Goal: Task Accomplishment & Management: Use online tool/utility

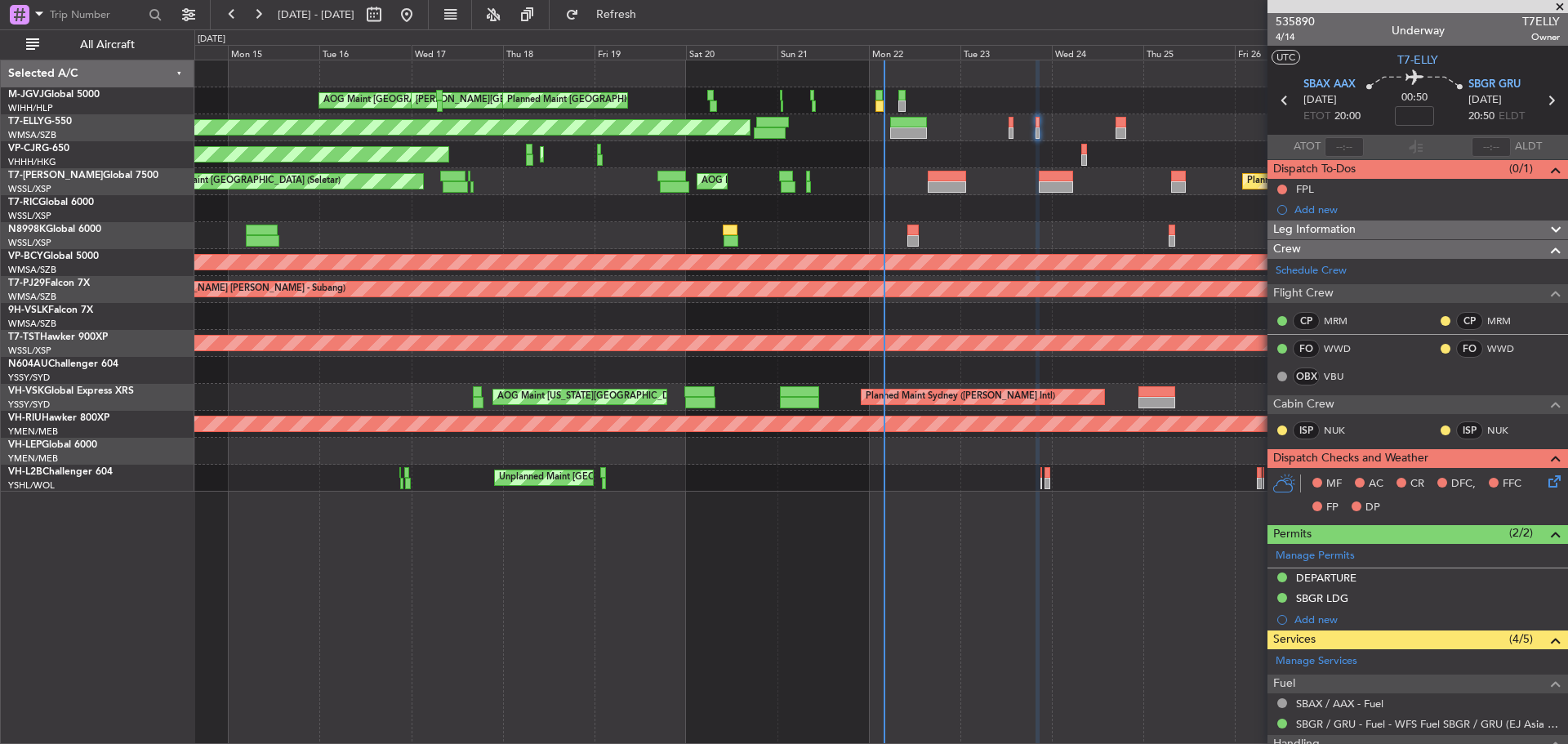
scroll to position [295, 0]
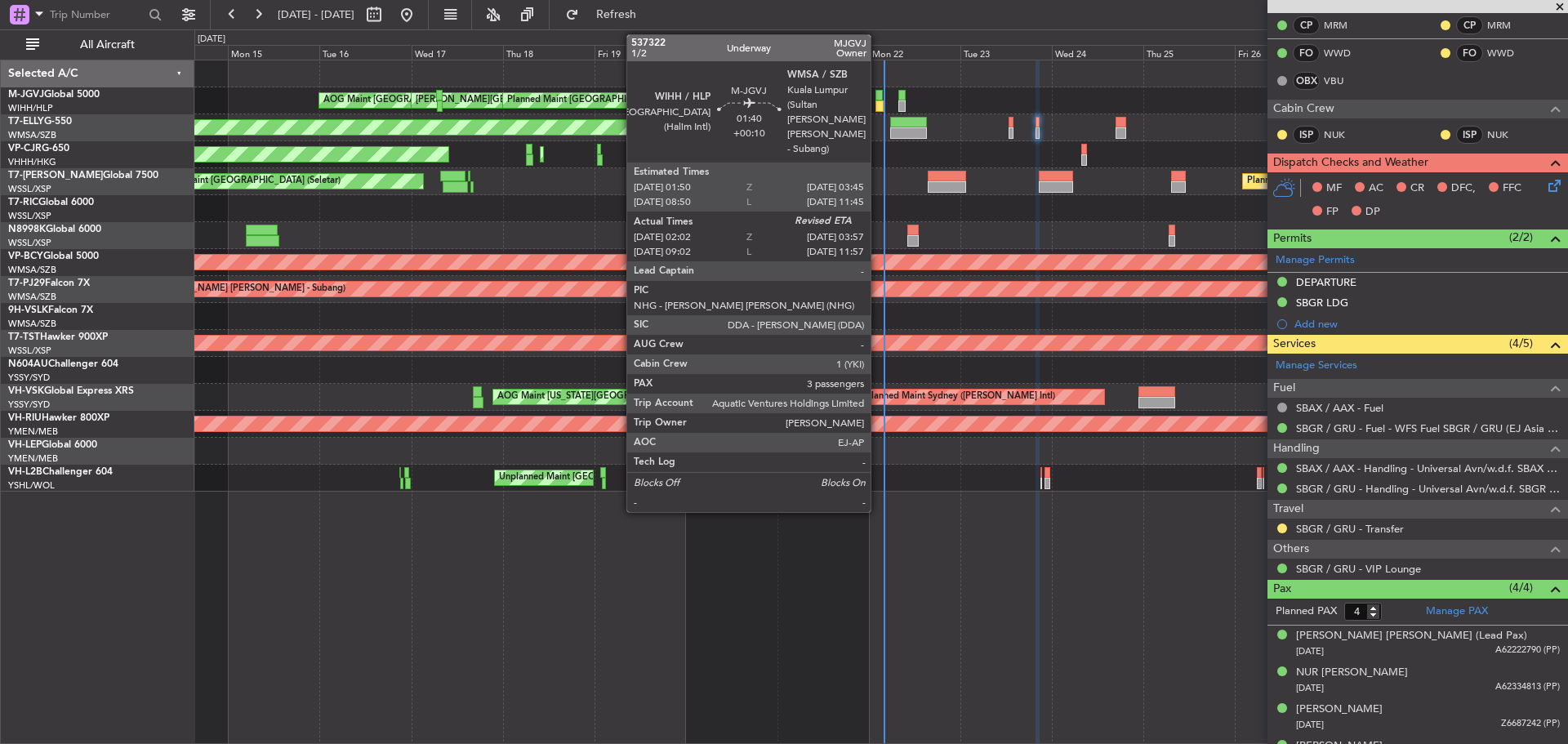
click at [878, 107] on div at bounding box center [879, 106] width 8 height 12
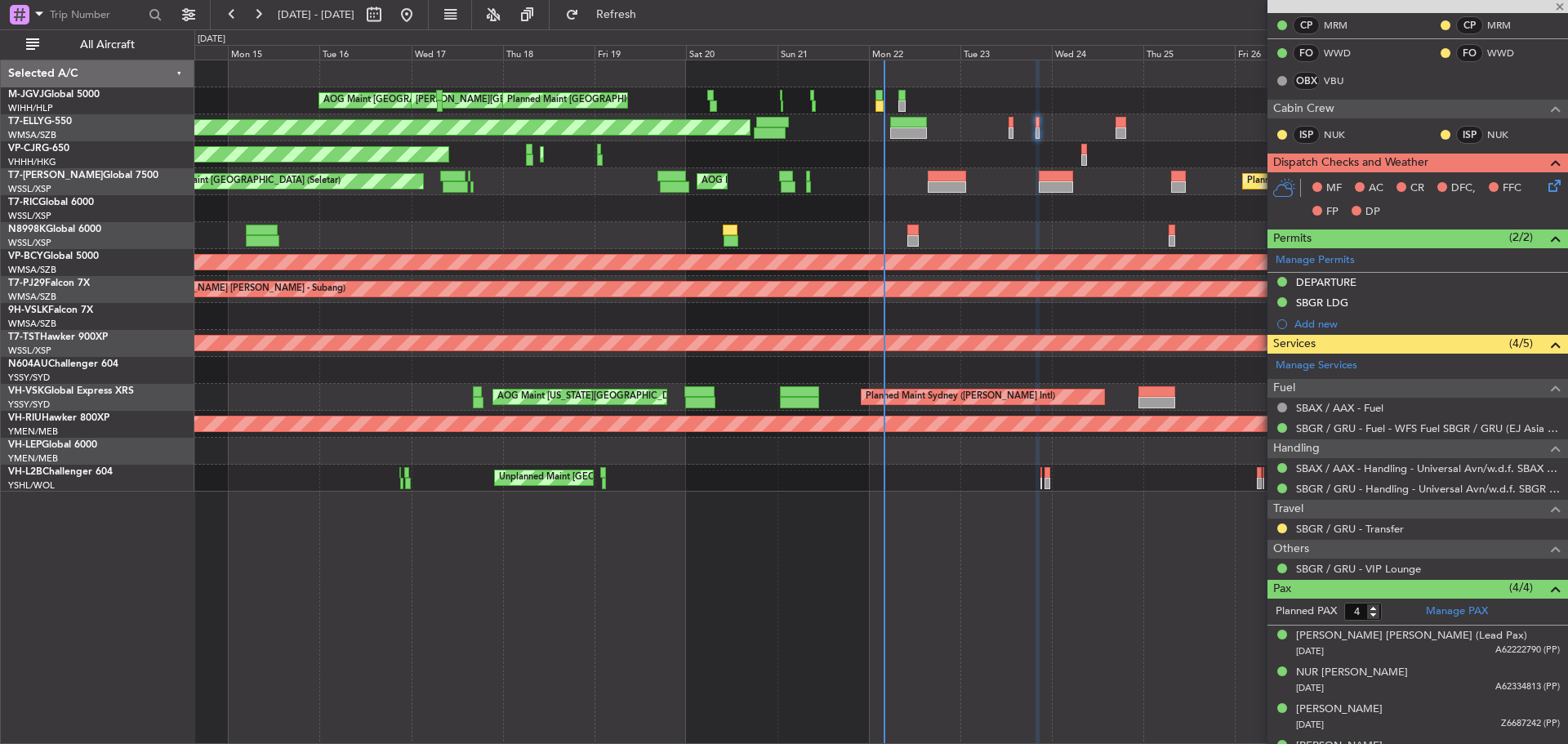
type input "+00:10"
type input "02:12"
type input "3"
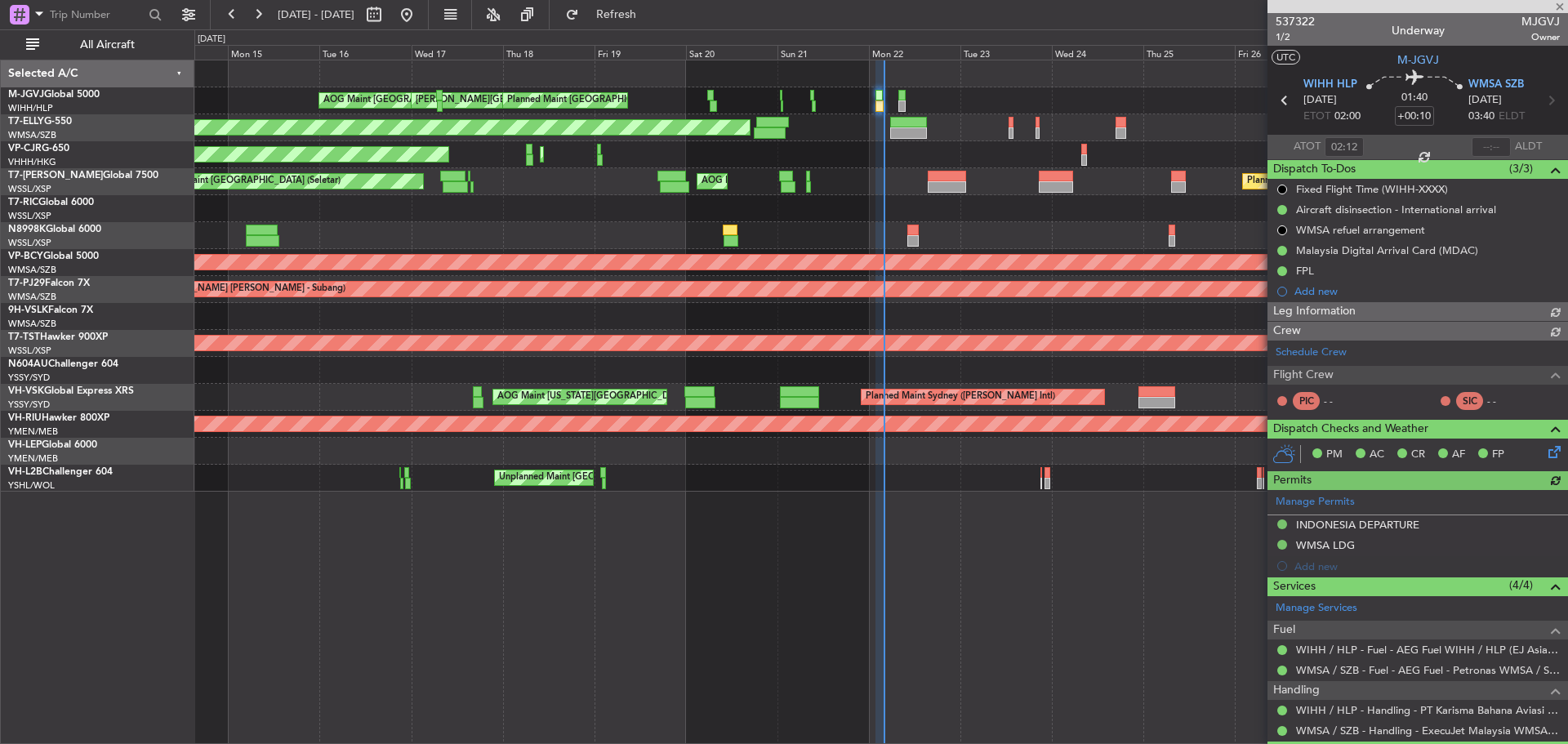
type input "[PERSON_NAME] (BTA)"
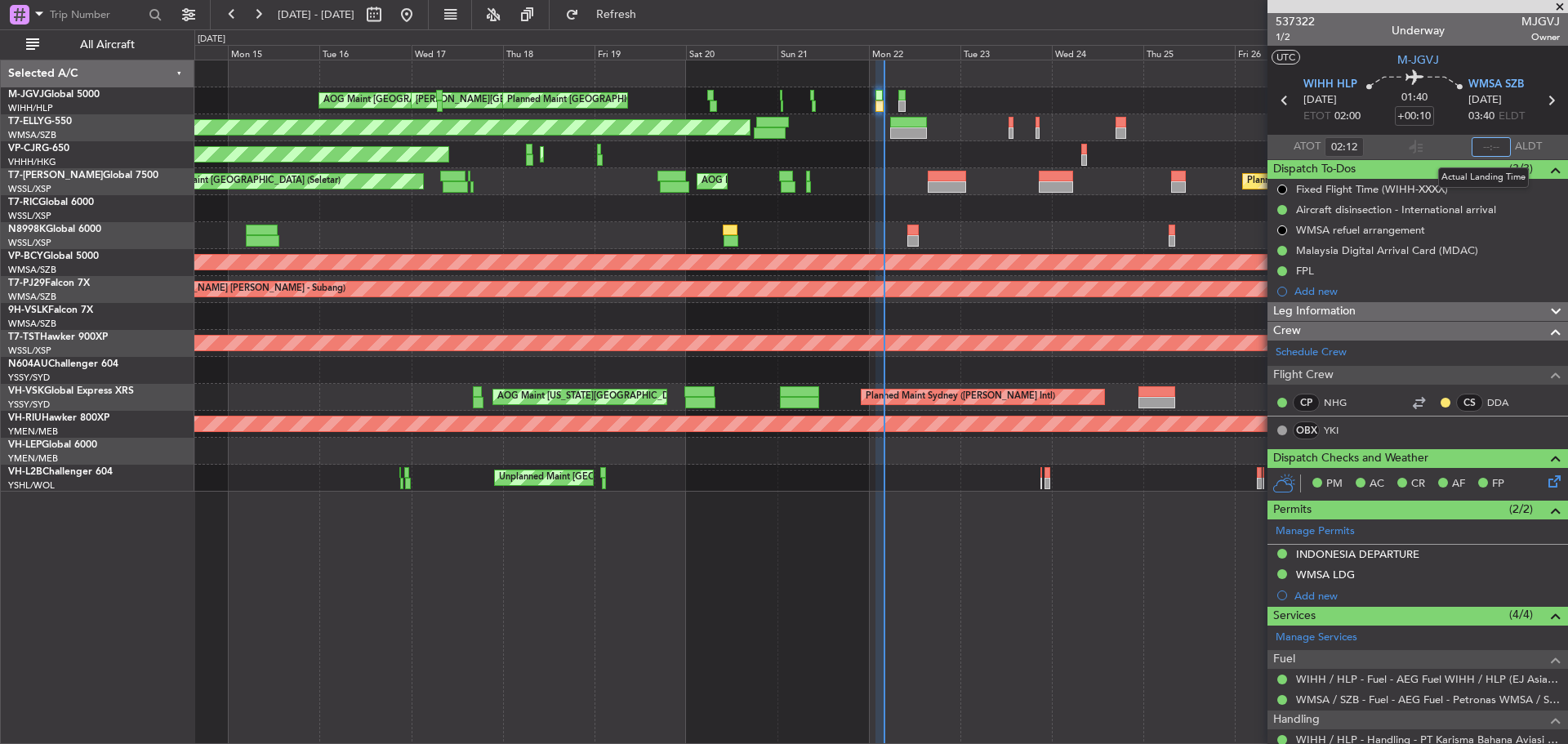
click at [1485, 144] on input "text" at bounding box center [1491, 147] width 39 height 19
type input "03:58"
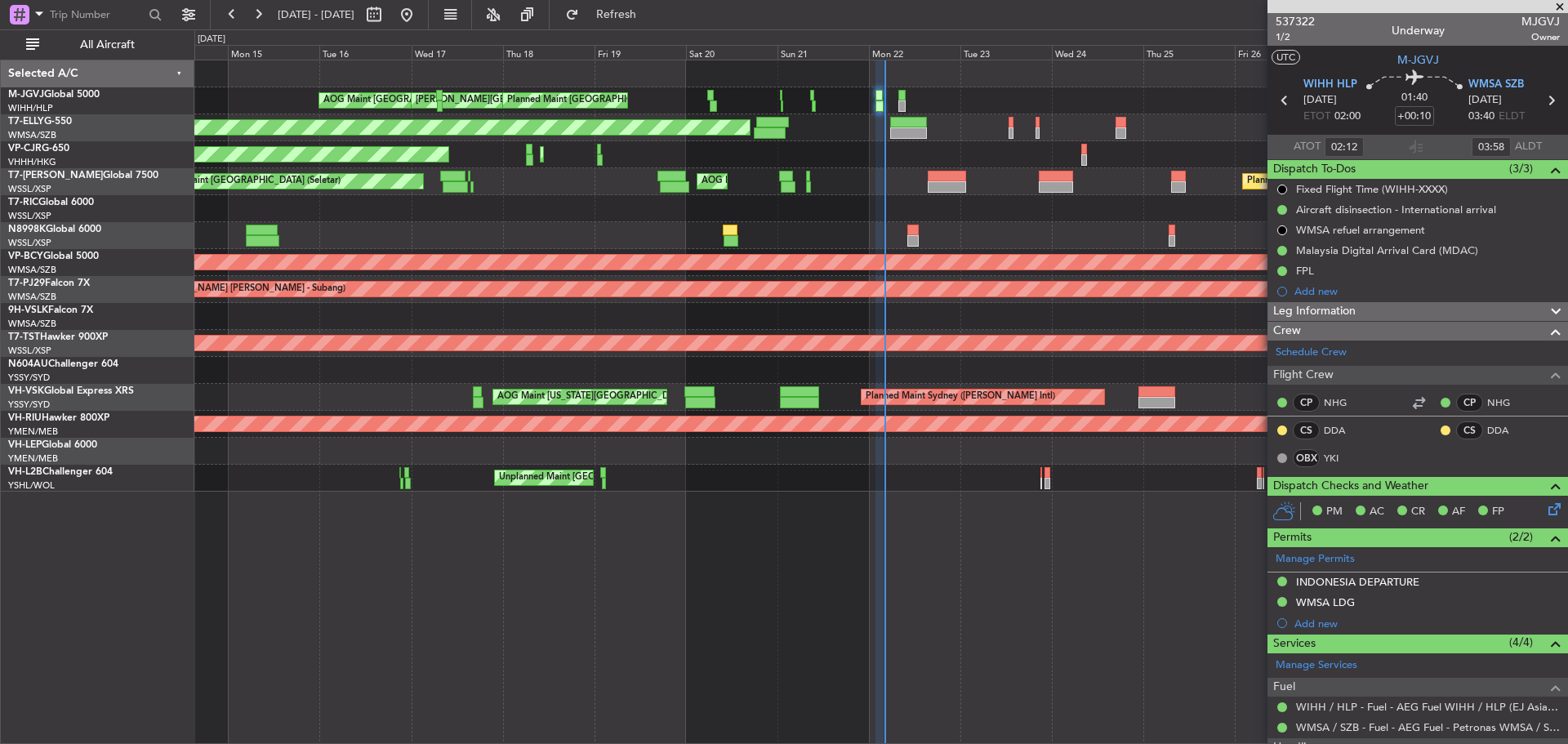
type input "[PERSON_NAME] (BTA)"
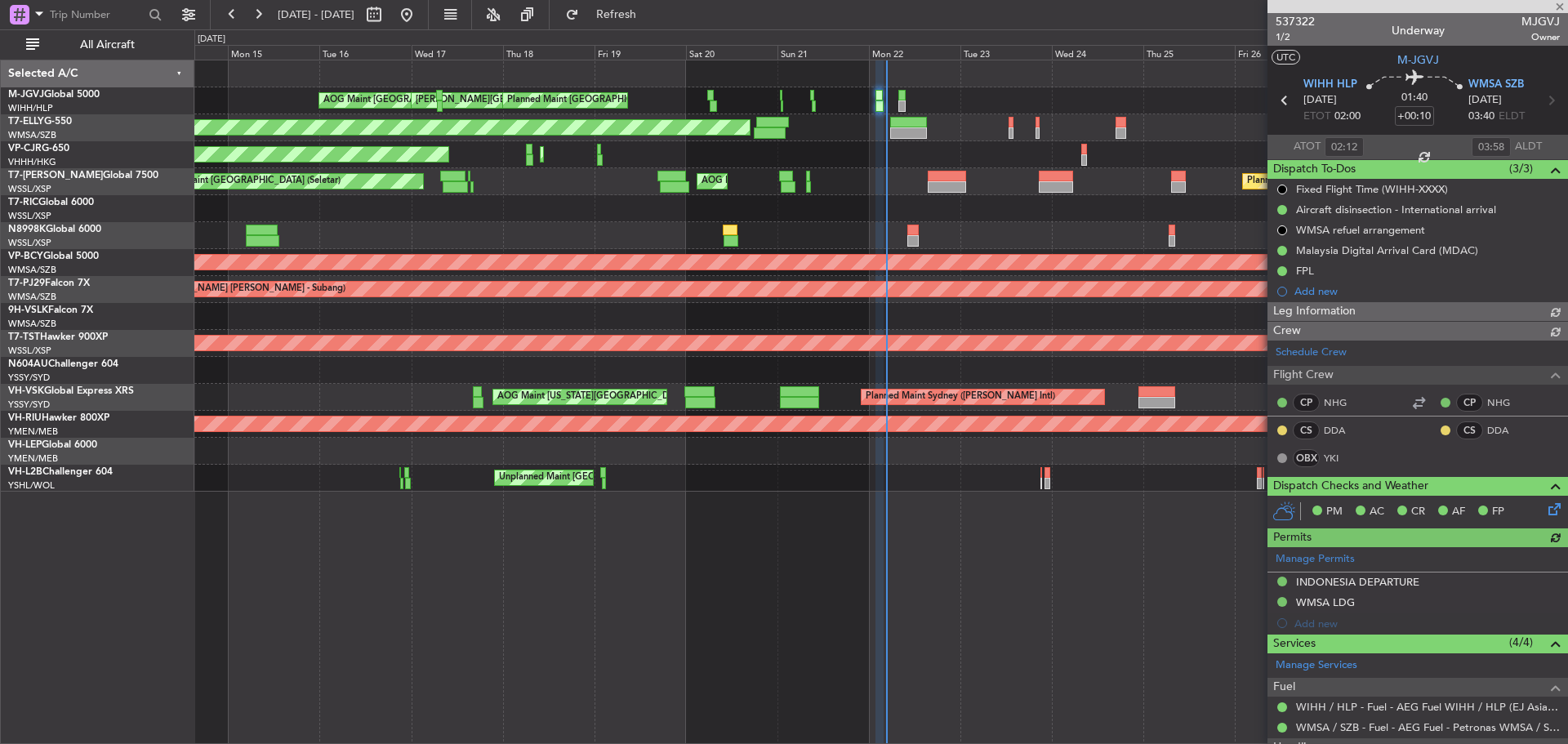
type input "[PERSON_NAME] (BTA)"
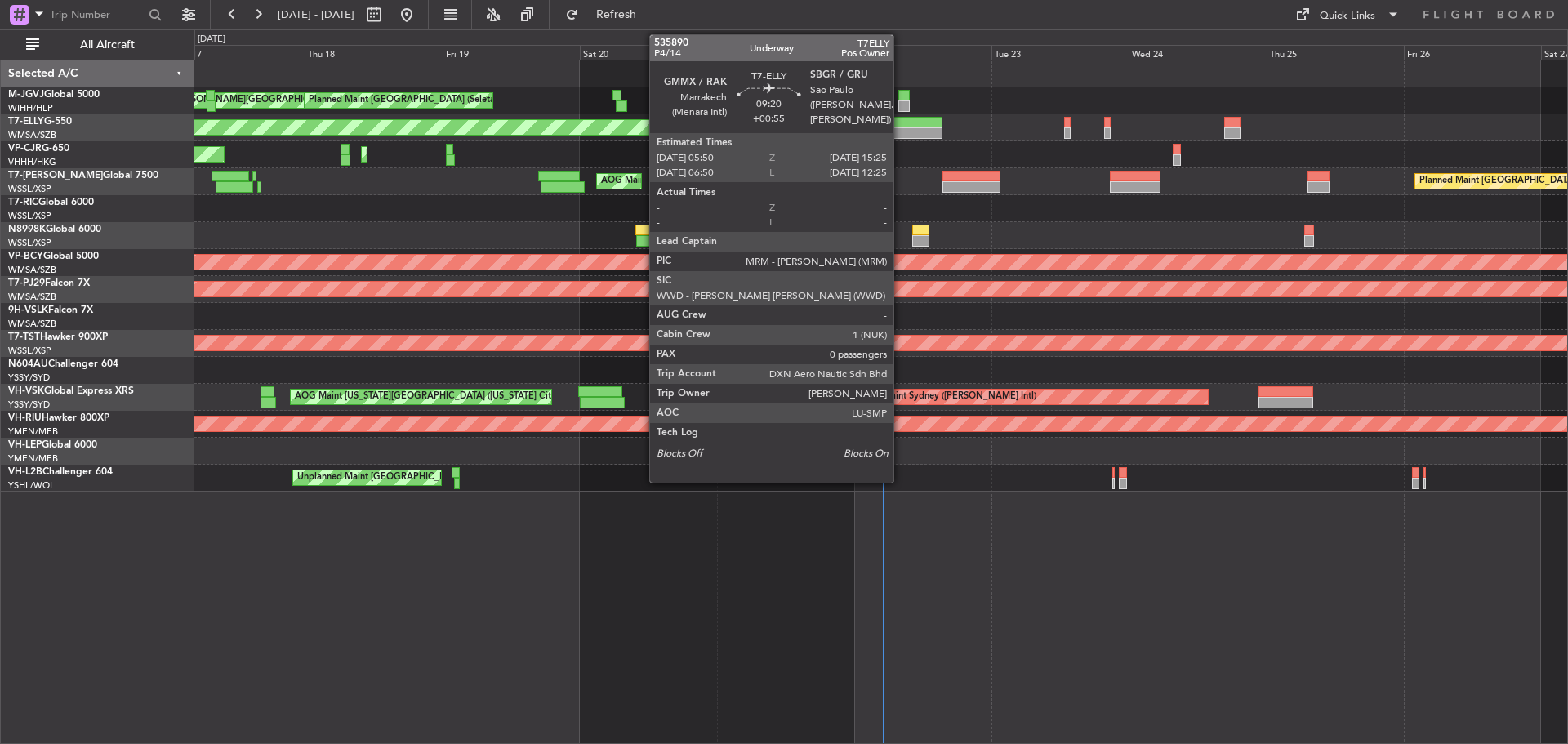
click at [901, 124] on div at bounding box center [915, 122] width 56 height 12
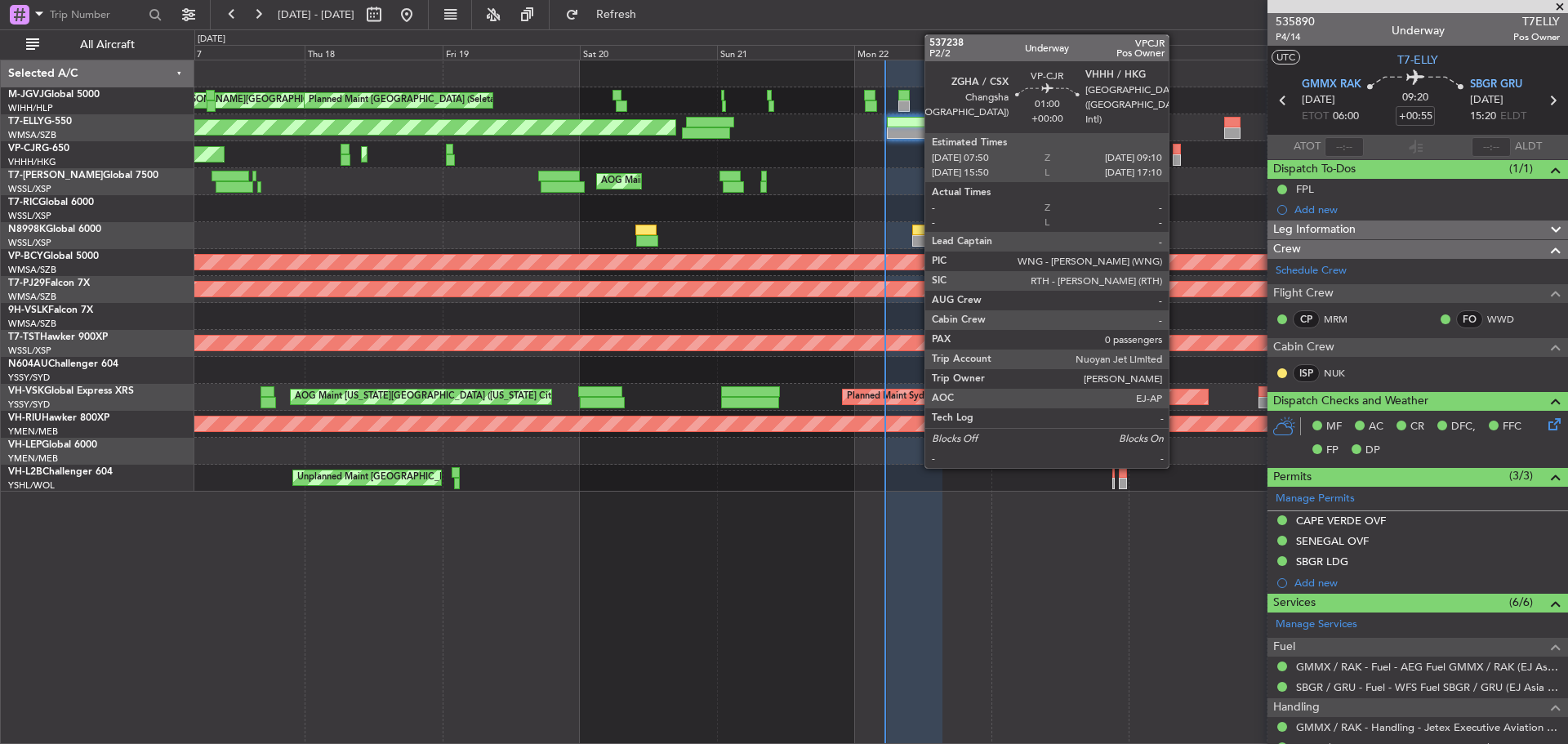
click at [1176, 158] on div at bounding box center [1176, 160] width 8 height 12
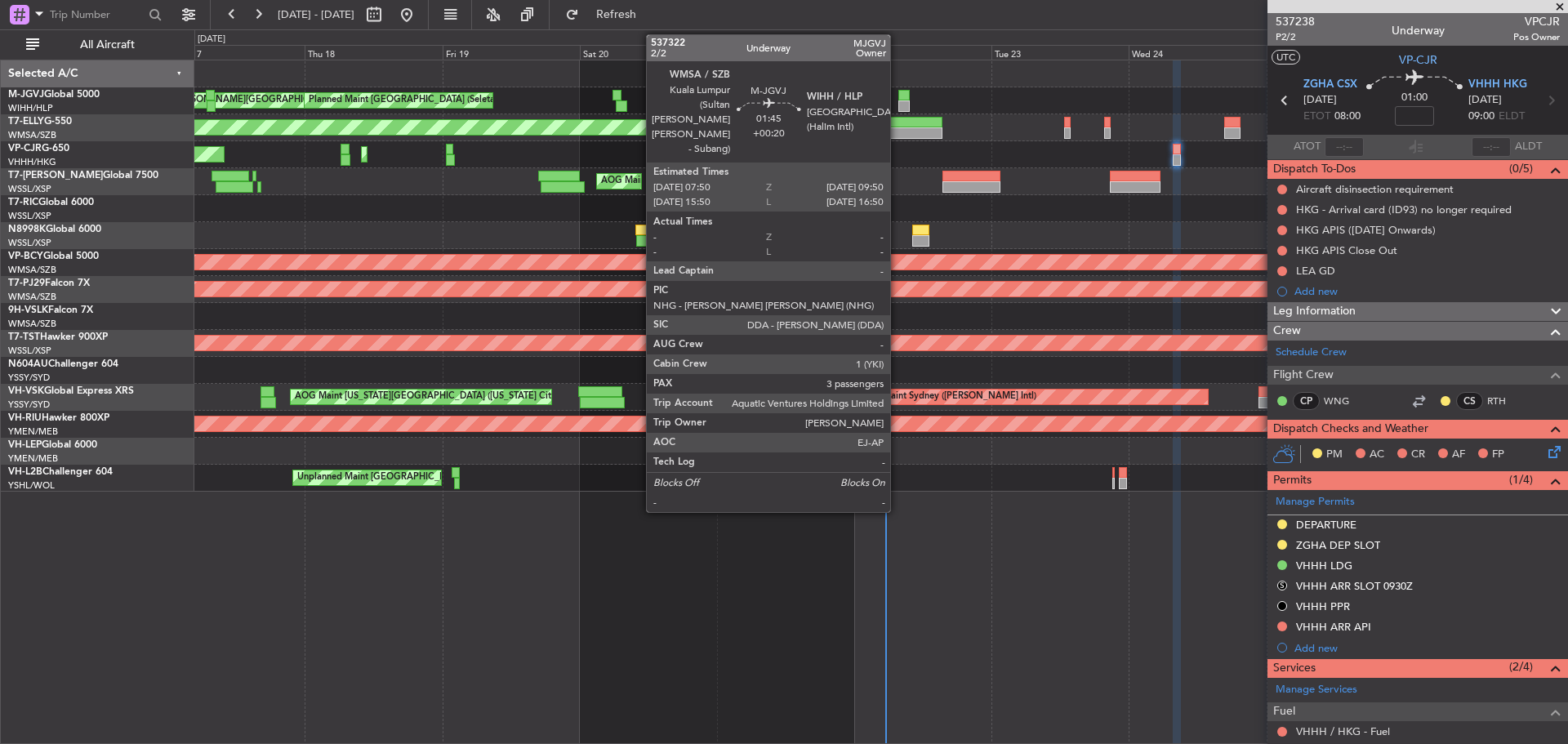
click at [898, 107] on div at bounding box center [904, 106] width 13 height 12
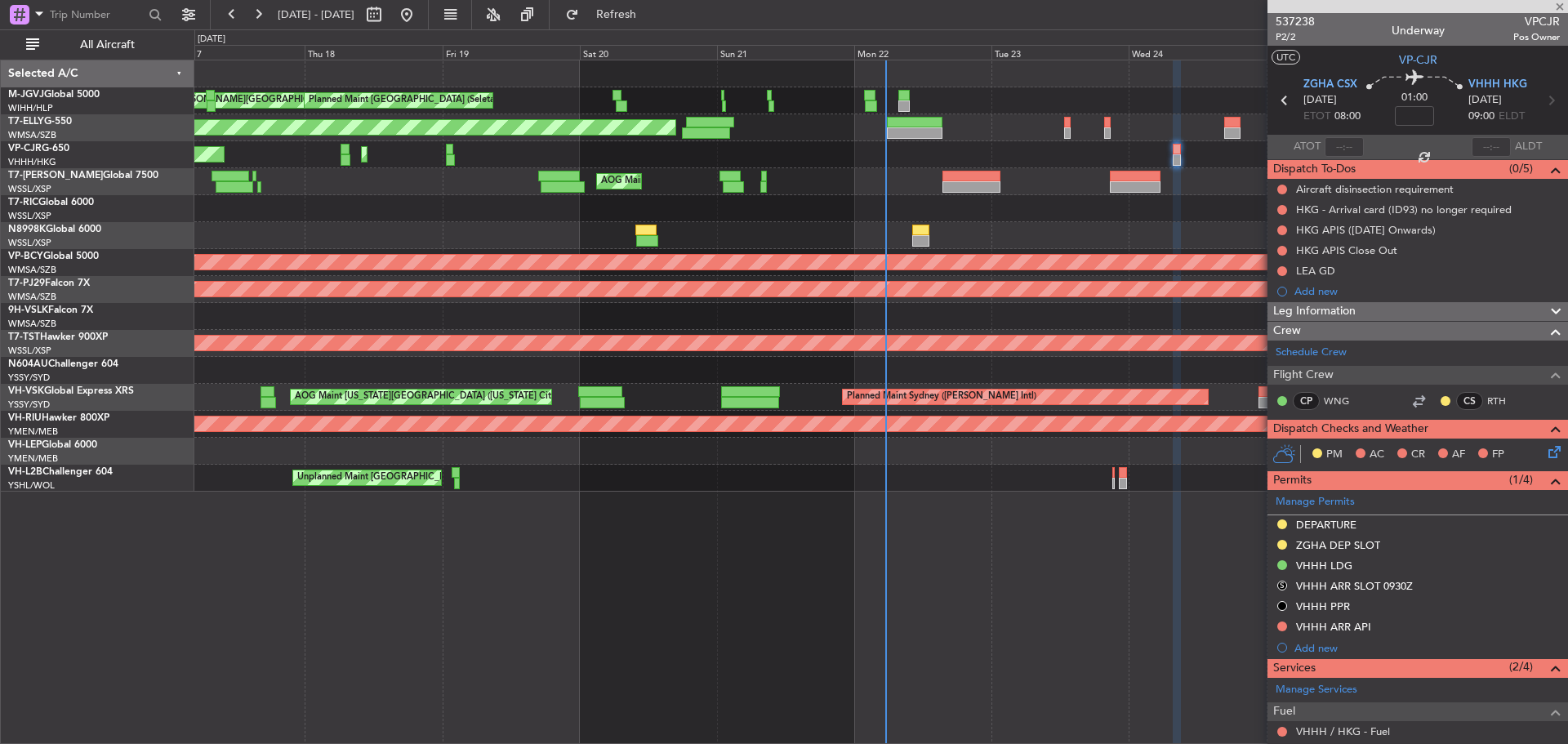
type input "+00:20"
type input "3"
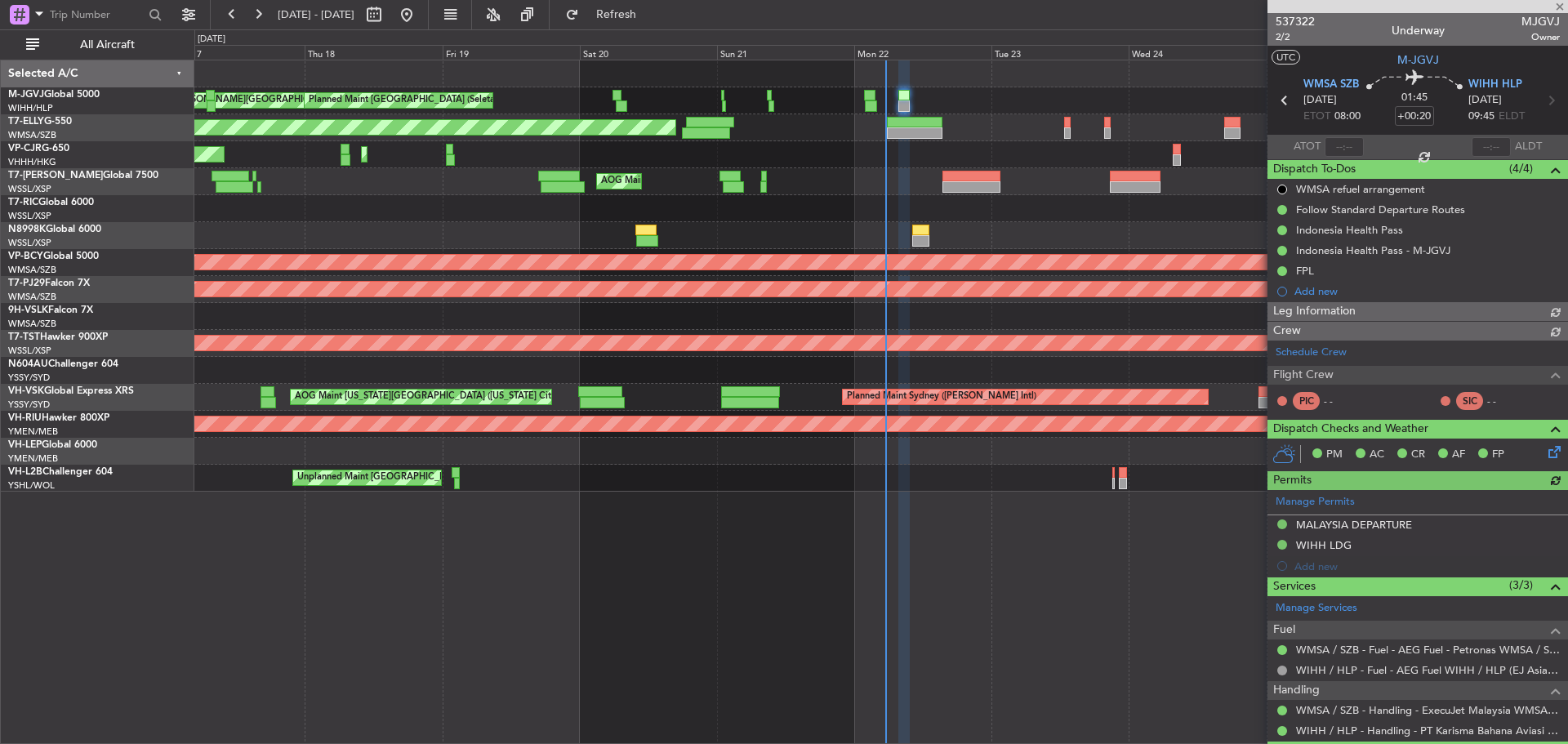
type input "[PERSON_NAME] (BTA)"
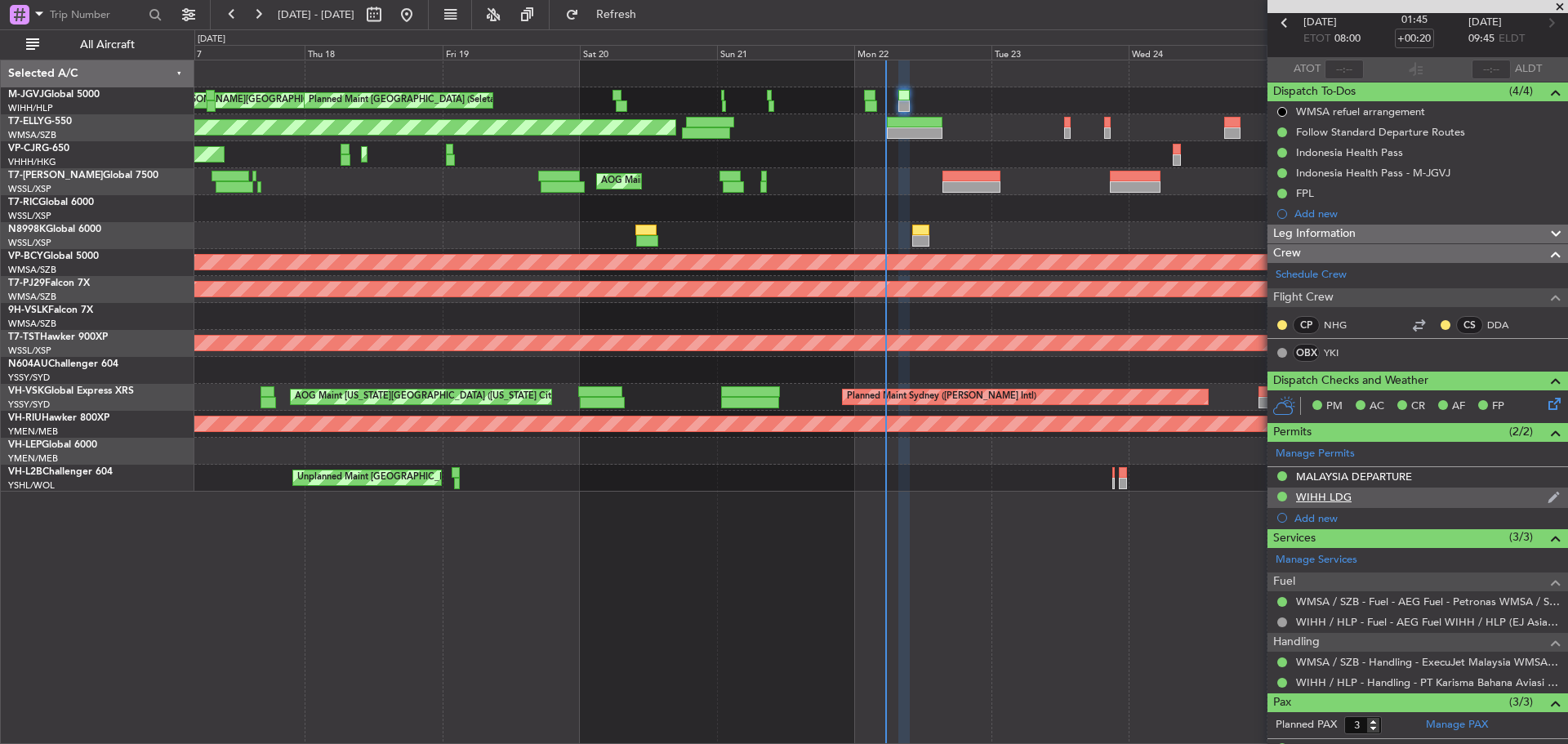
scroll to position [182, 0]
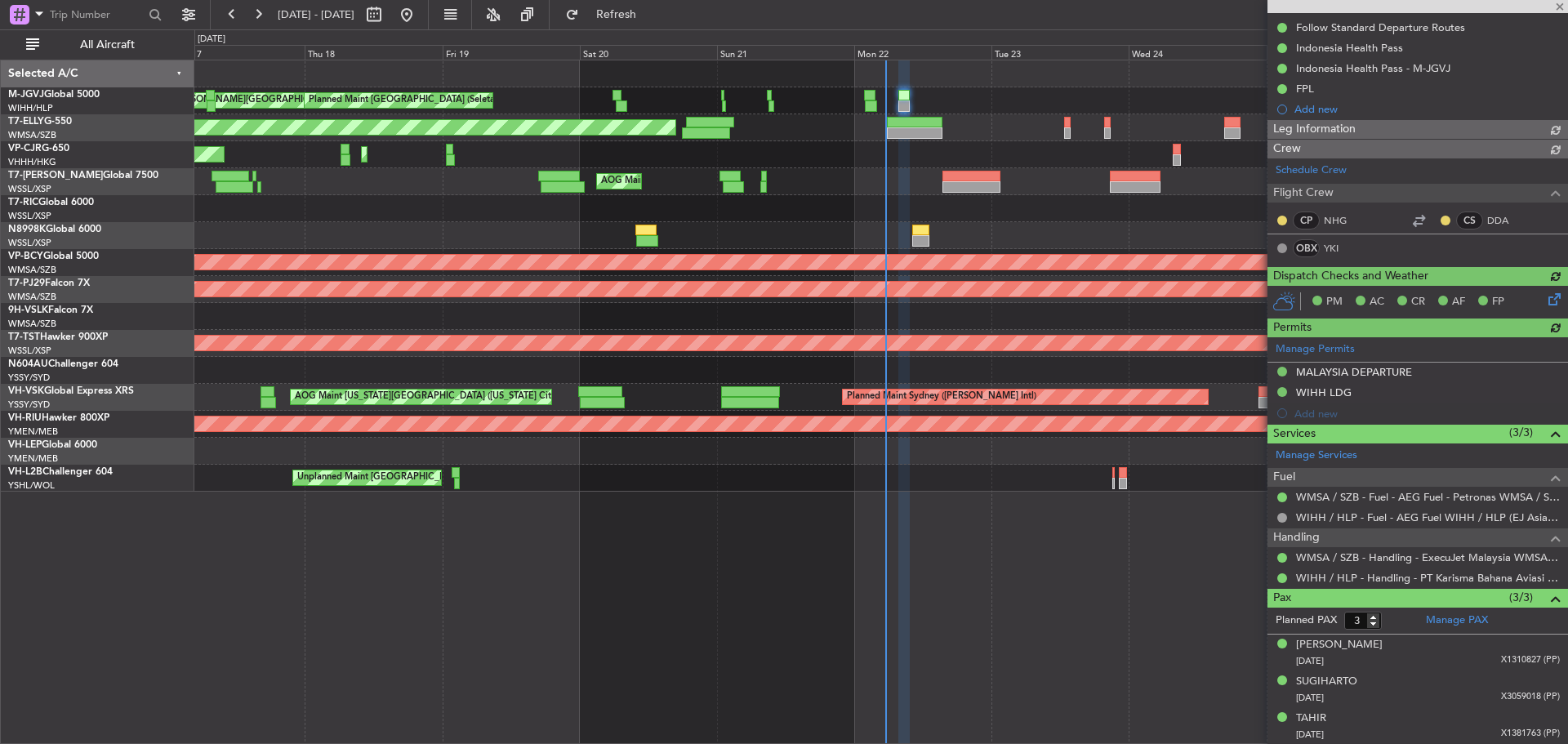
type input "[PERSON_NAME] (BTA)"
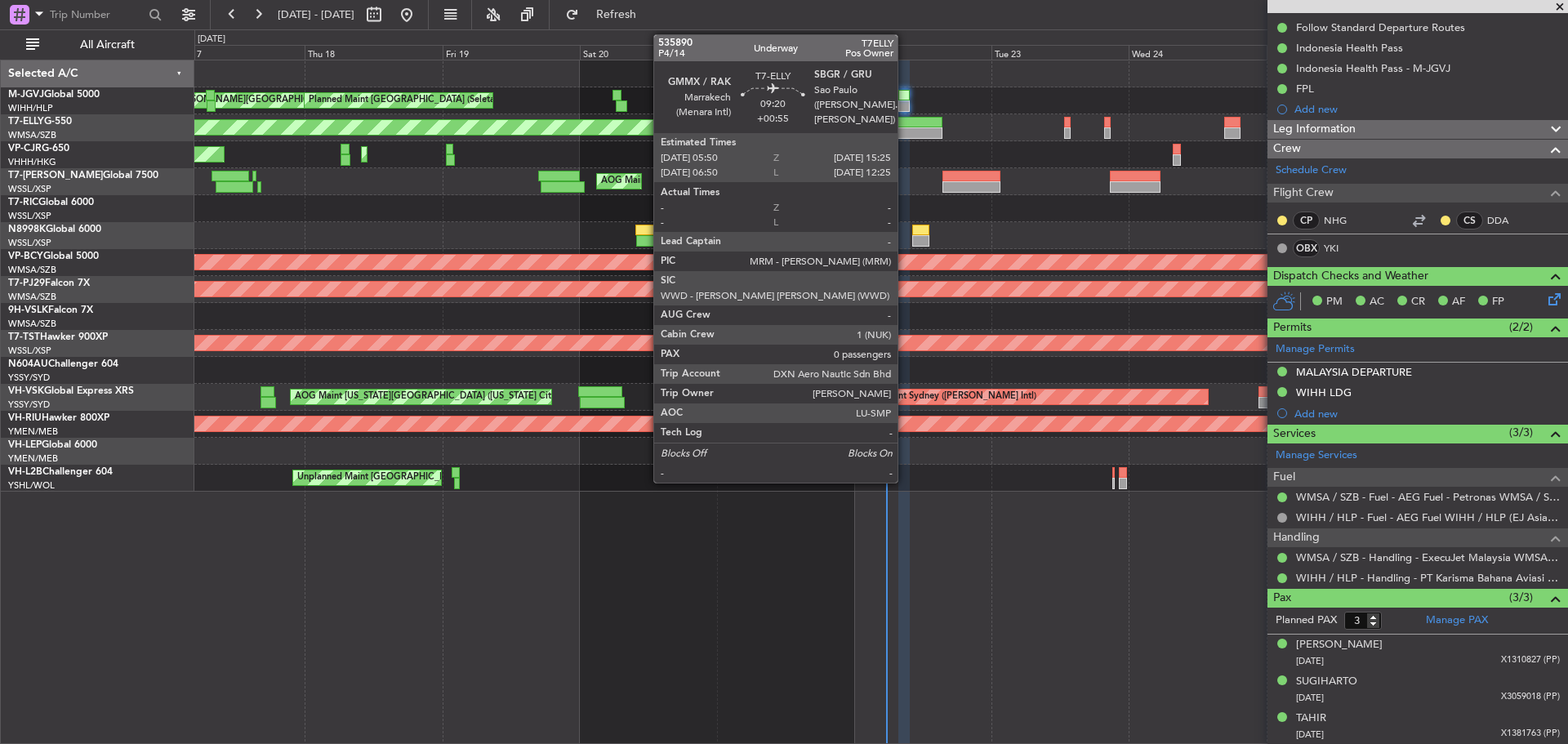
click at [905, 122] on div at bounding box center [915, 122] width 56 height 12
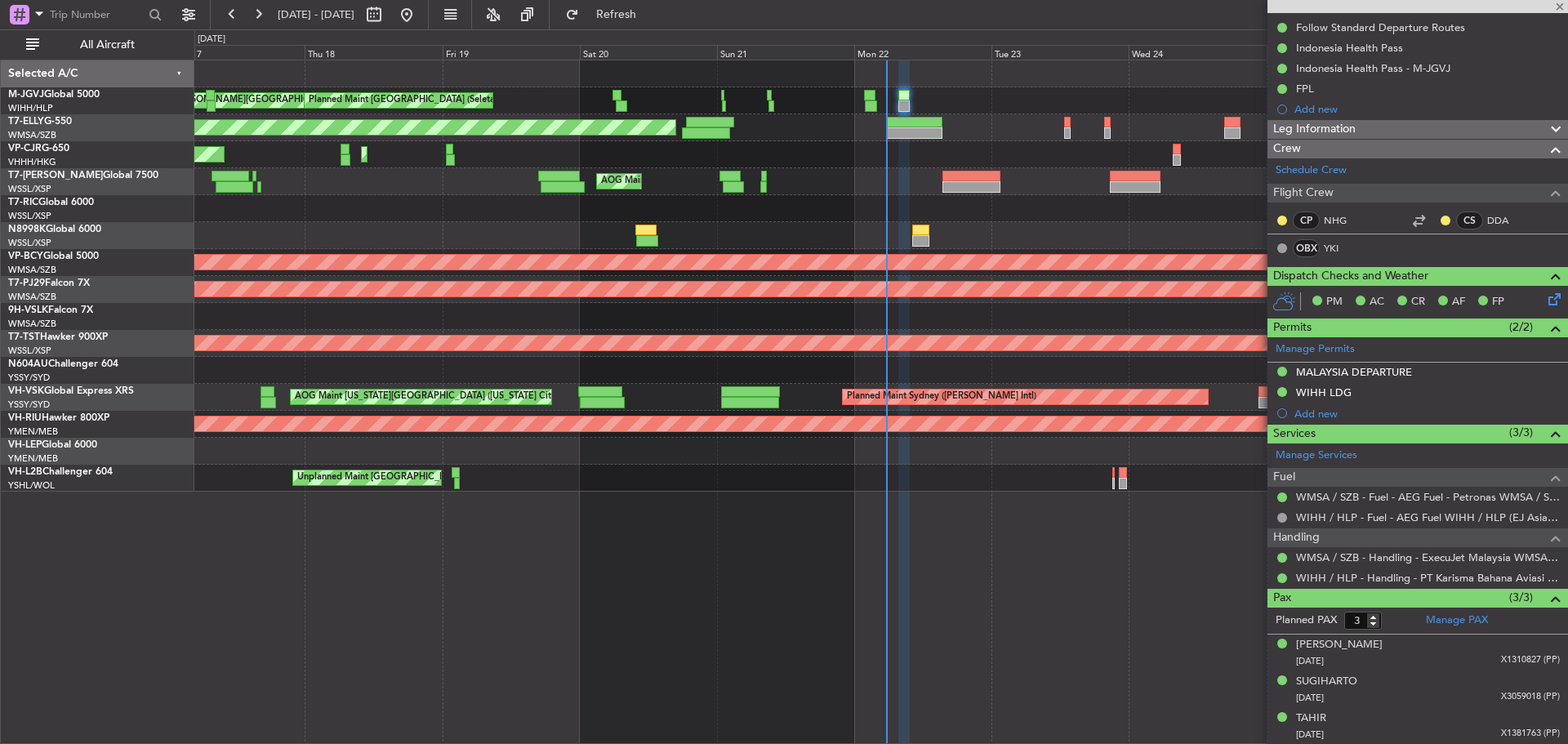
type input "+00:55"
type input "0"
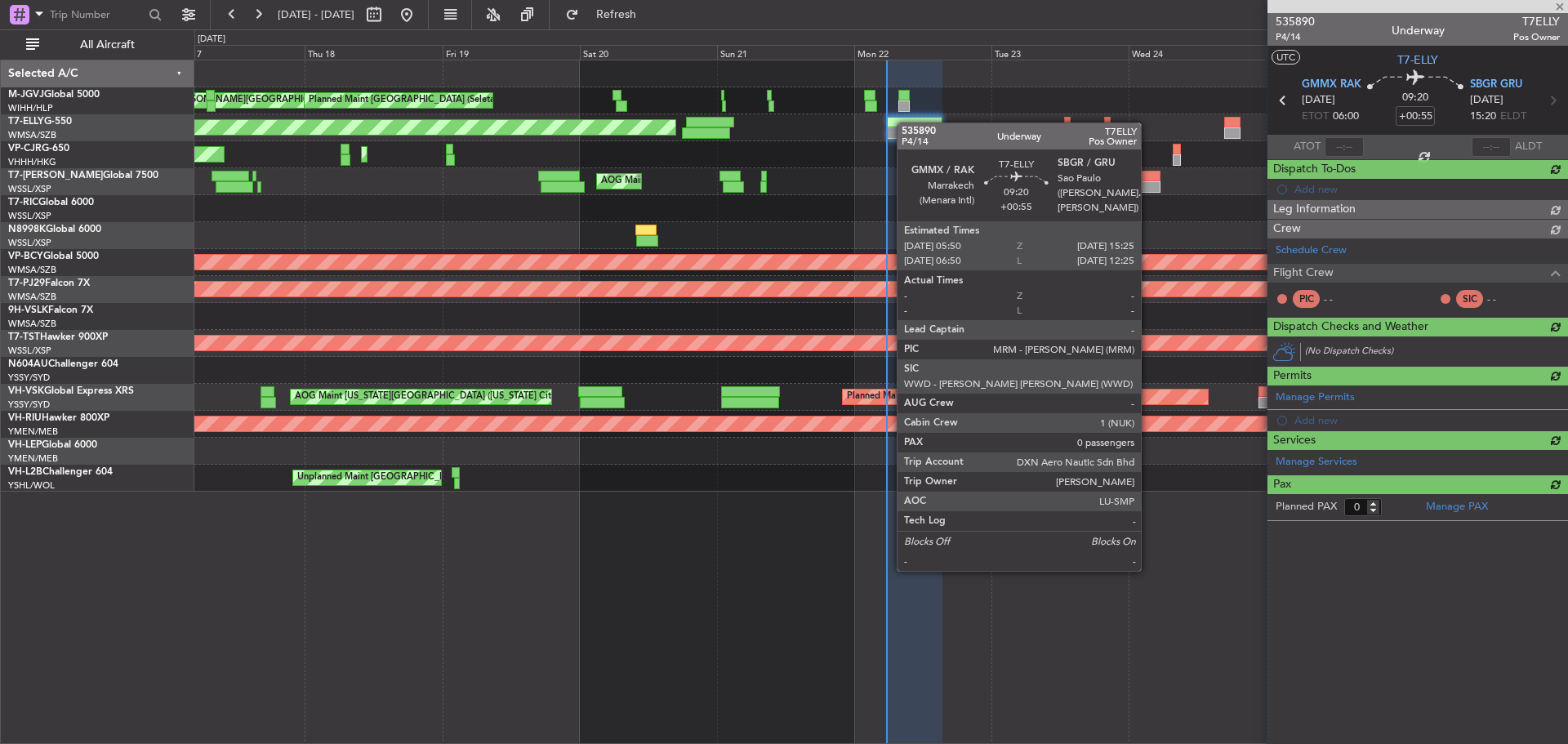
scroll to position [0, 0]
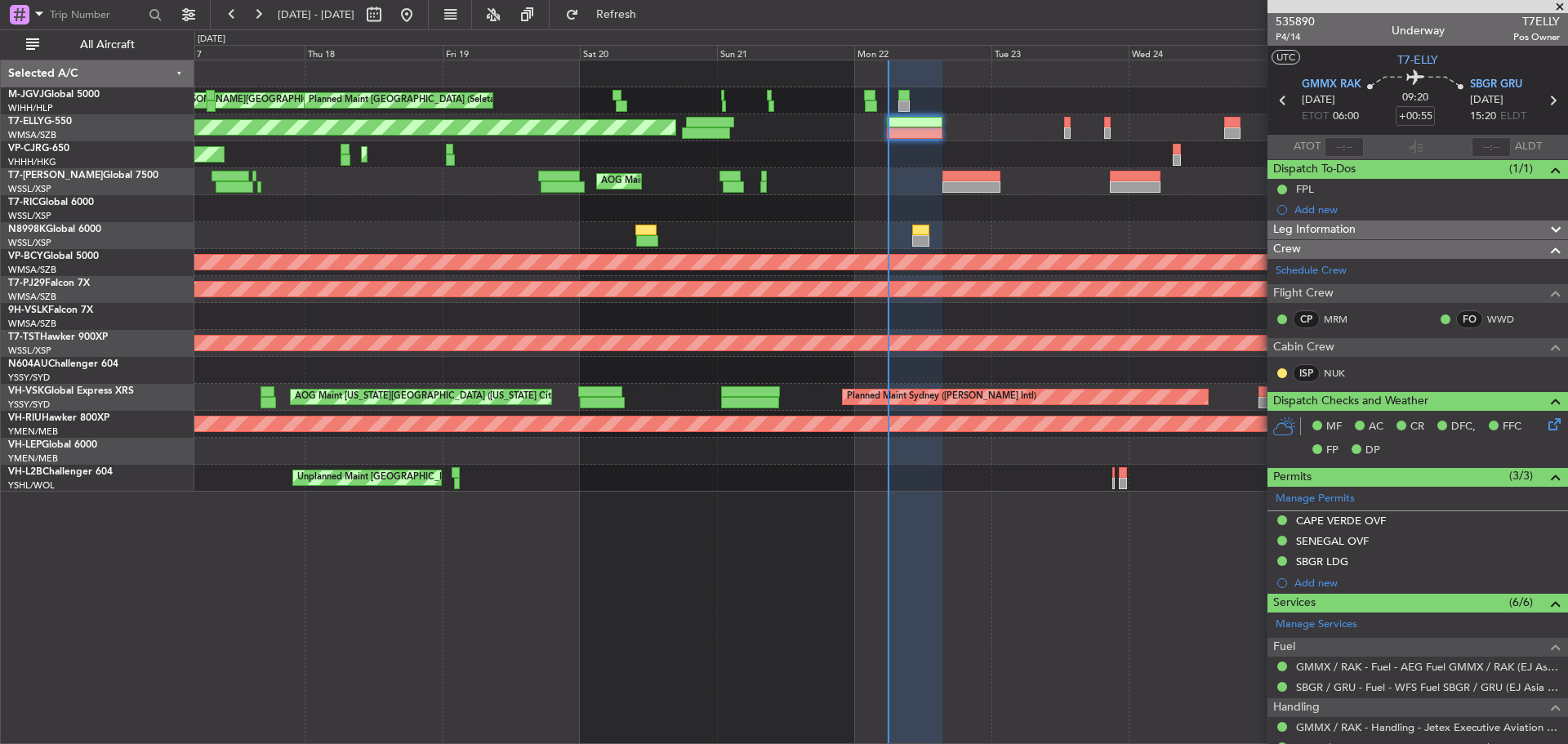
click at [1313, 136] on div "Estimated Take-Off Time" at bounding box center [1313, 136] width 0 height 0
click at [1342, 142] on input "text" at bounding box center [1344, 147] width 39 height 19
type input "05:52"
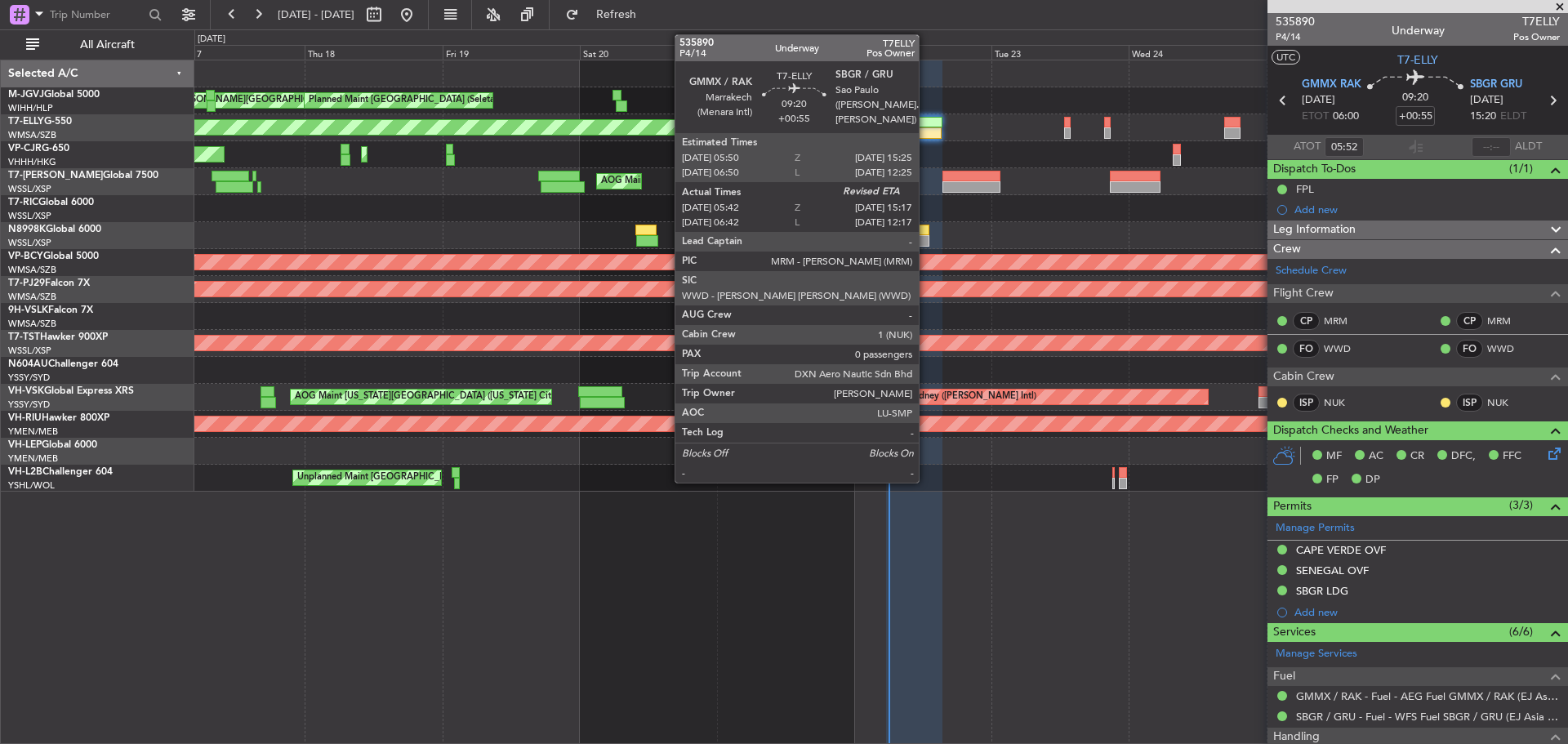
click at [926, 130] on div at bounding box center [914, 133] width 56 height 12
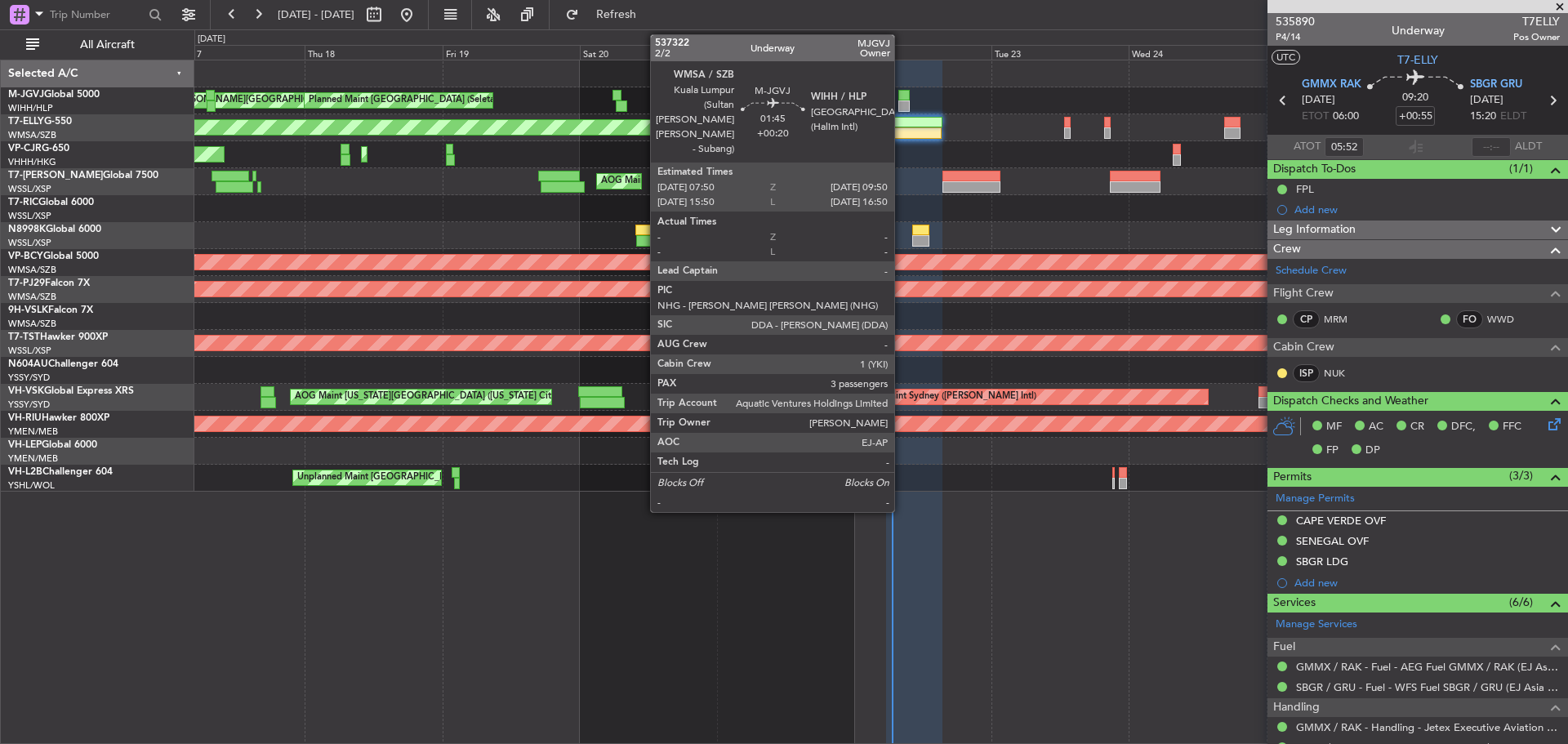
click at [901, 105] on div at bounding box center [904, 106] width 13 height 12
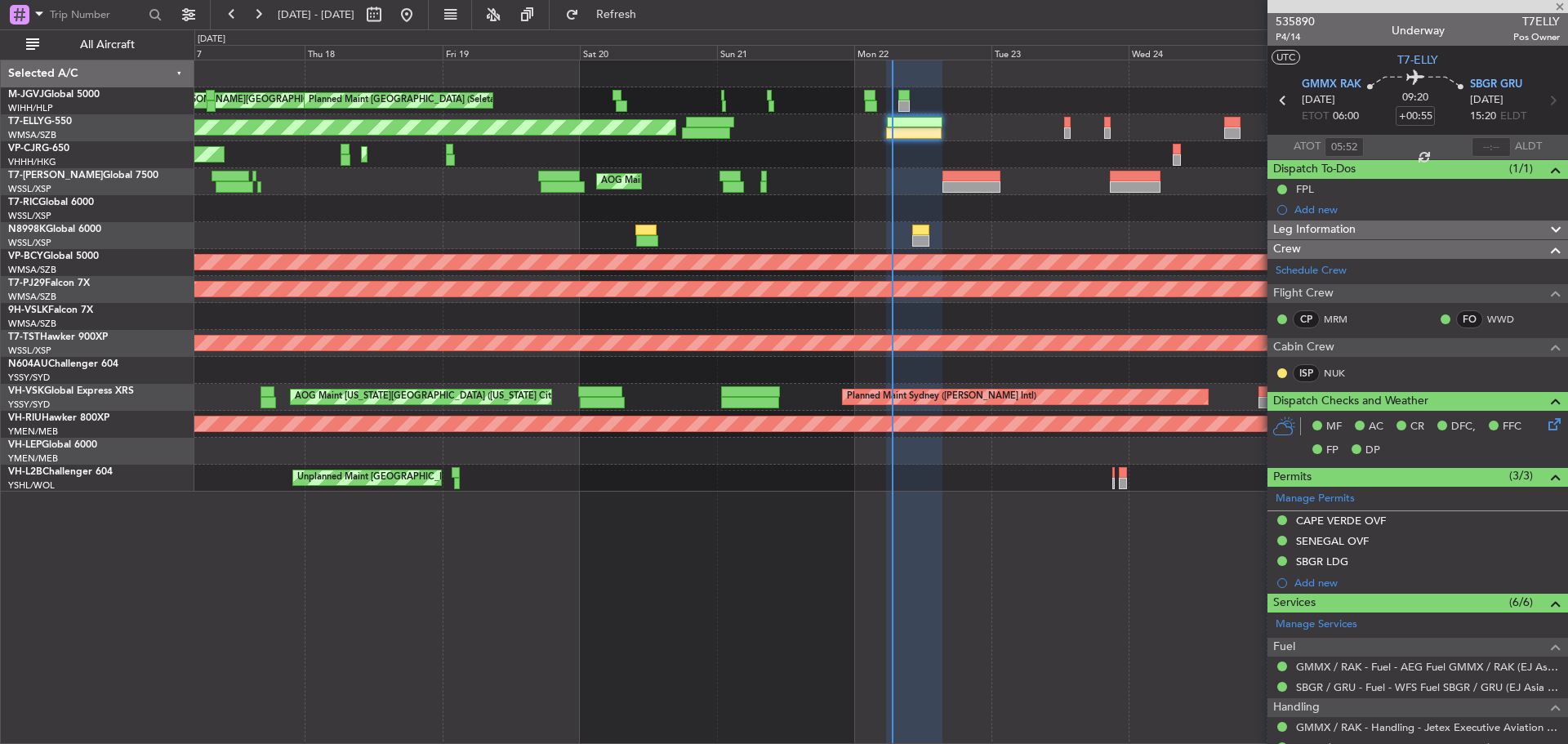
type input "+00:20"
type input "3"
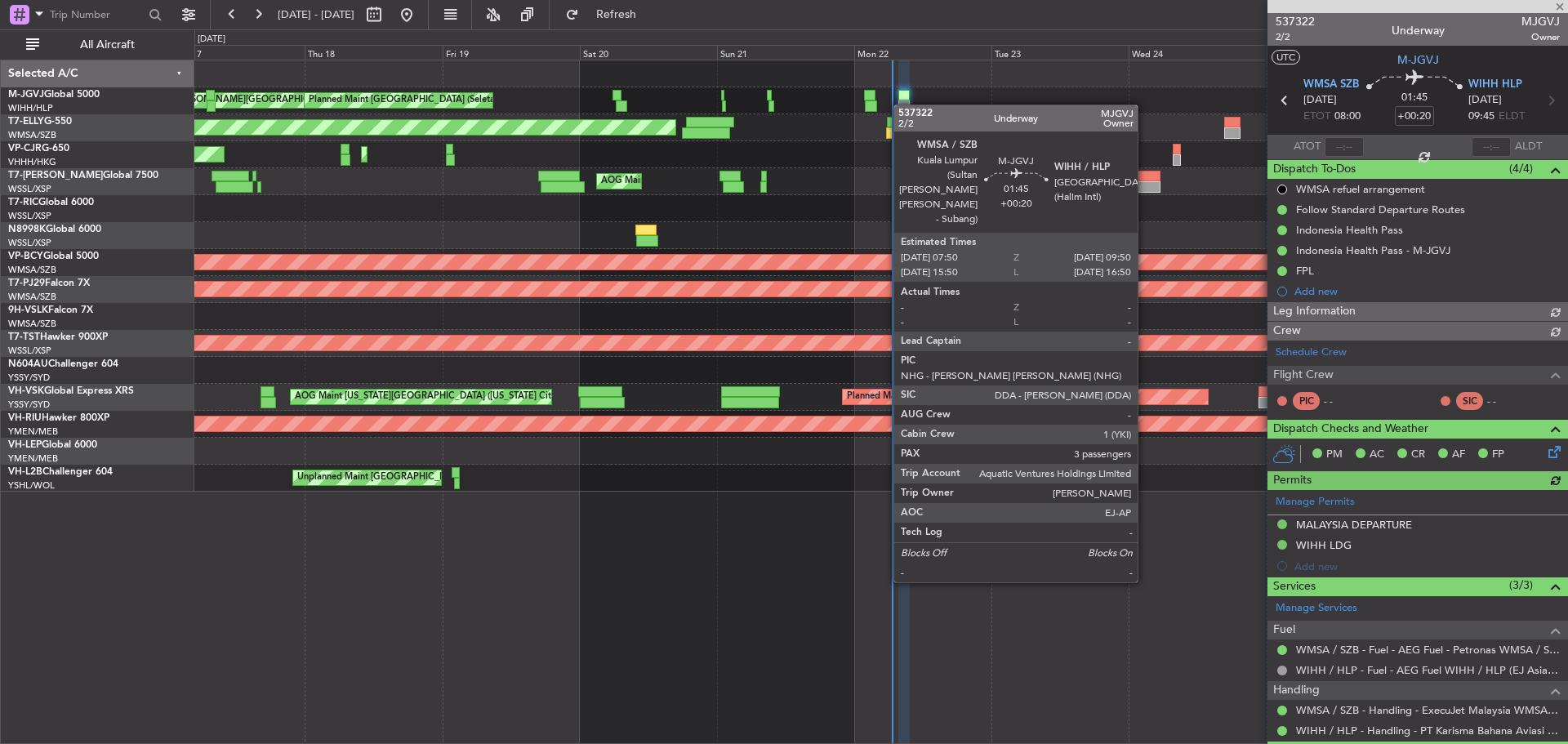
type input "[PERSON_NAME] (BTA)"
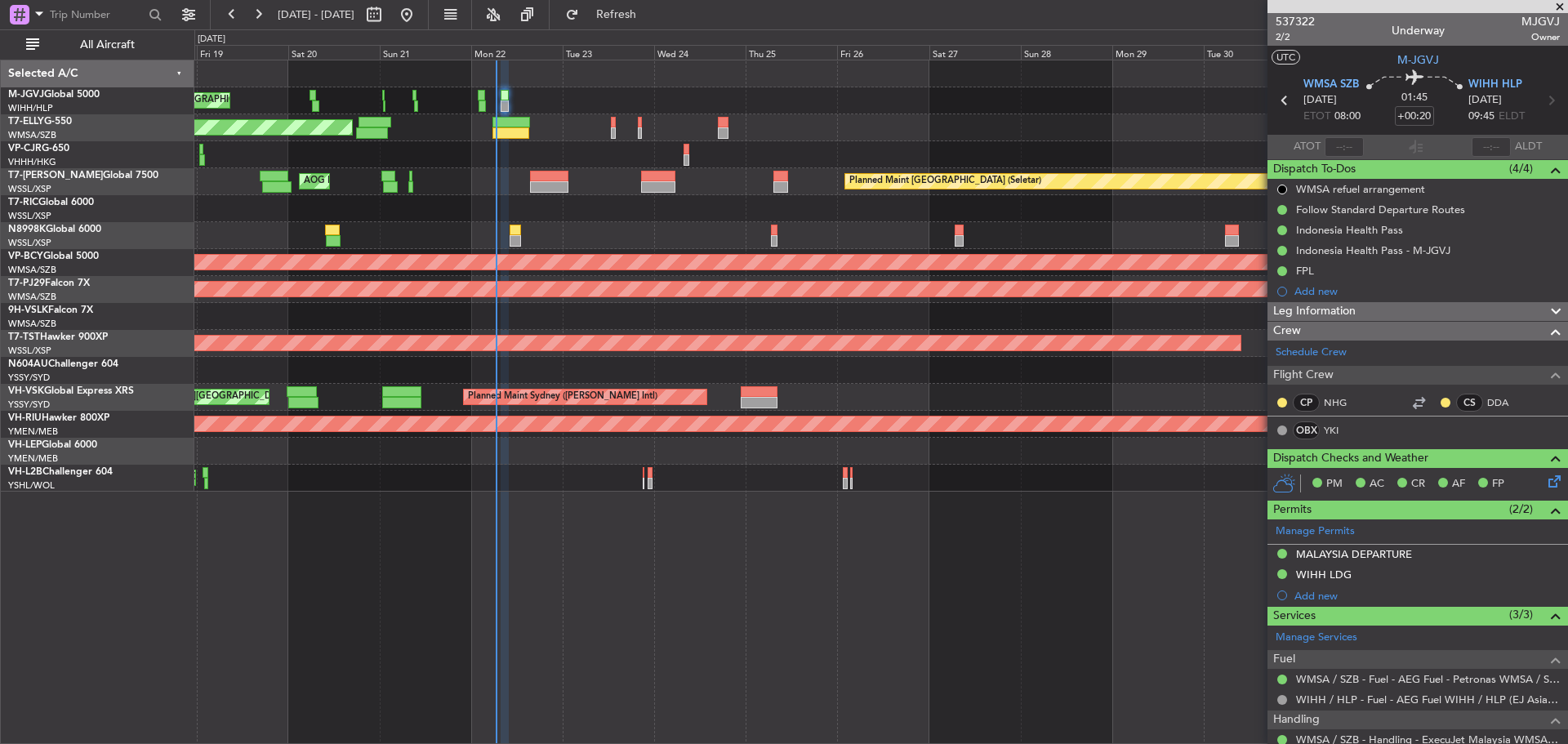
click at [618, 388] on div "[PERSON_NAME][GEOGRAPHIC_DATA] ([PERSON_NAME] Intl) [PERSON_NAME] Jakarta (Hali…" at bounding box center [880, 276] width 1373 height 431
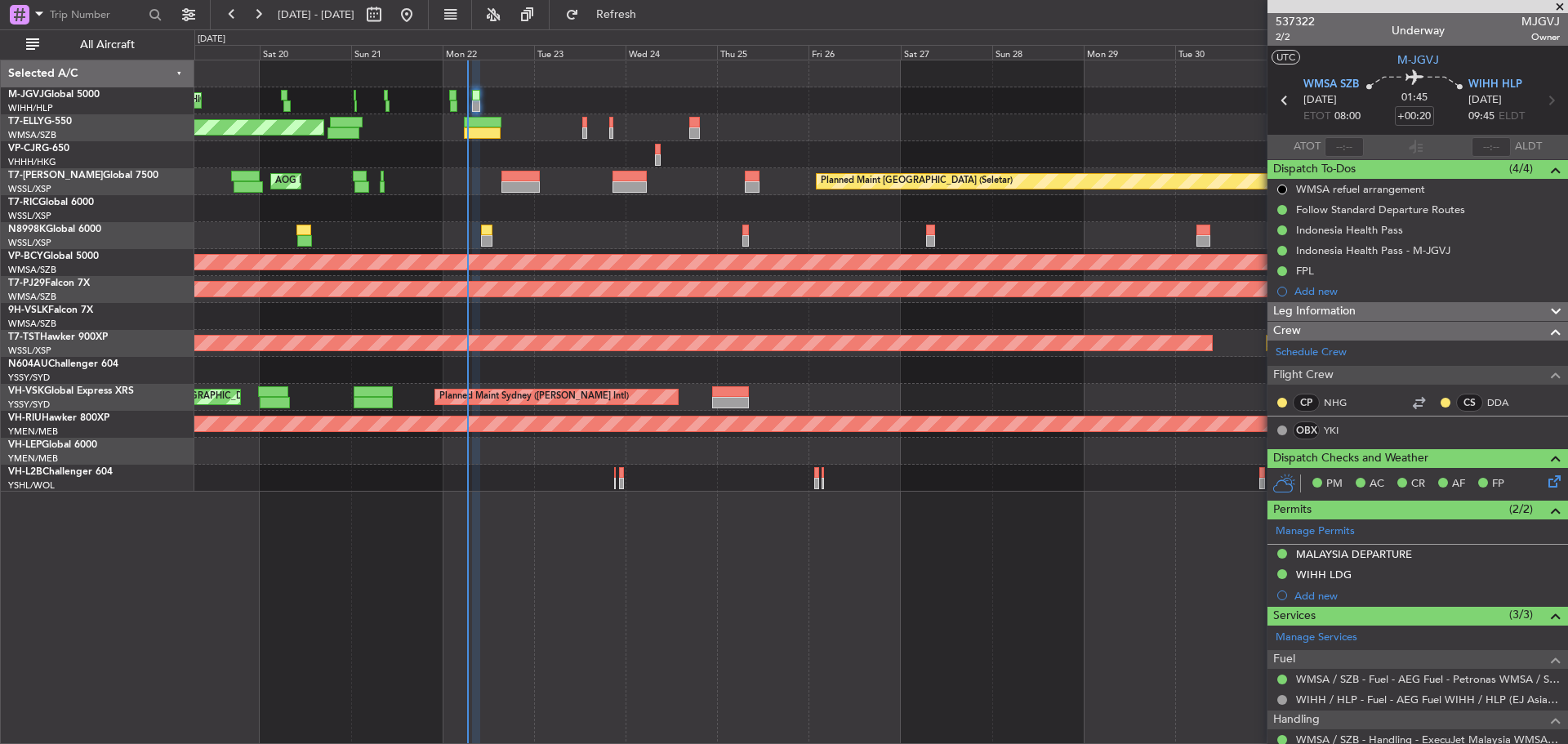
click at [686, 369] on div at bounding box center [880, 371] width 1373 height 27
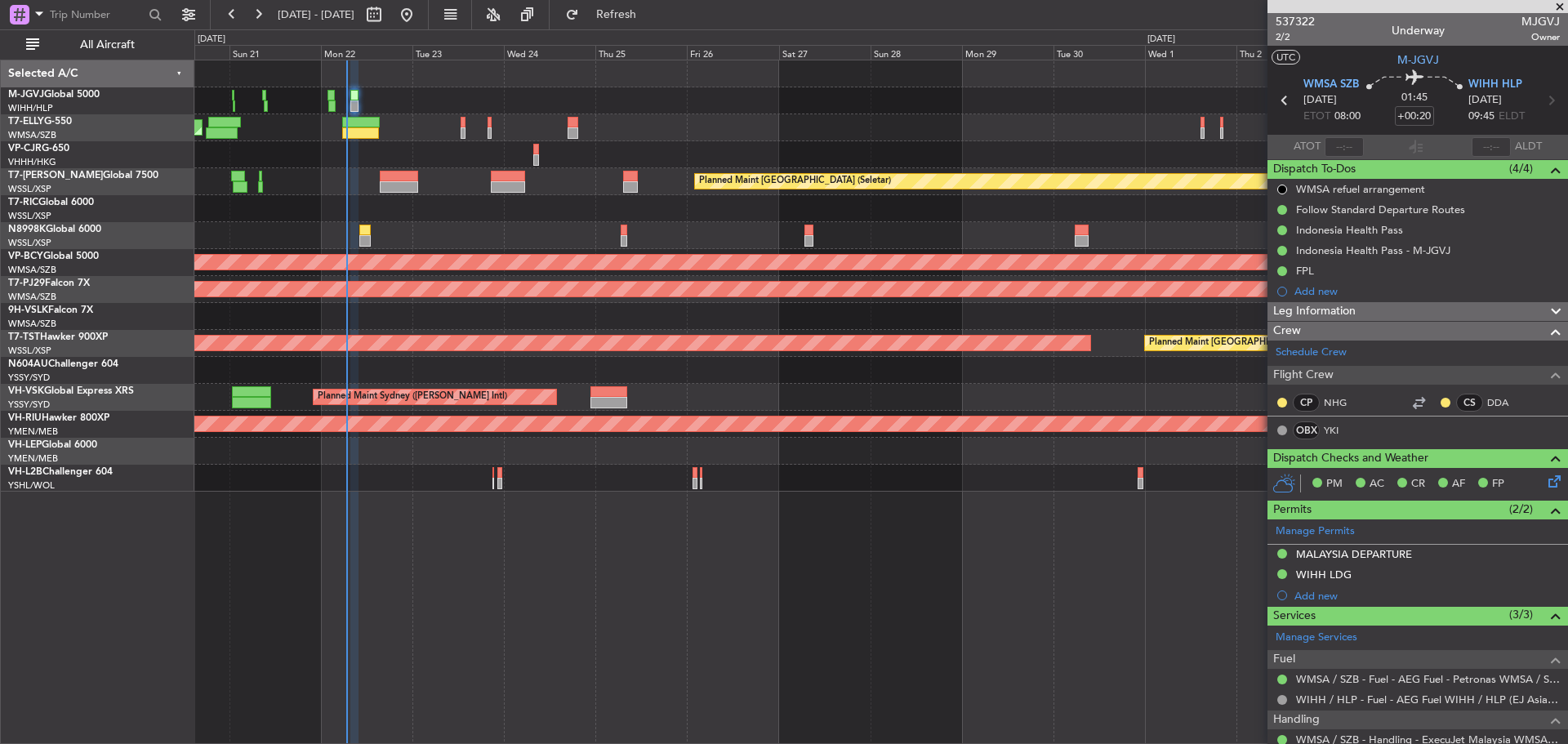
type input "[PERSON_NAME] (BTA)"
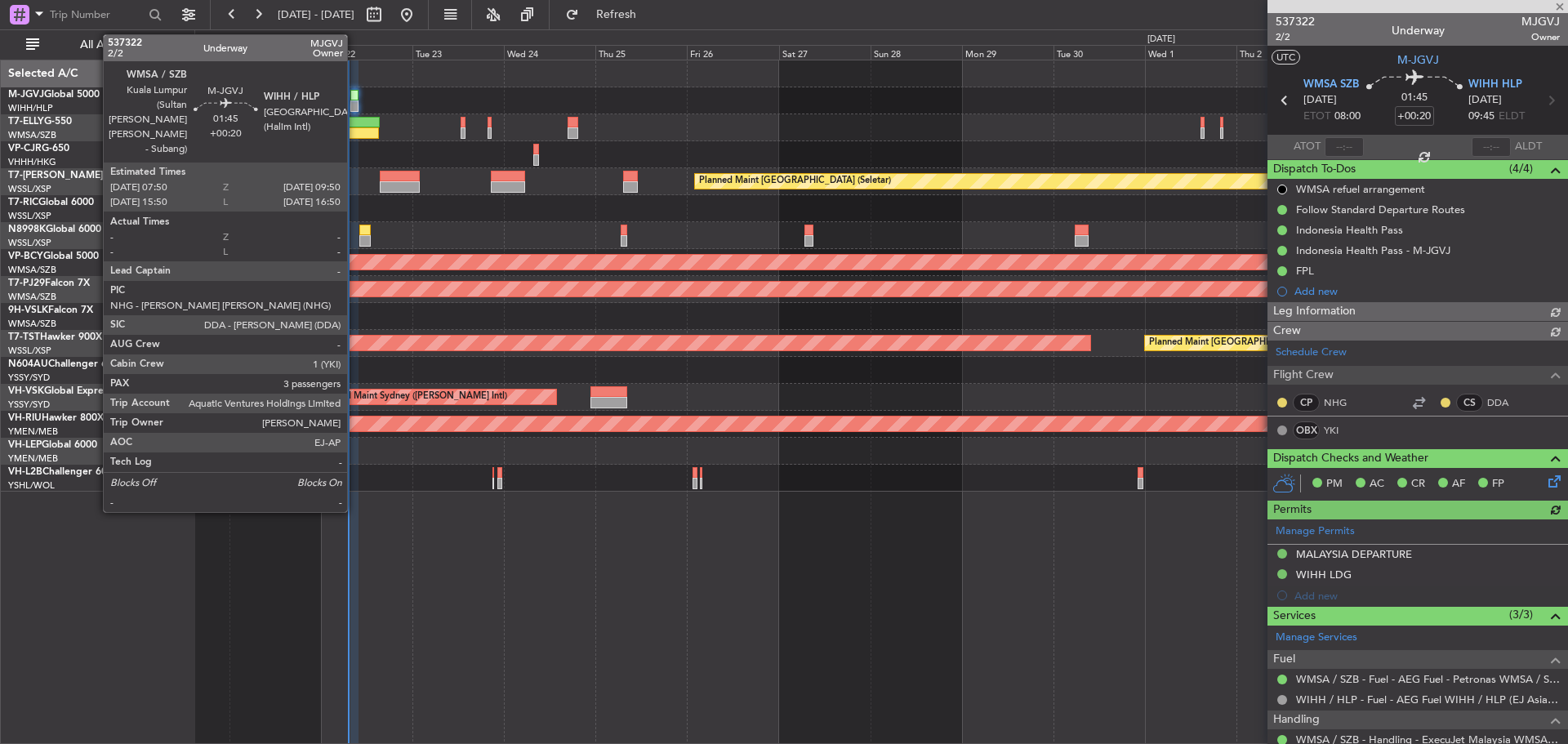
type input "[PERSON_NAME] (BTA)"
click at [354, 103] on div at bounding box center [354, 106] width 8 height 12
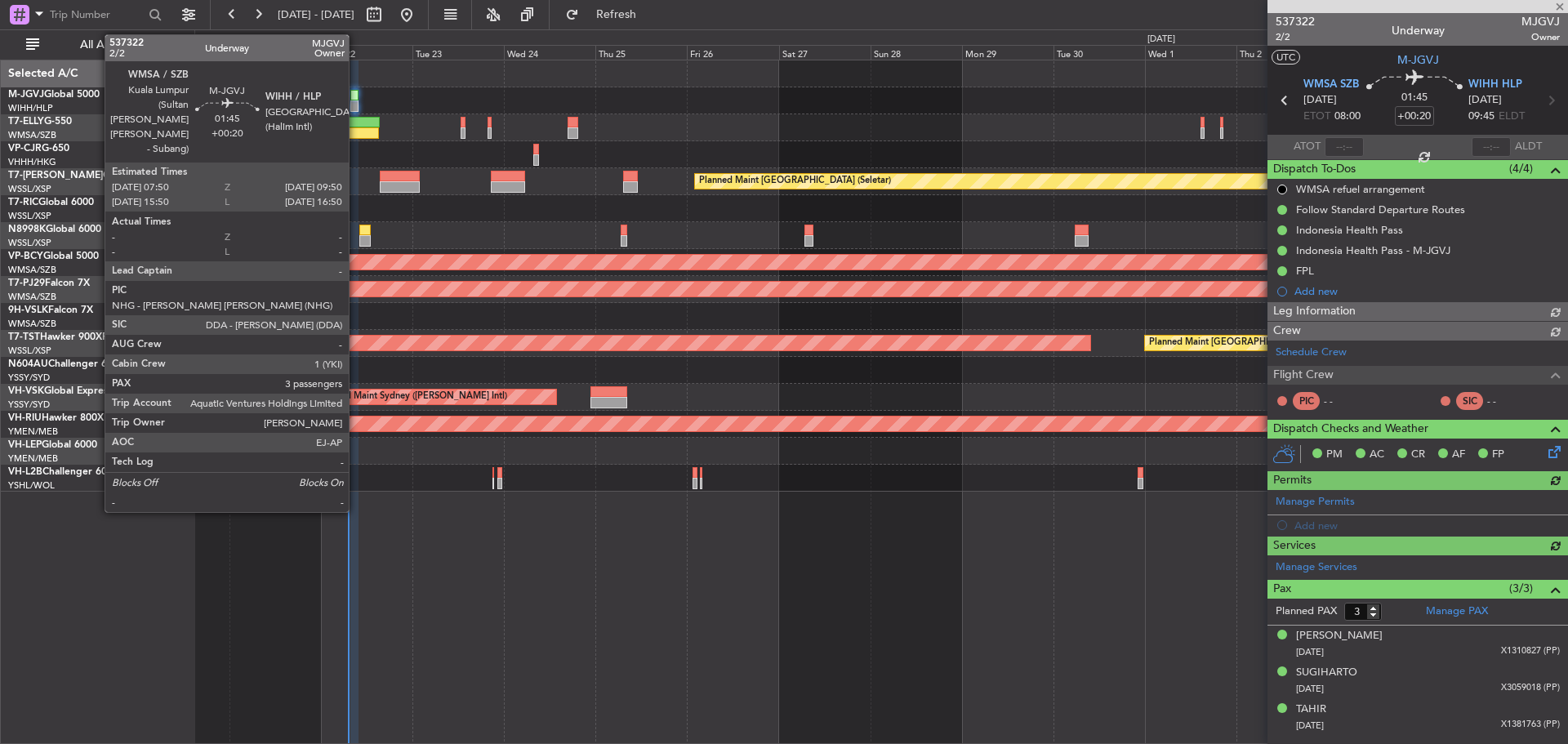
type input "[PERSON_NAME] (BTA)"
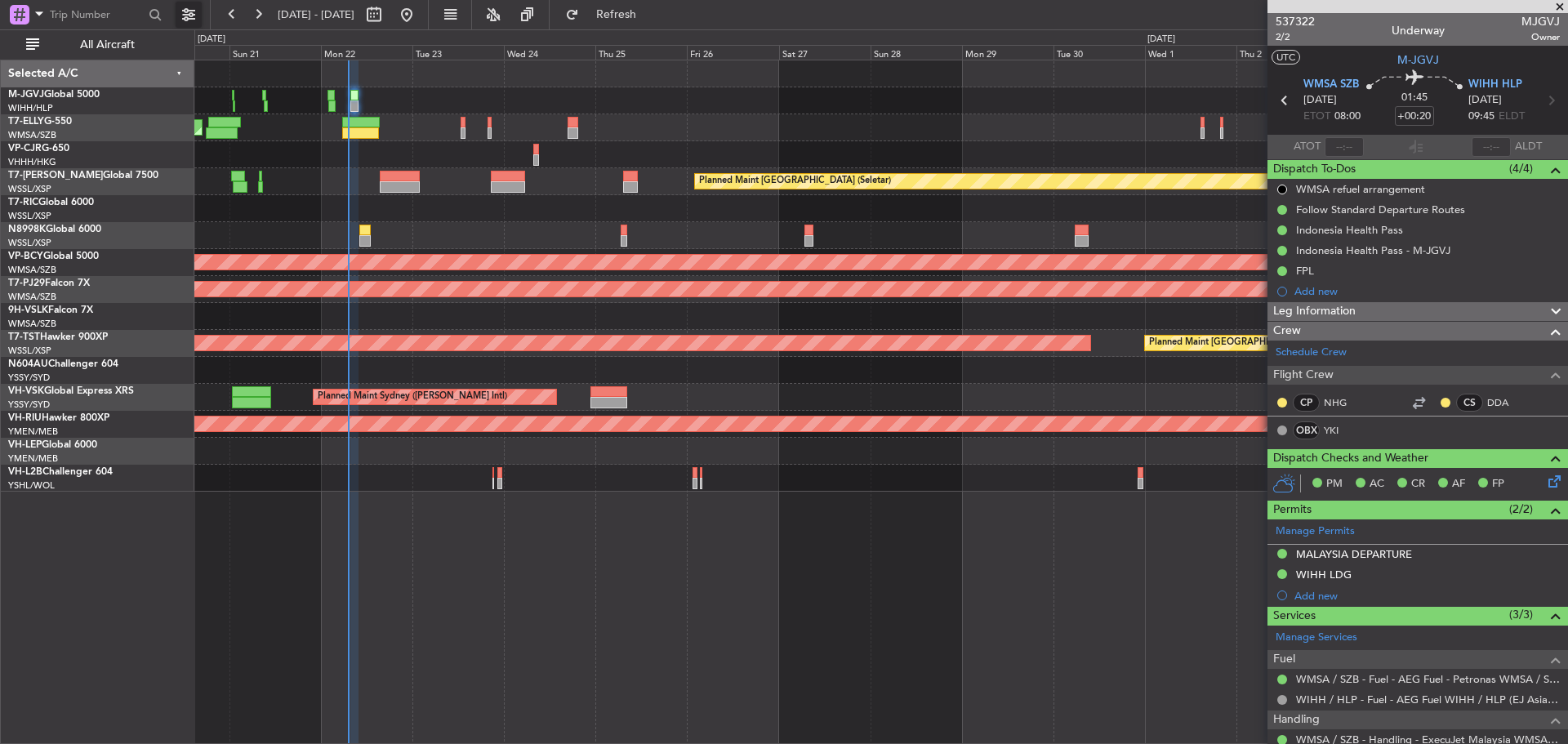
click at [181, 18] on button at bounding box center [189, 14] width 26 height 26
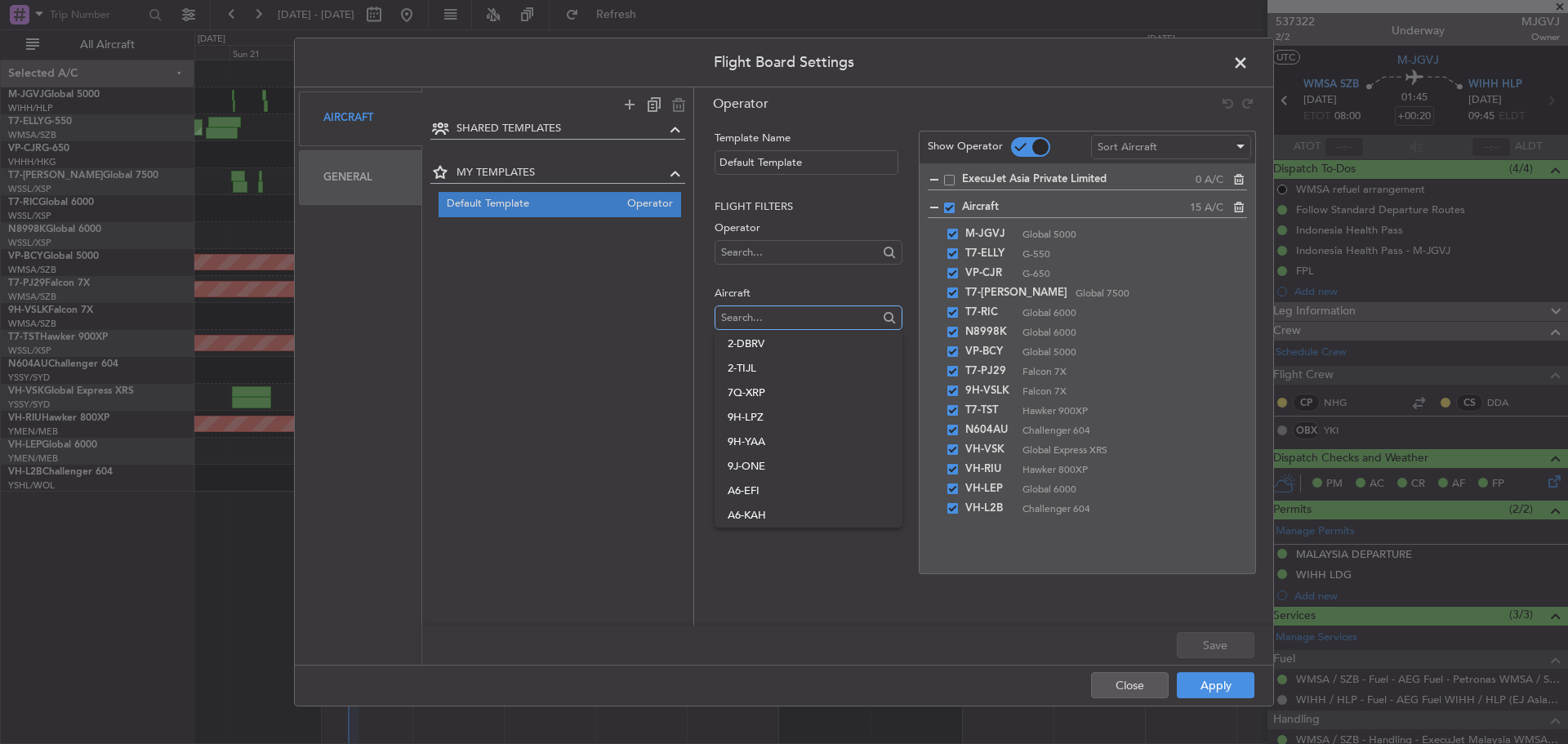
click at [753, 311] on input "text" at bounding box center [799, 318] width 156 height 24
type input "V"
click at [1108, 695] on button "Close" at bounding box center [1129, 685] width 78 height 26
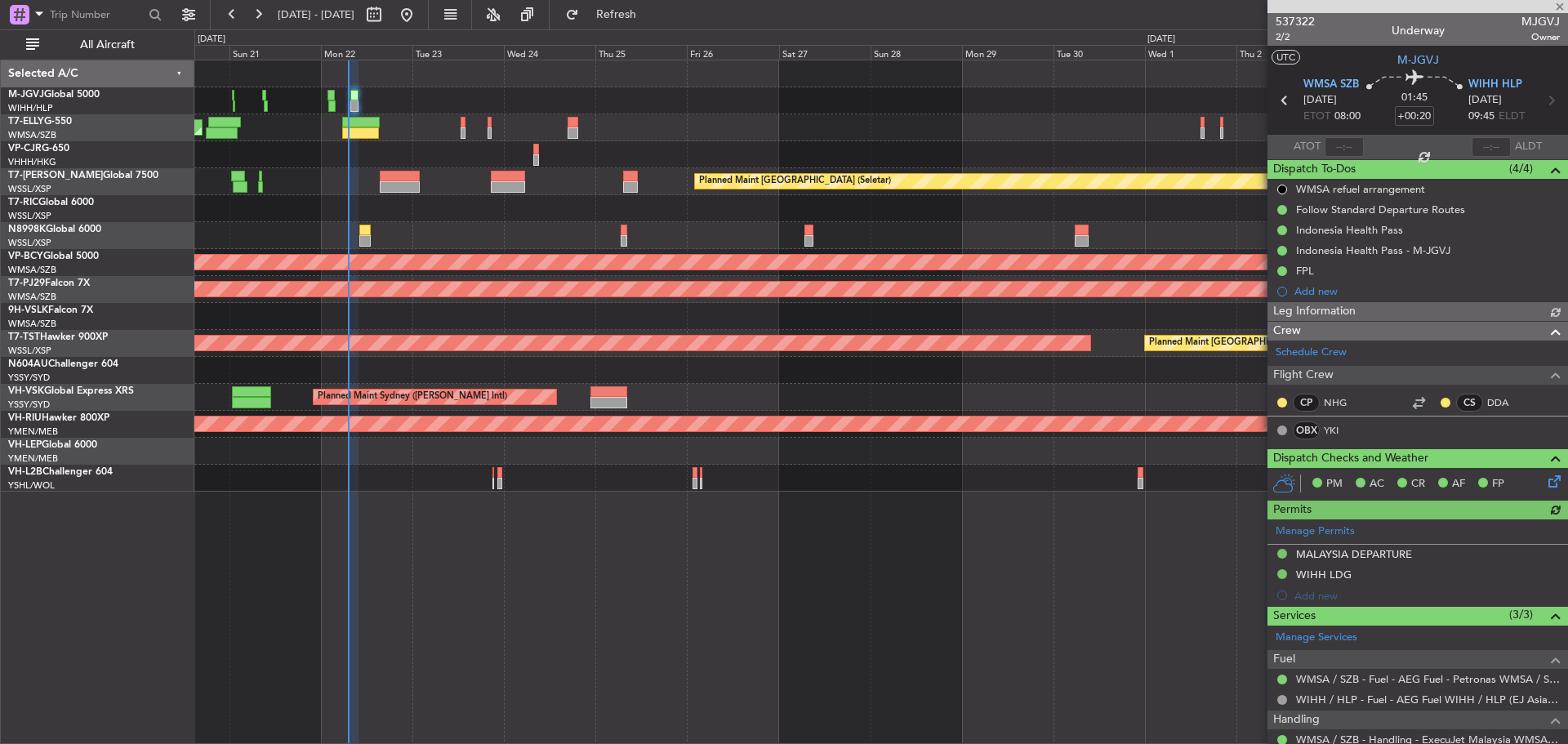
type input "[PERSON_NAME] (BTA)"
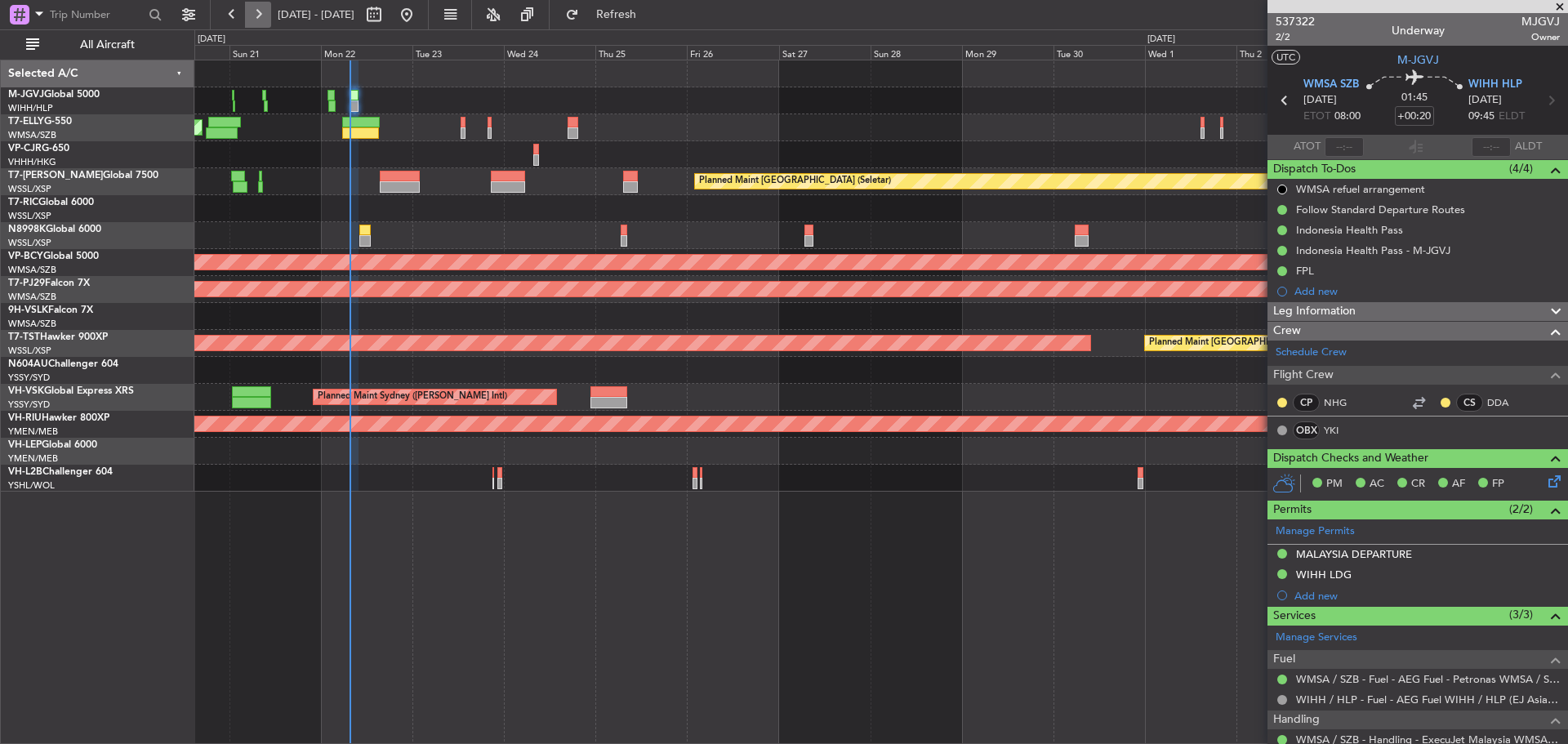
type input "[PERSON_NAME] (BTA)"
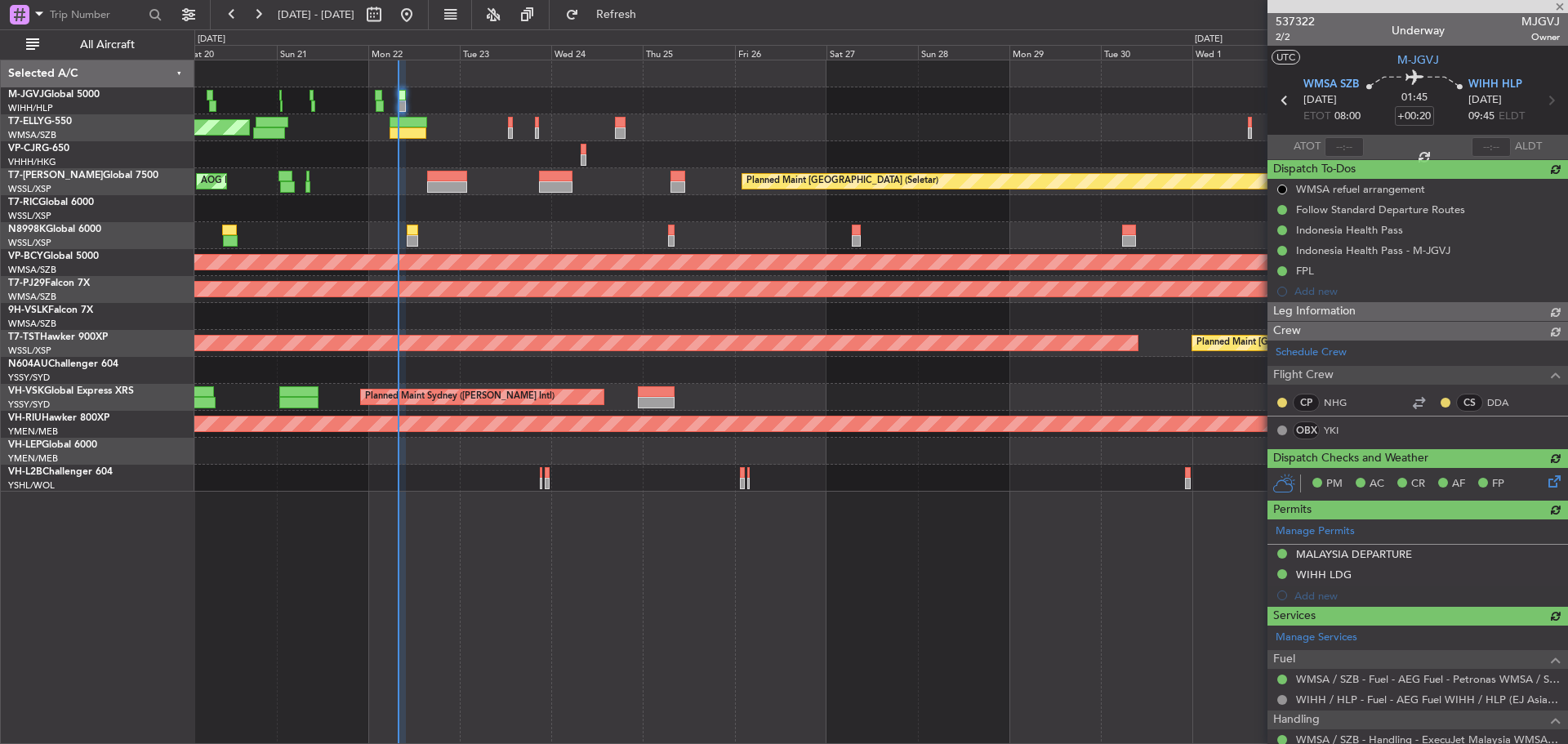
type input "[PERSON_NAME] (BTA)"
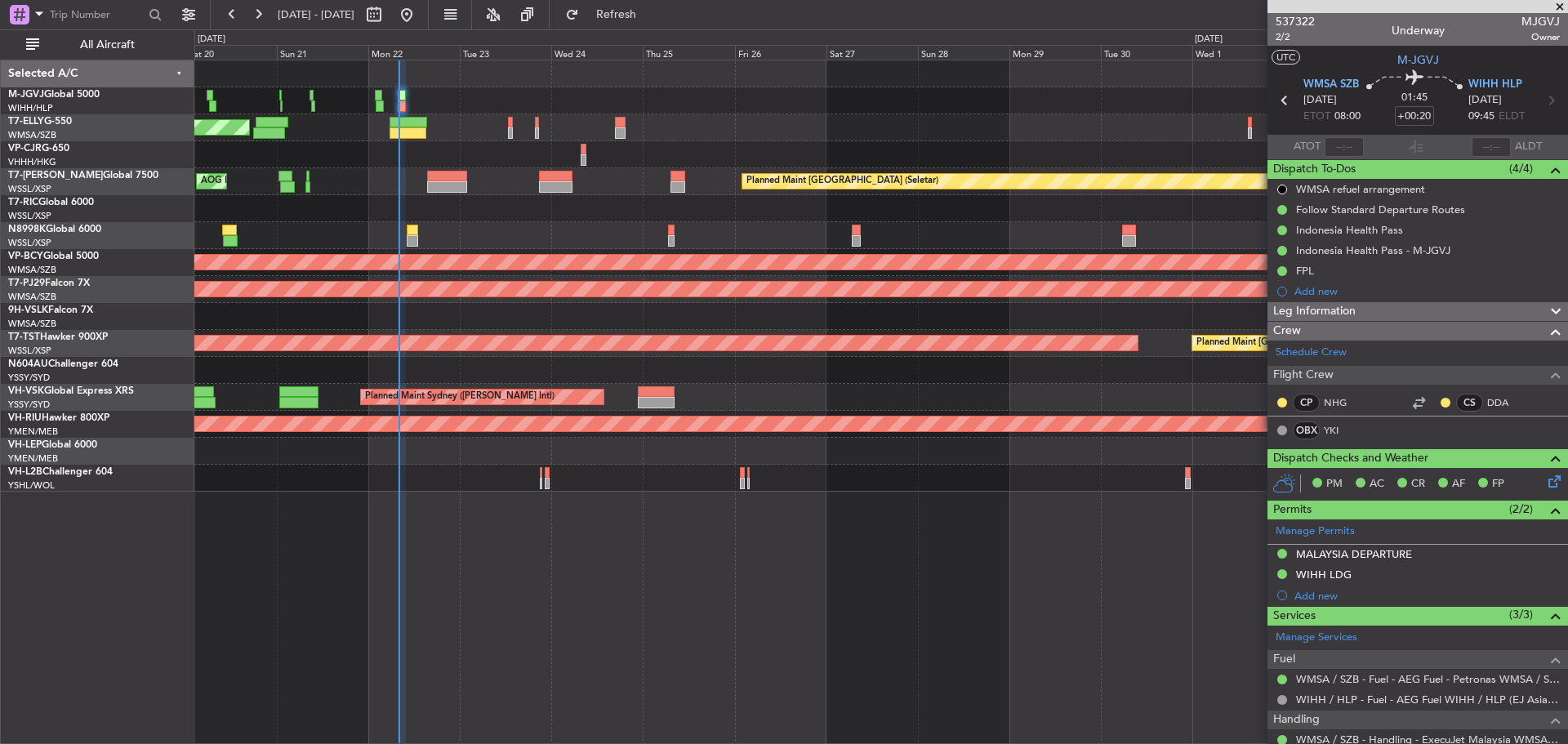
type input "[PERSON_NAME] (BTA)"
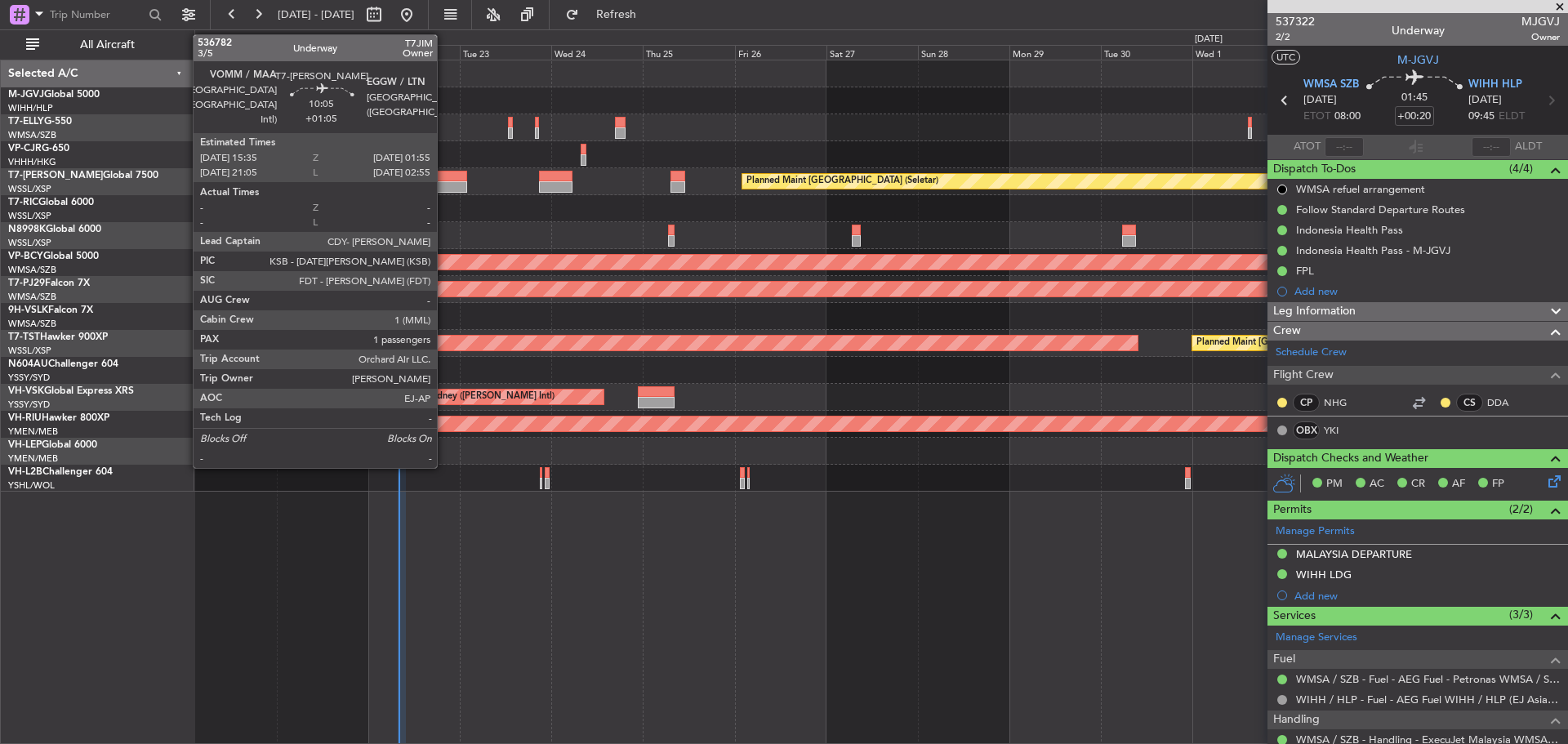
click at [444, 179] on div at bounding box center [447, 176] width 40 height 12
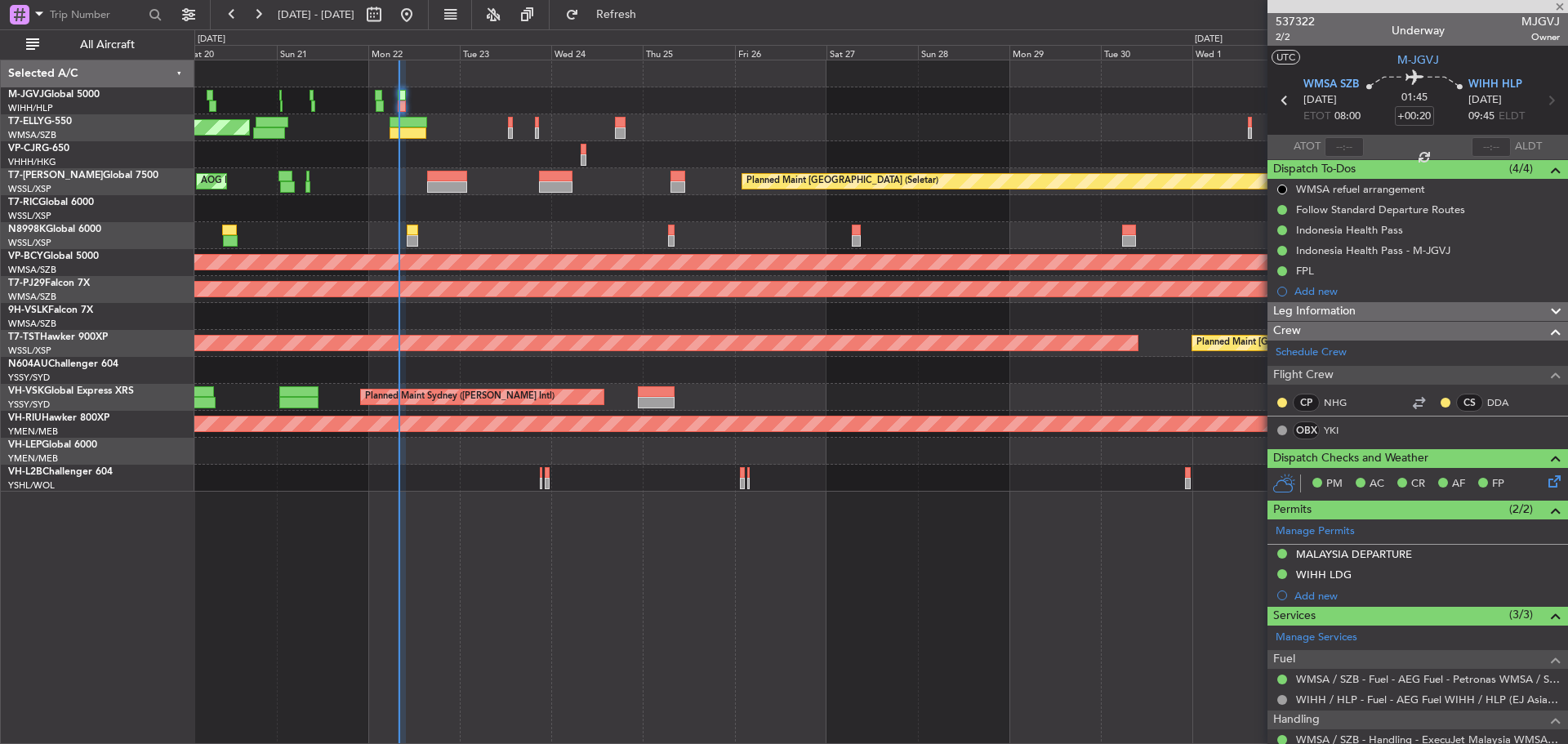
type input "+01:05"
type input "1"
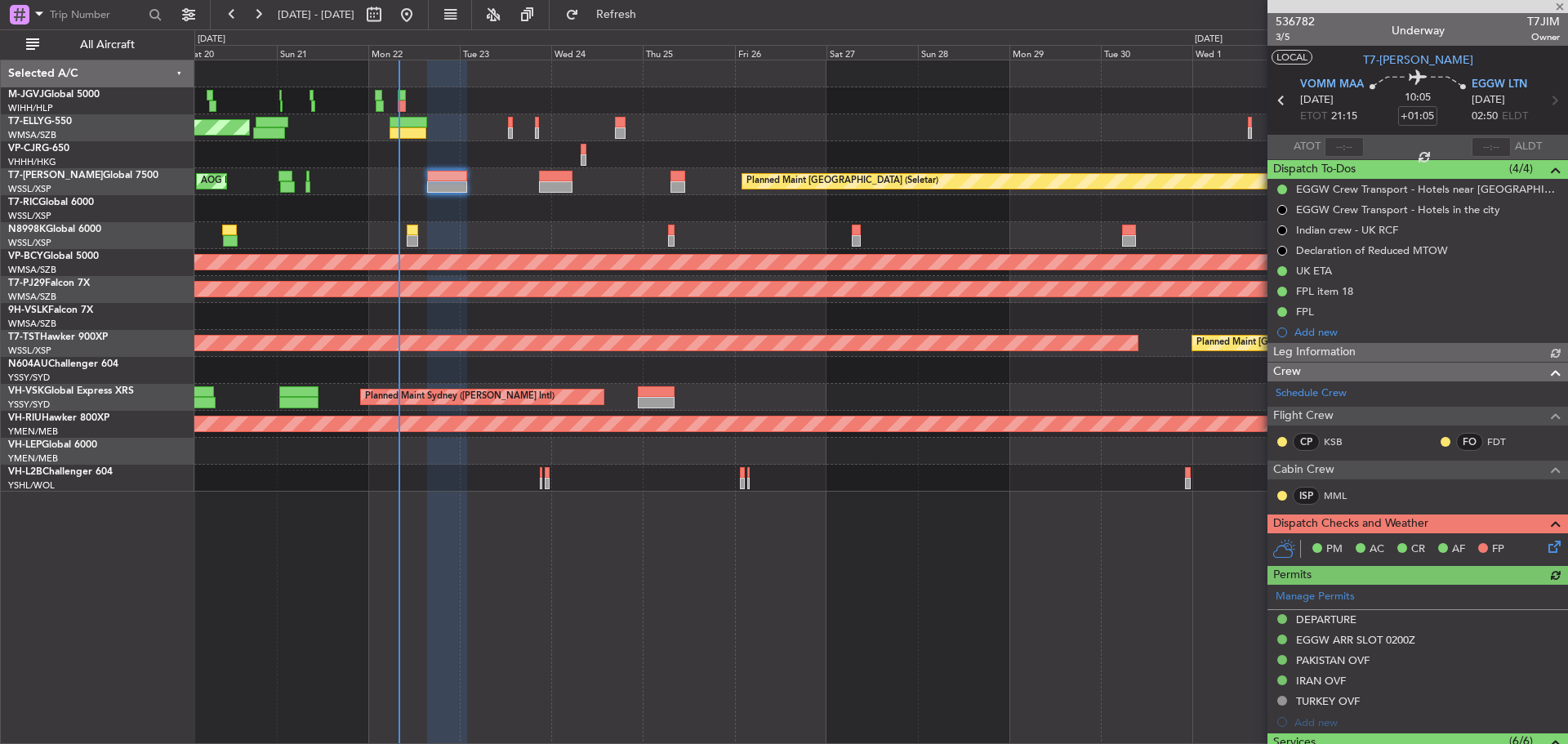
type input "Hafiz Sapuwan (HHAFI)"
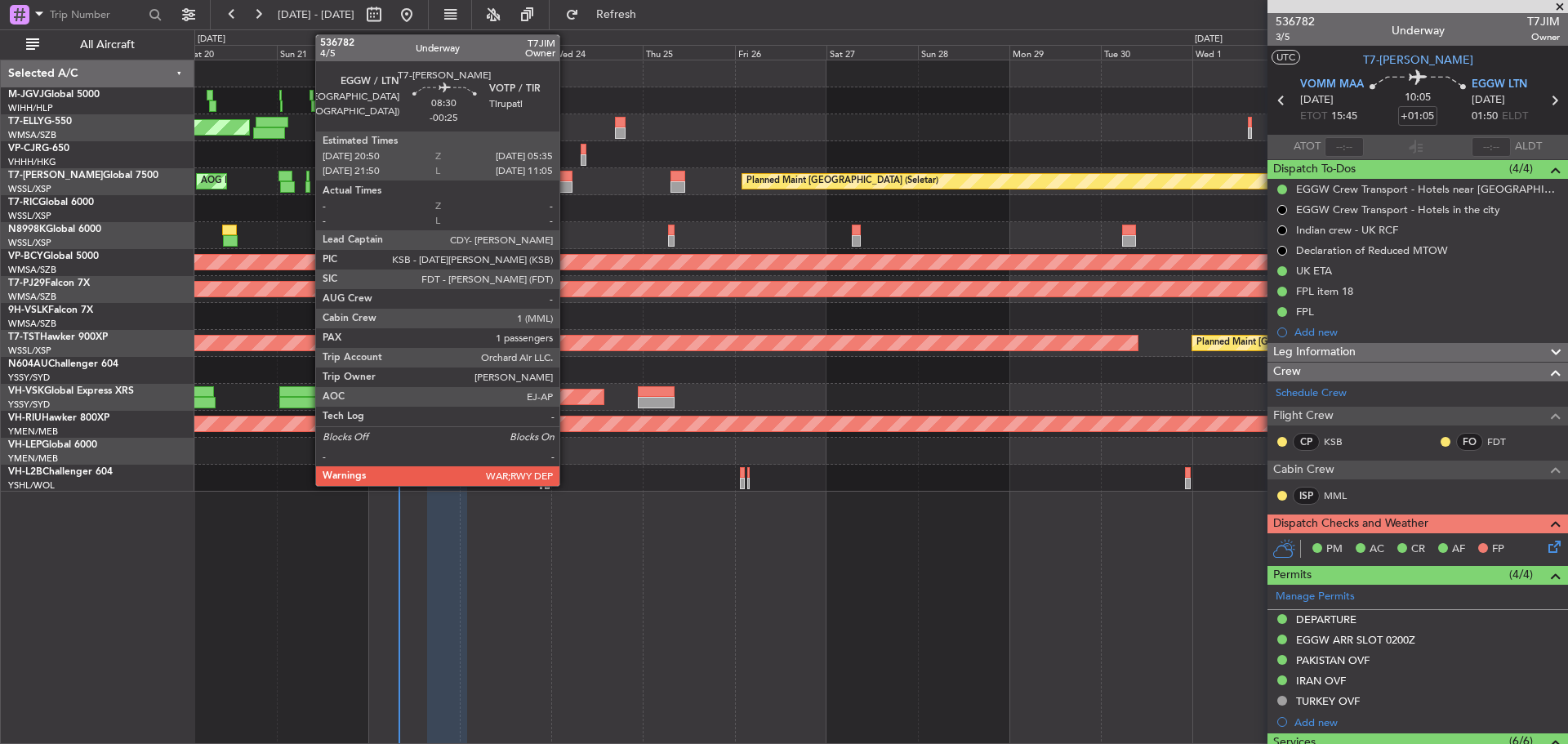
click at [567, 180] on div at bounding box center [555, 176] width 34 height 12
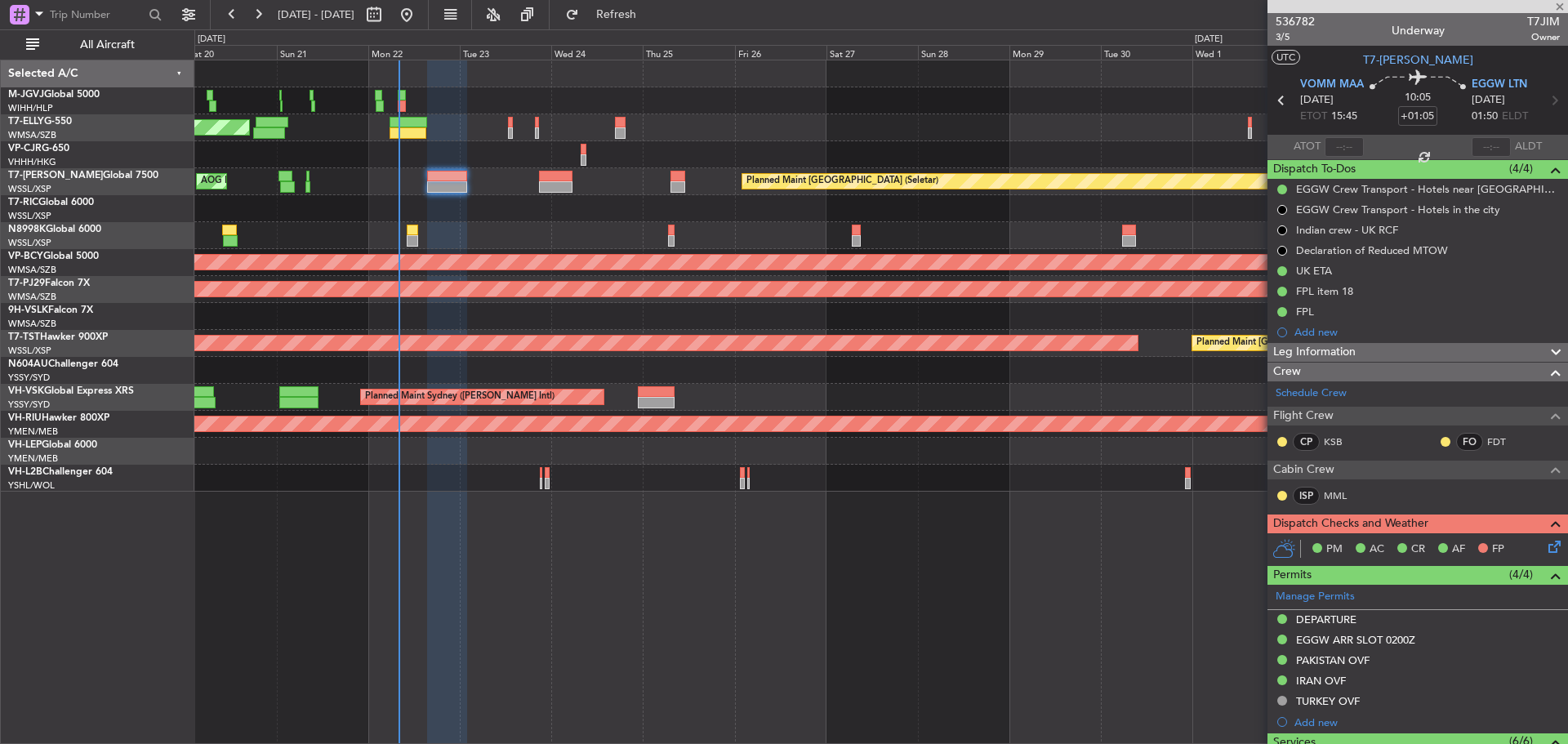
type input "-00:25"
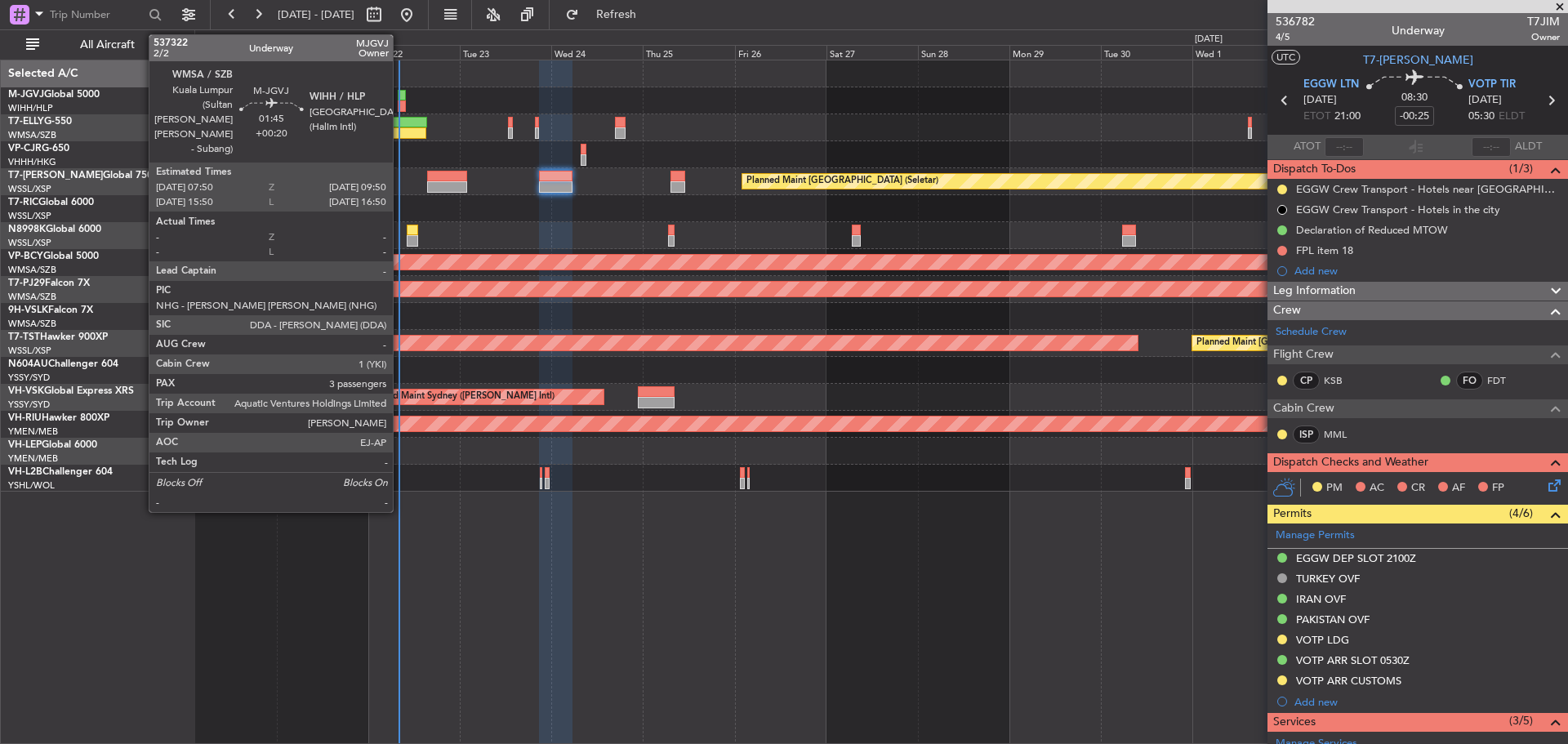
click at [400, 109] on div at bounding box center [401, 106] width 8 height 12
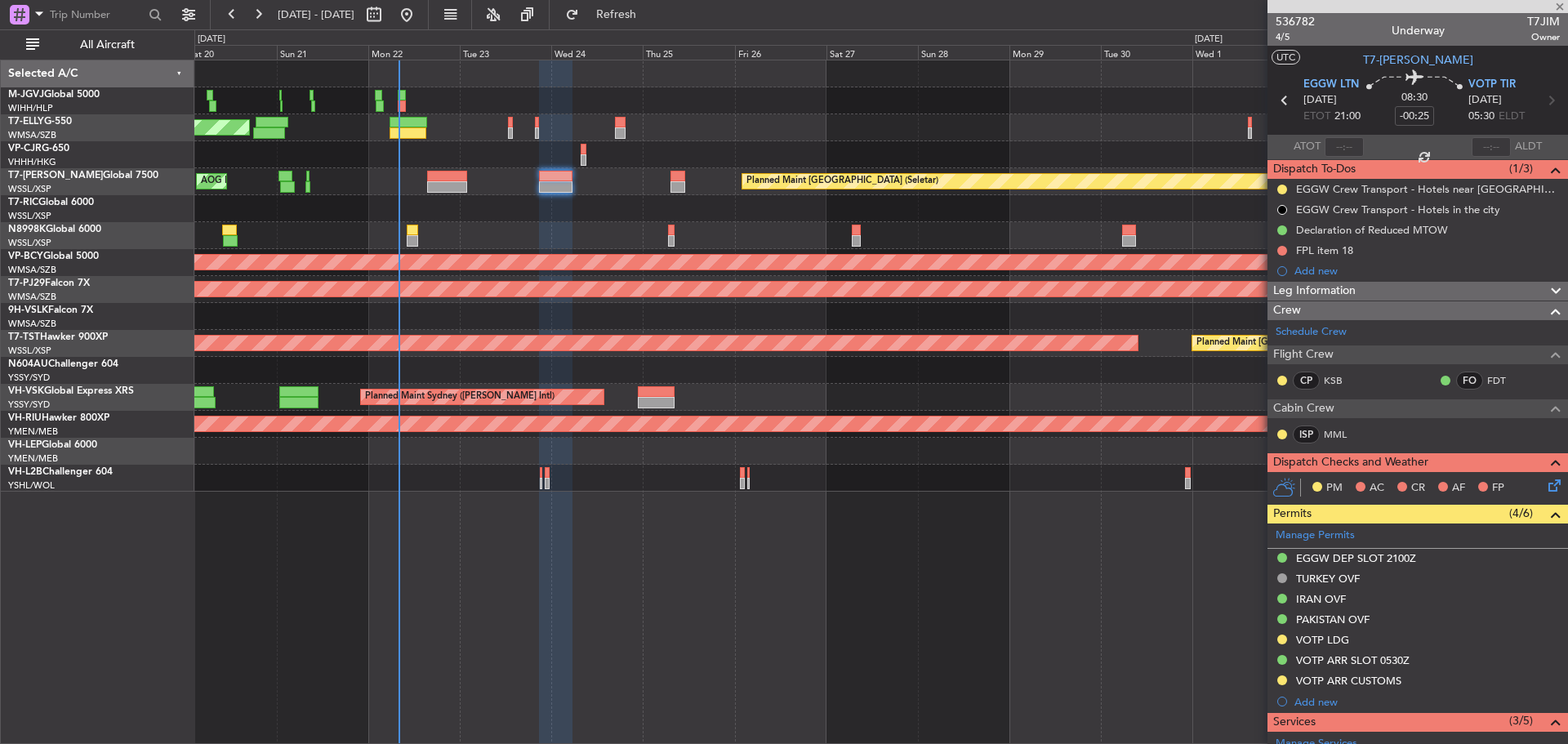
type input "+00:20"
type input "3"
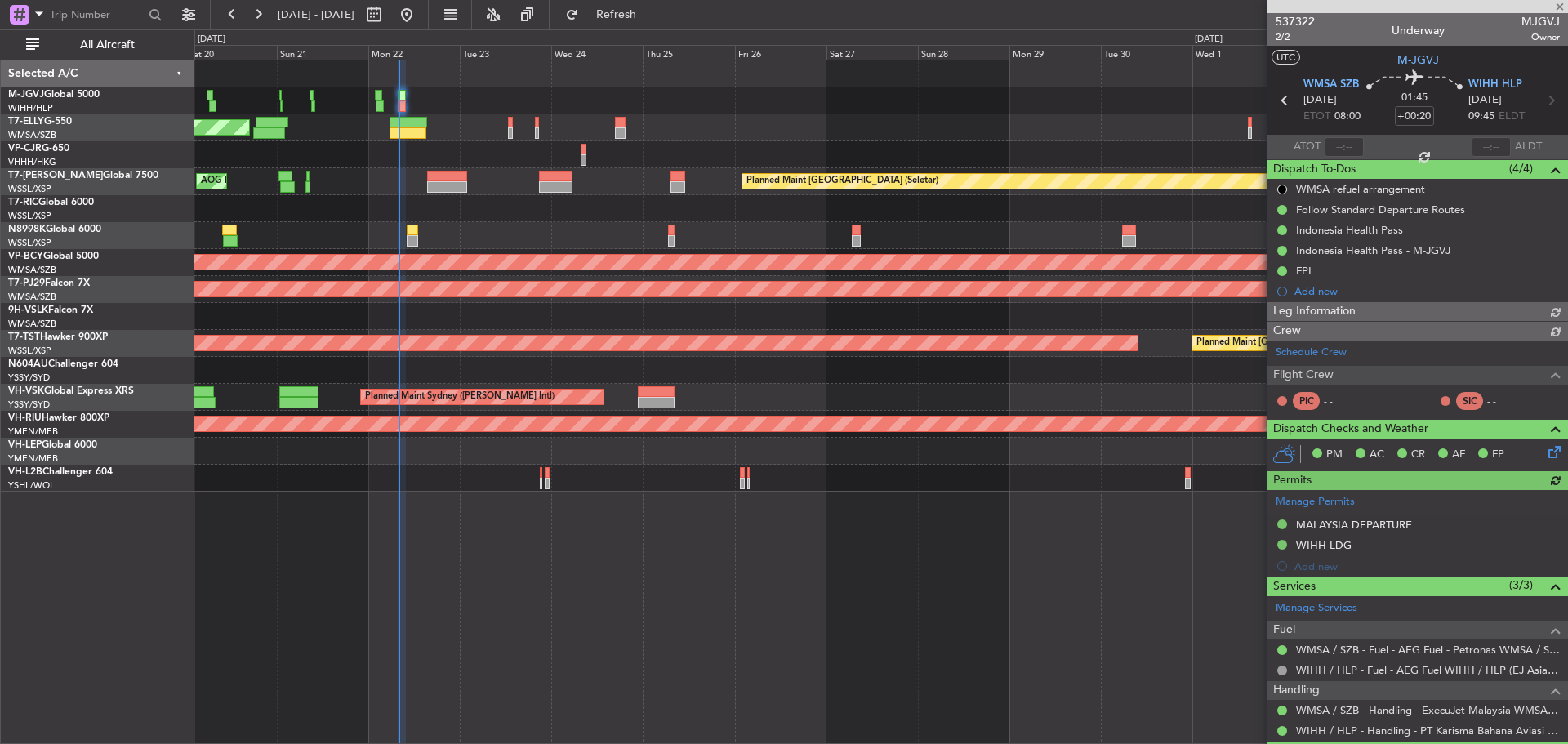
type input "[PERSON_NAME] (BTA)"
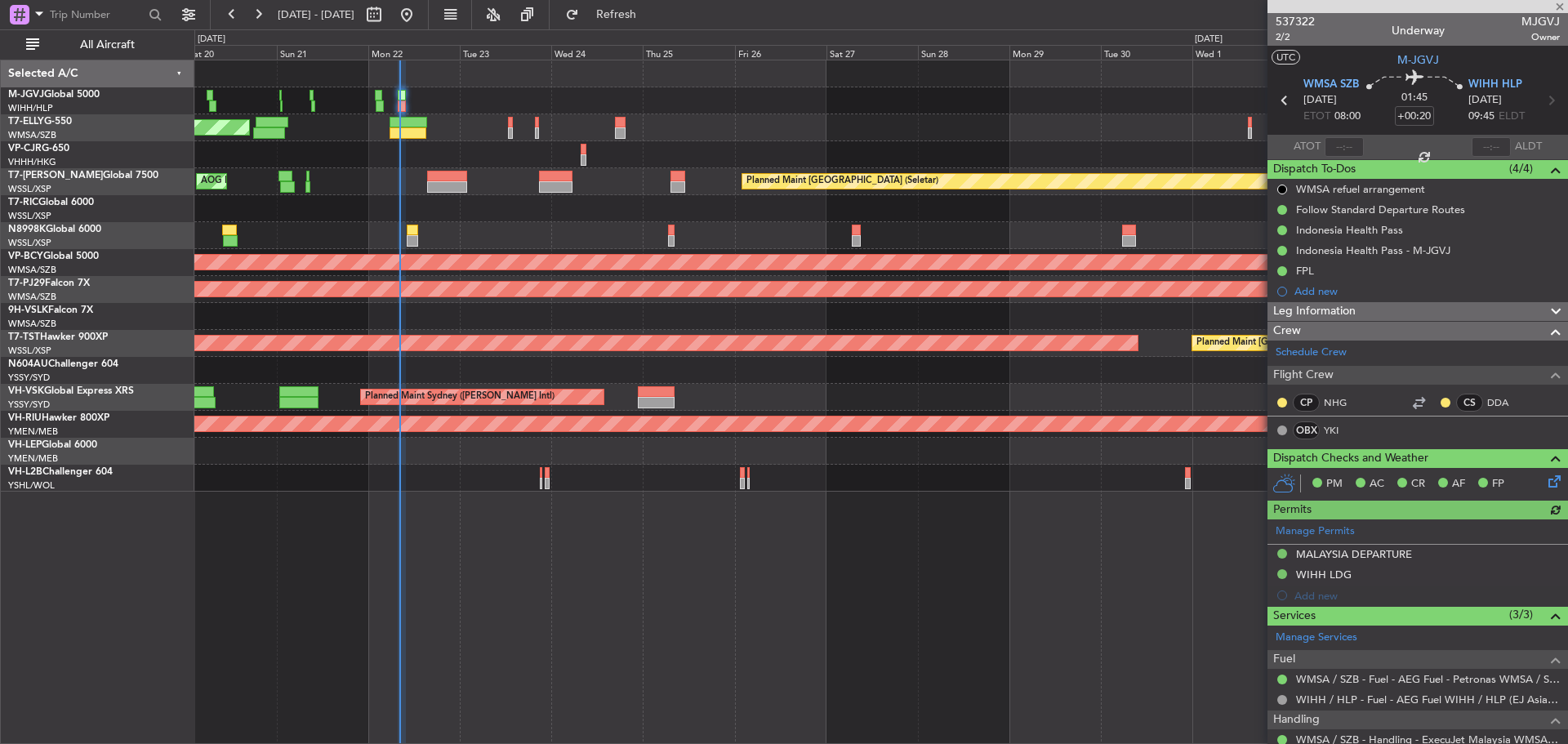
type input "[PERSON_NAME] (BTA)"
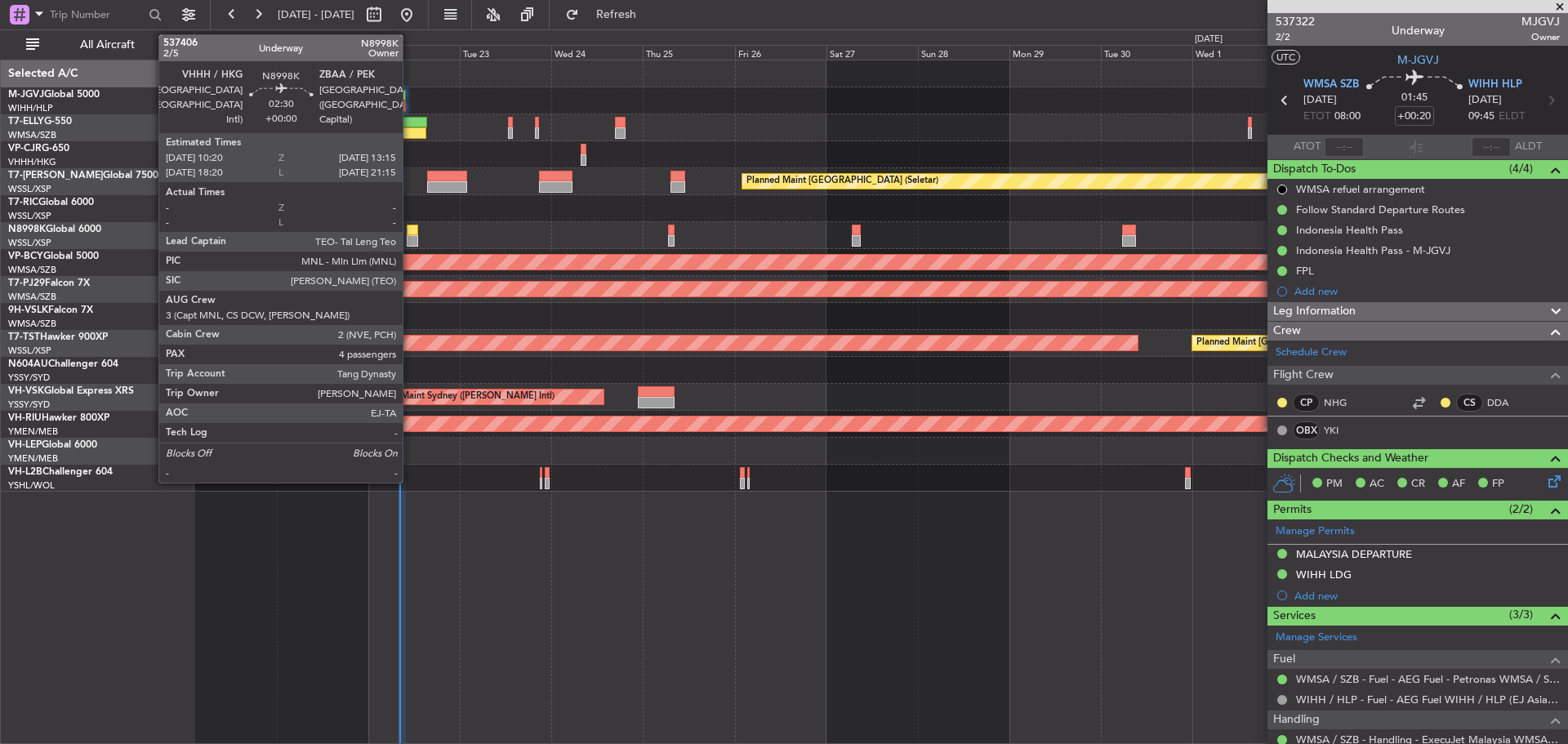
click at [408, 227] on div at bounding box center [413, 230] width 12 height 12
click at [411, 238] on div at bounding box center [413, 242] width 12 height 12
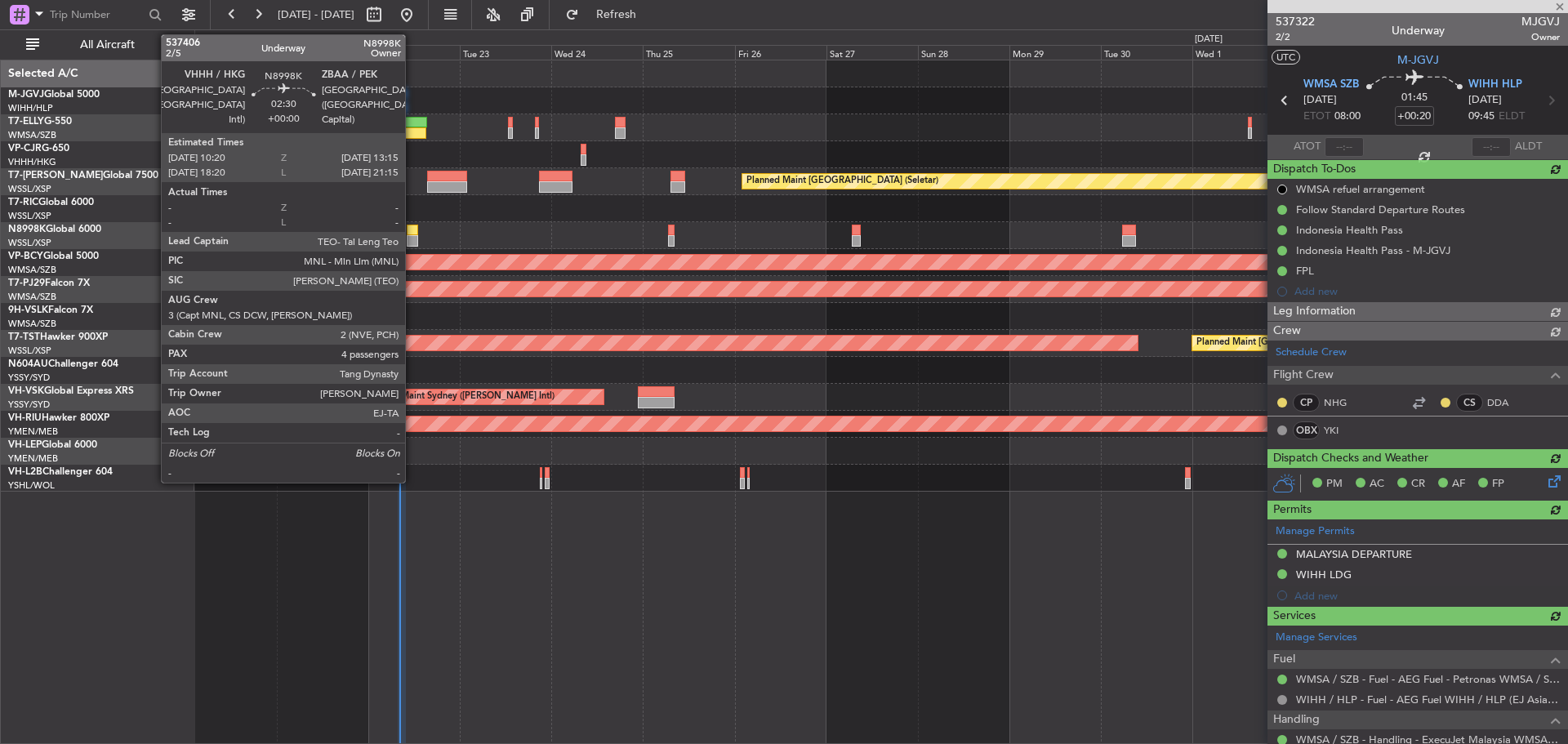
type input "4"
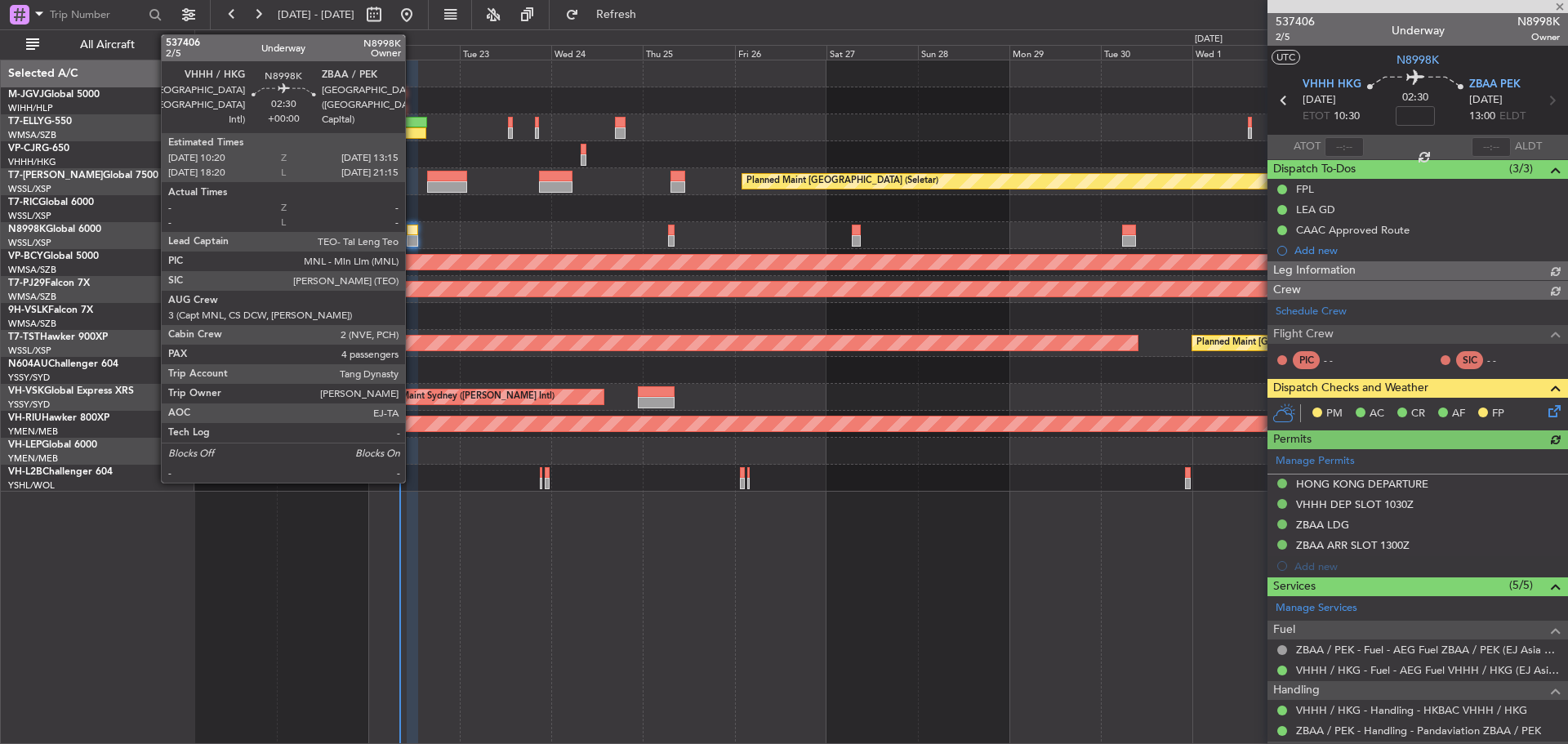
type input "Hafiz Sapuwan (HHAFI)"
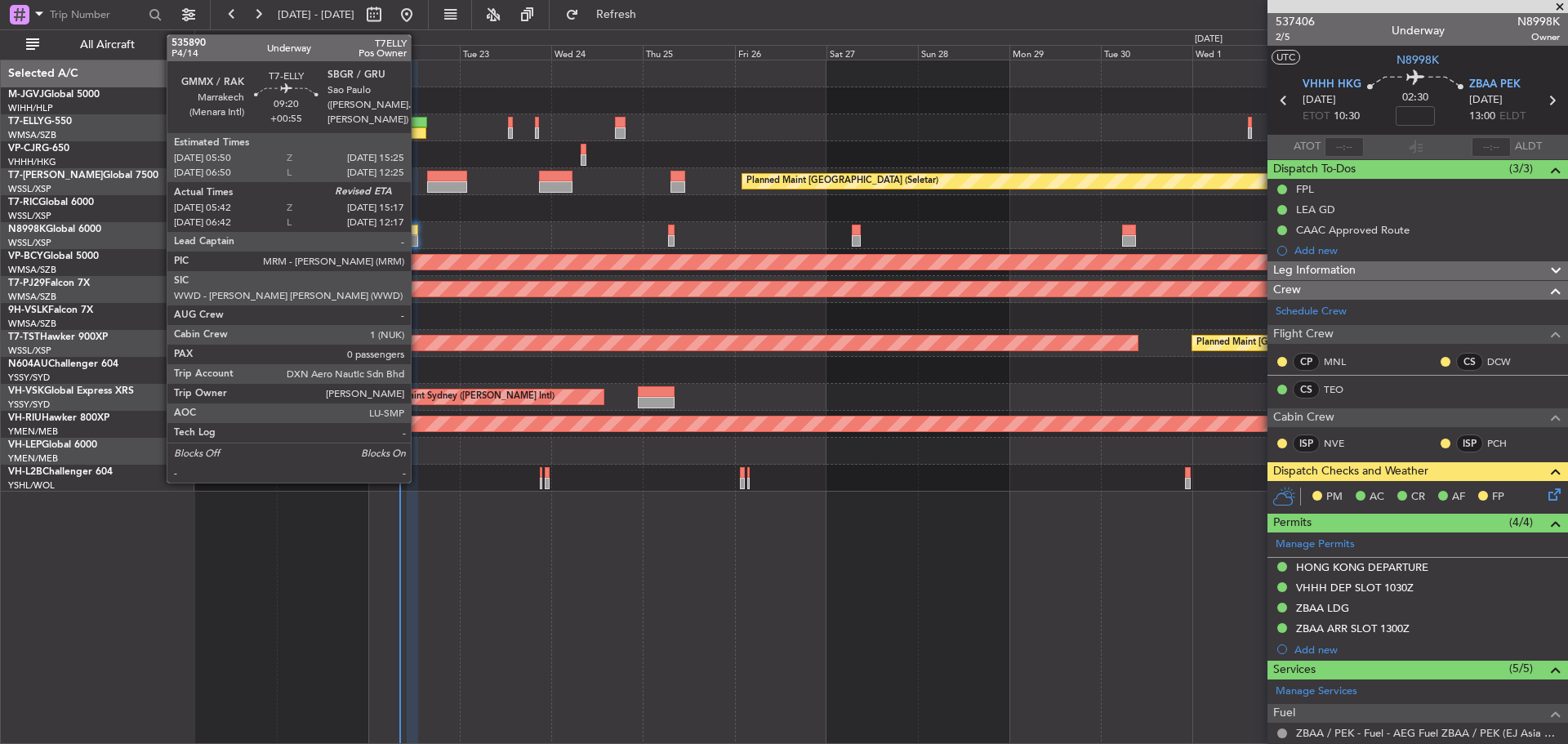
click at [416, 127] on div at bounding box center [408, 133] width 37 height 12
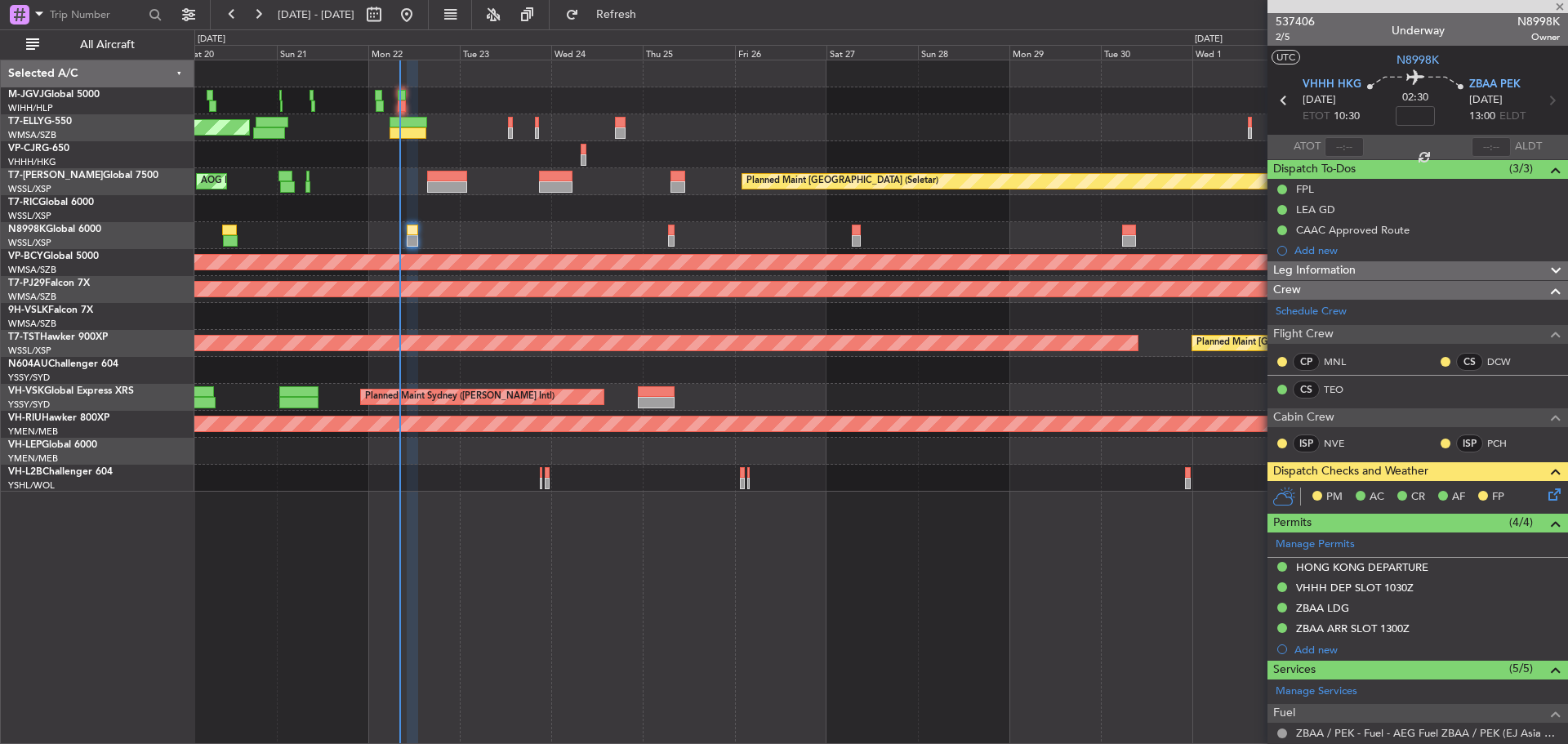
type input "+00:55"
type input "05:52"
type input "0"
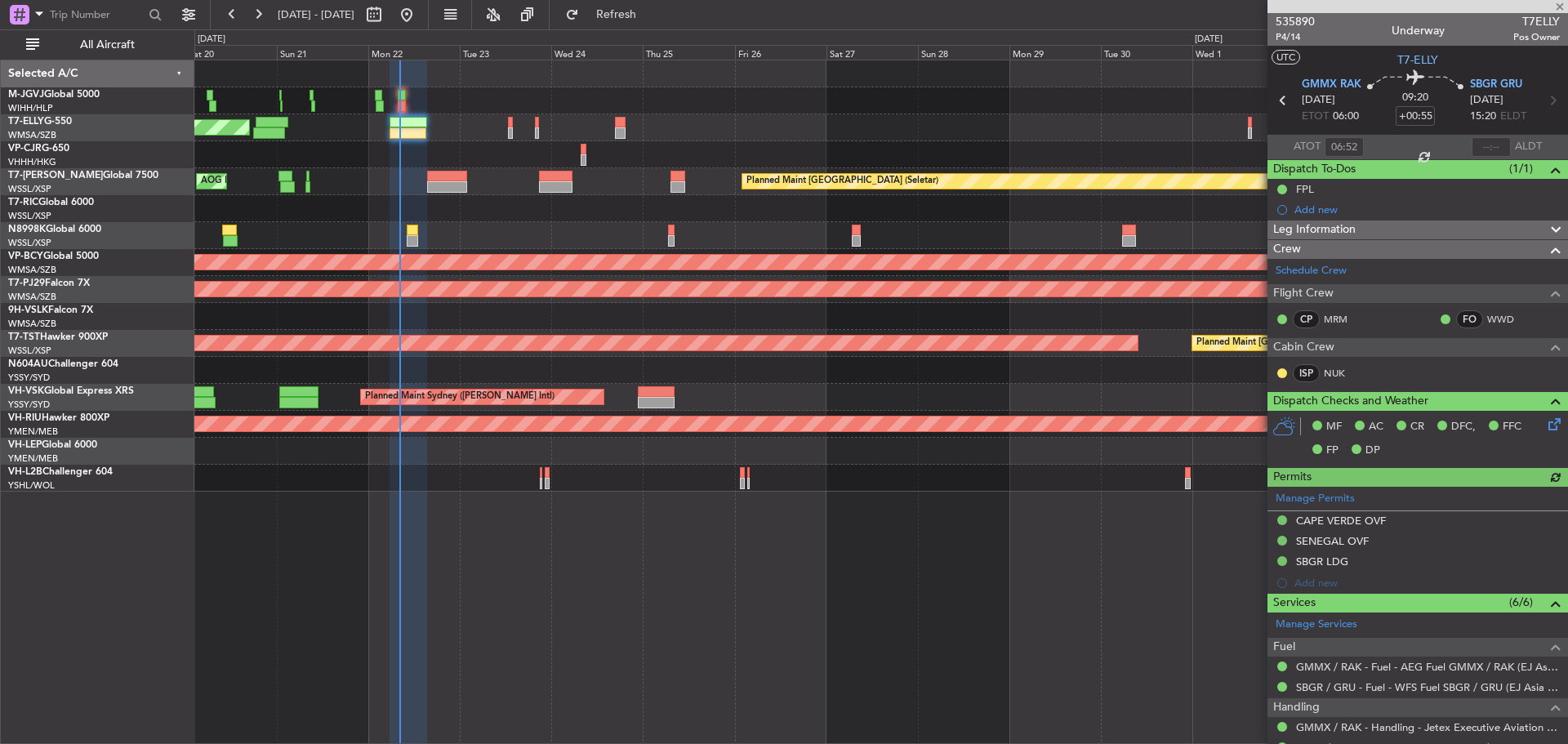
type input "05:52"
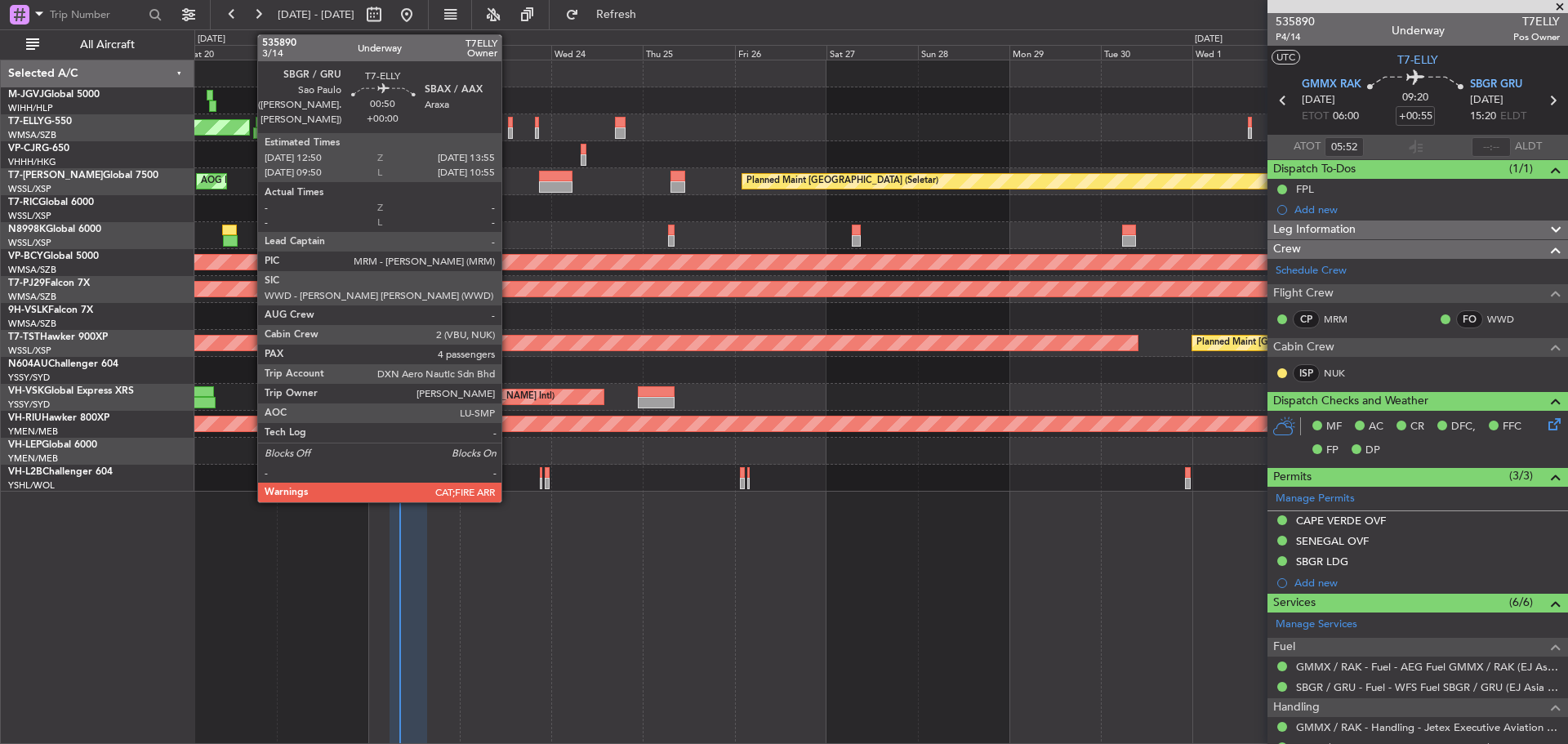
click at [509, 136] on div at bounding box center [510, 133] width 5 height 12
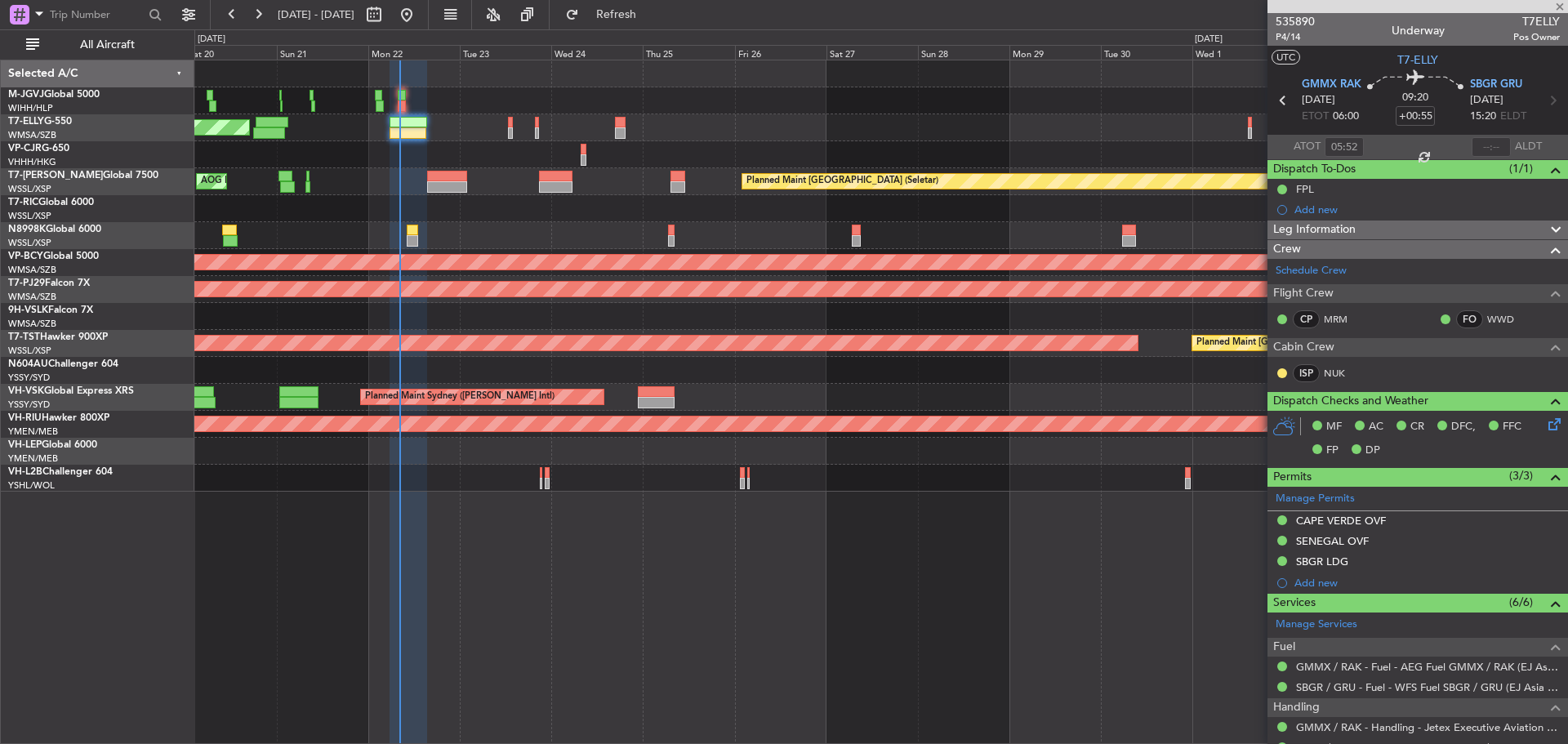
type input "4"
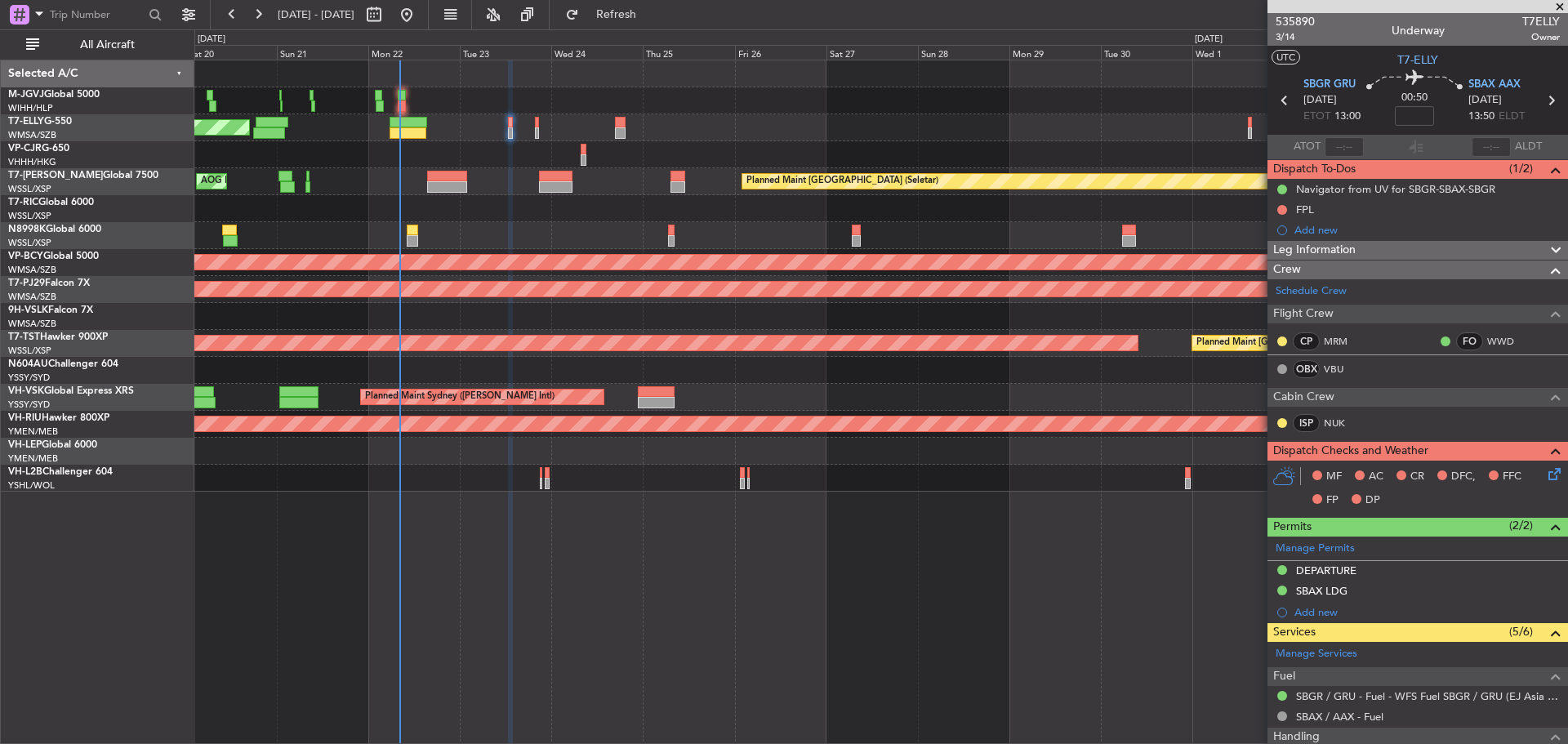
click at [1545, 97] on icon at bounding box center [1551, 100] width 21 height 21
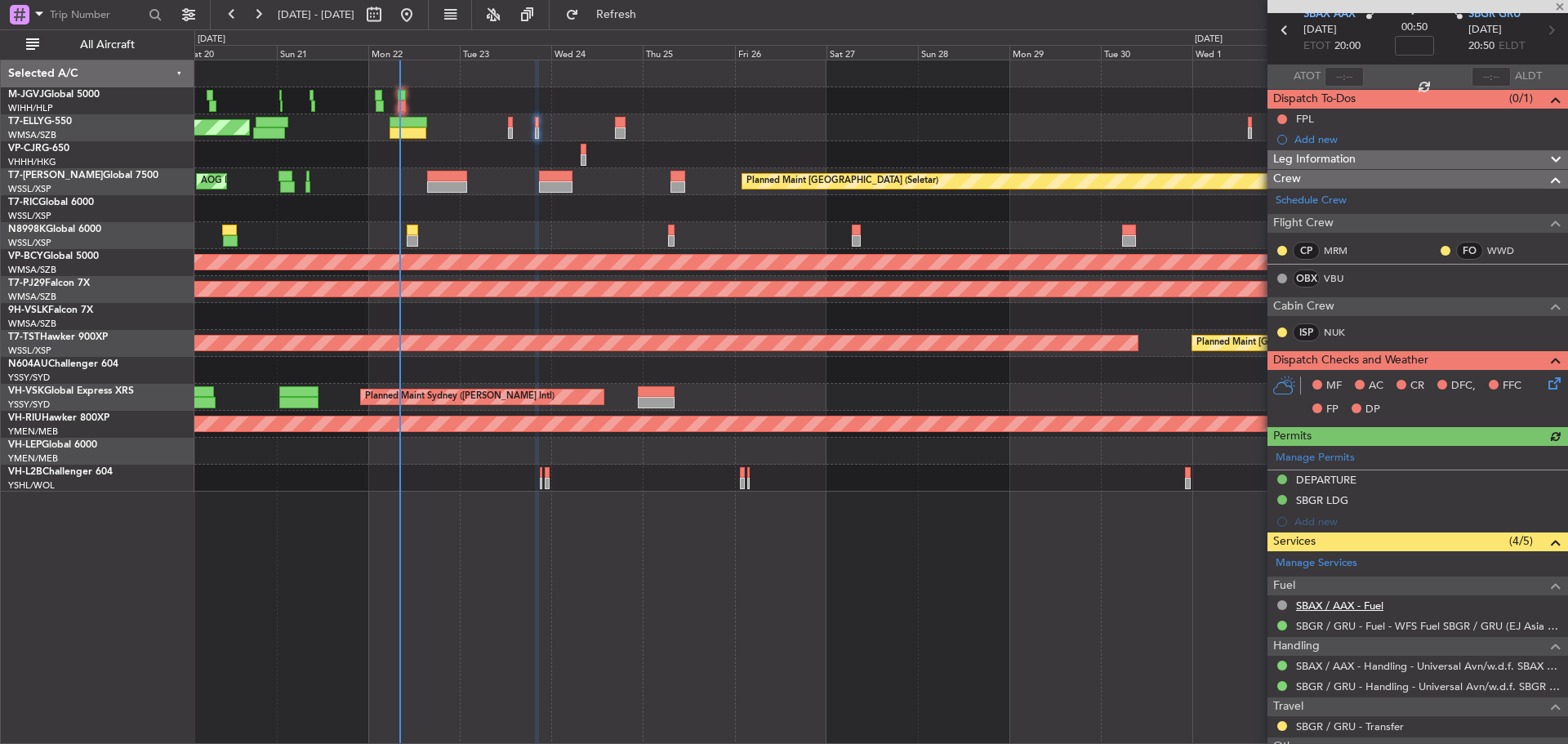
scroll to position [164, 0]
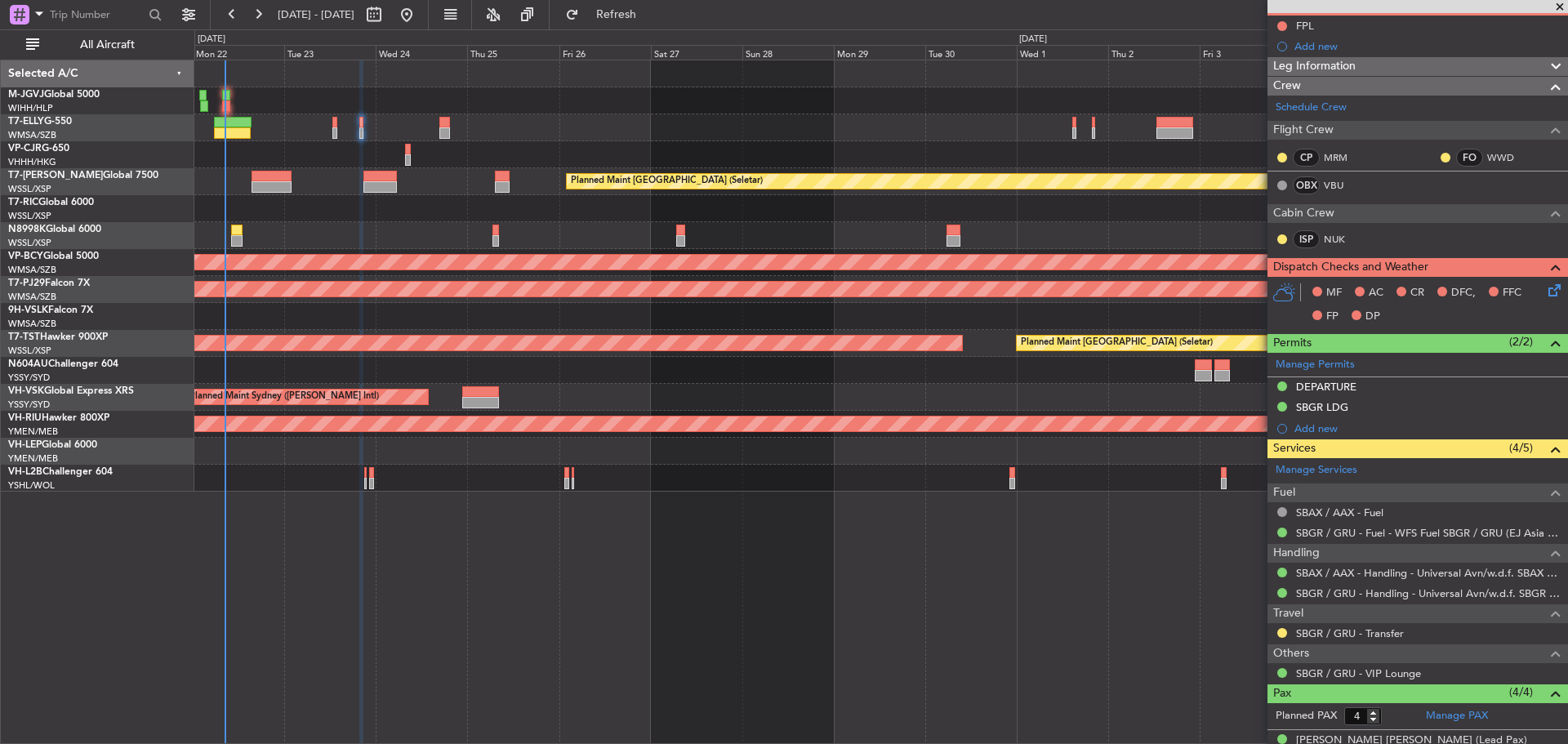
click at [652, 248] on div at bounding box center [880, 236] width 1373 height 27
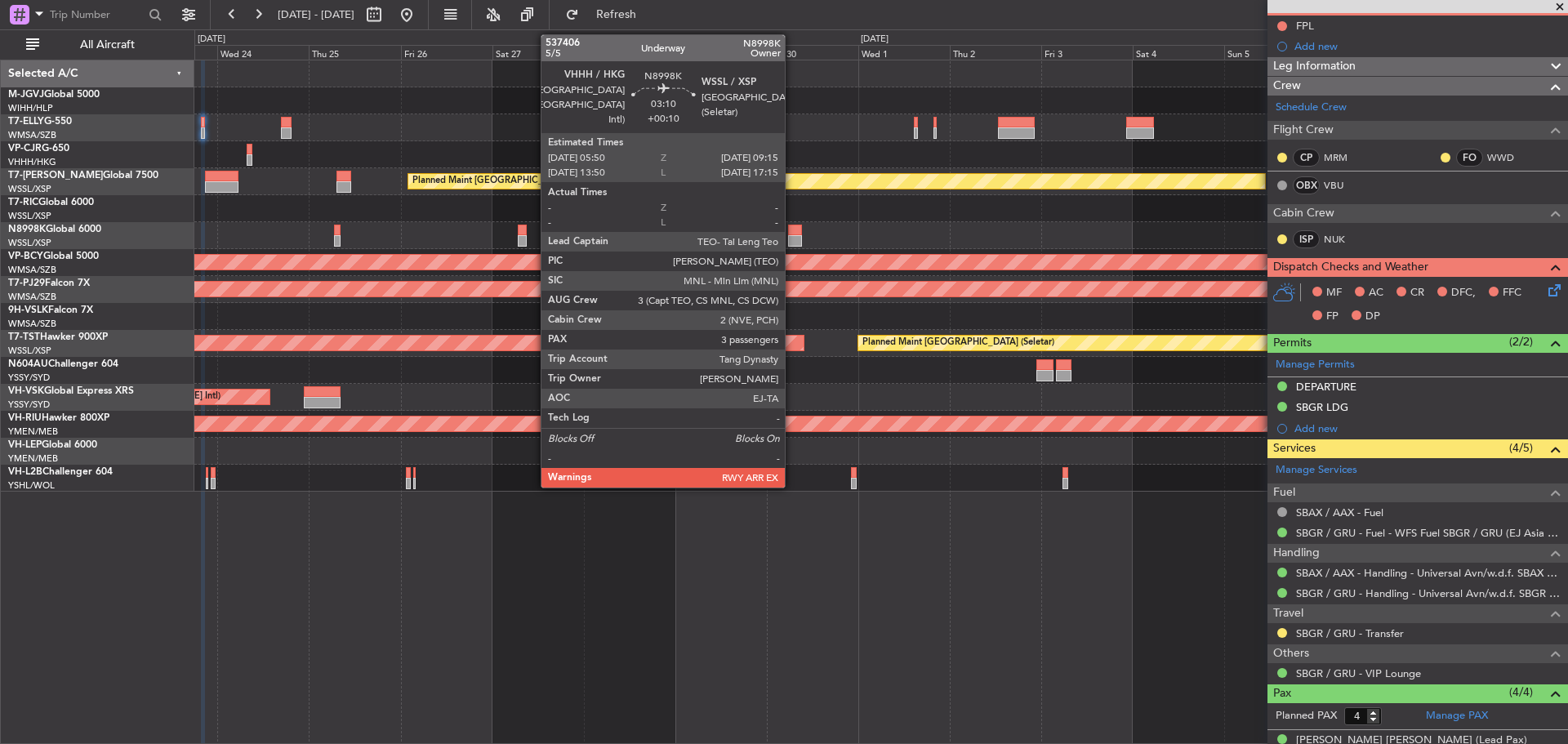
click at [793, 236] on div at bounding box center [795, 242] width 13 height 12
type input "+00:10"
type input "3"
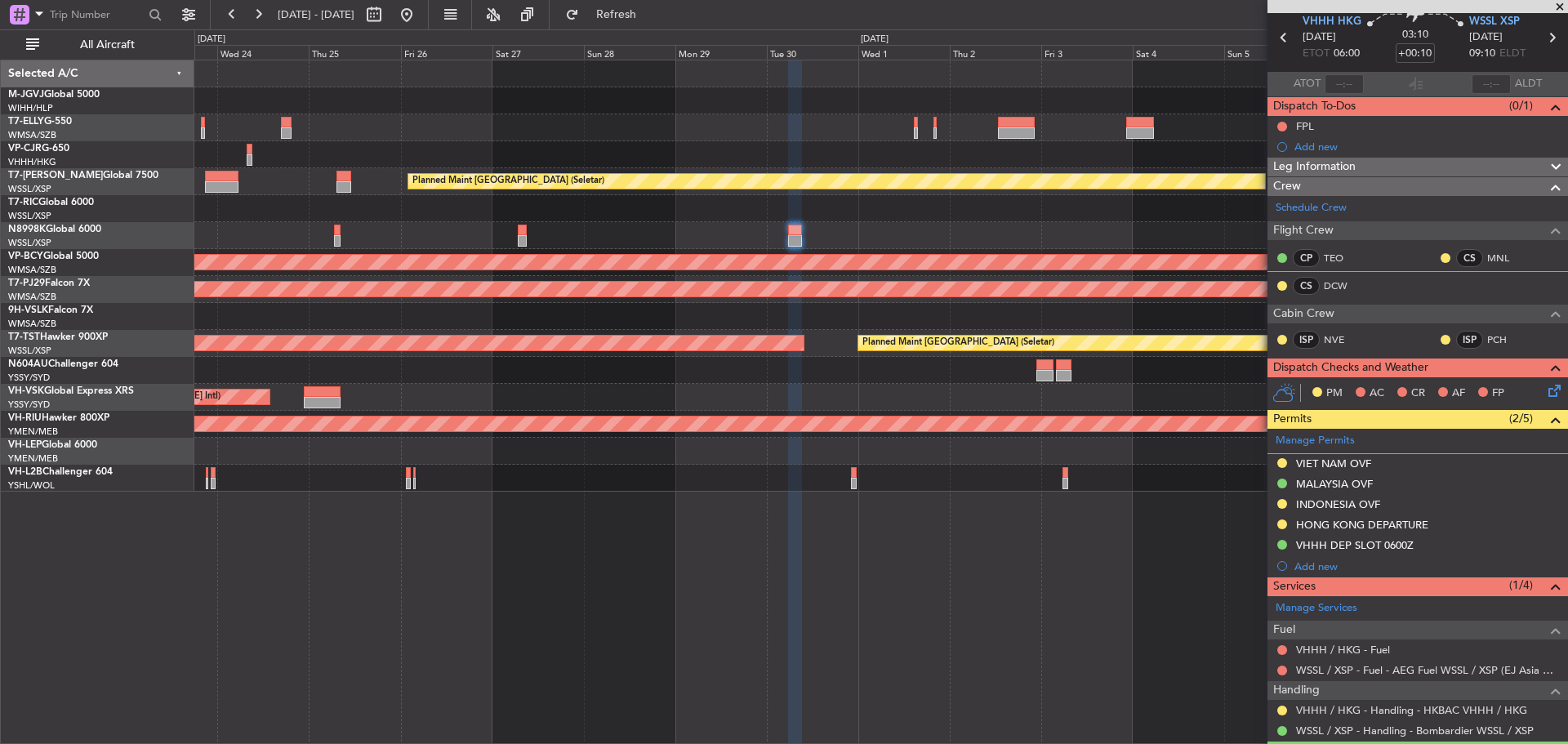
scroll to position [0, 0]
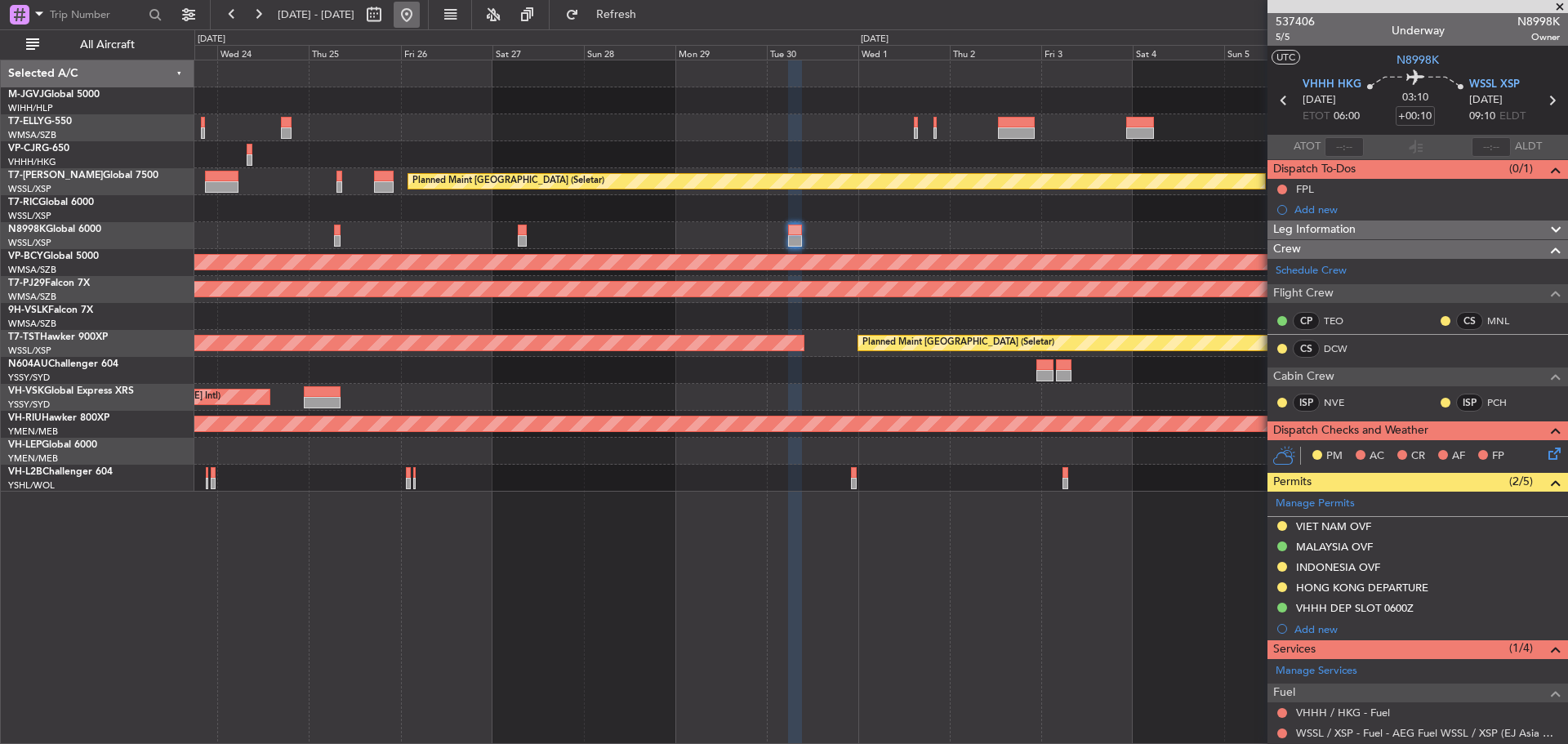
click at [419, 13] on button at bounding box center [406, 14] width 26 height 26
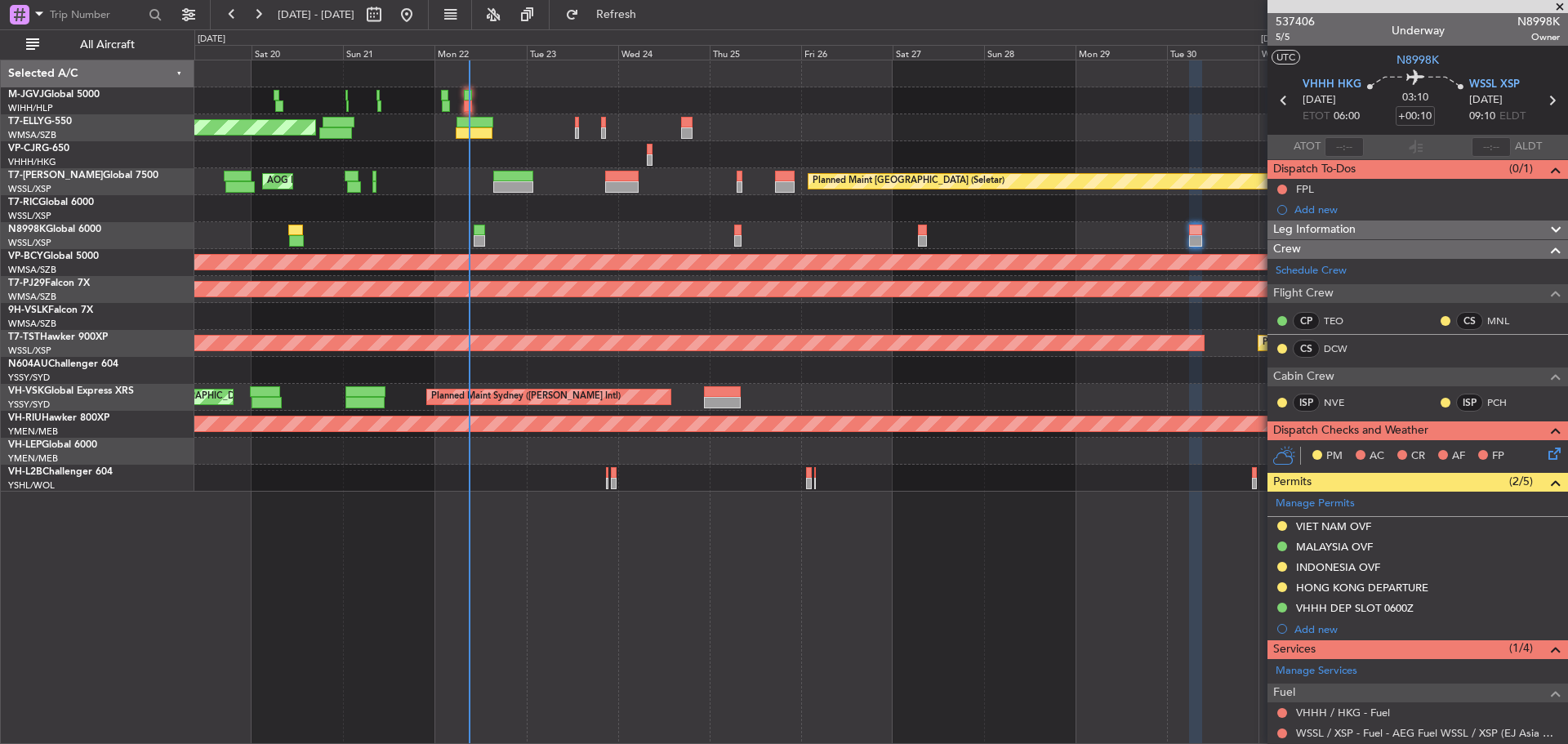
click at [545, 155] on div "Planned Maint Hong Kong (Hong Kong Intl) Planned Maint Hong Kong (Hong Kong Int…" at bounding box center [880, 155] width 1373 height 27
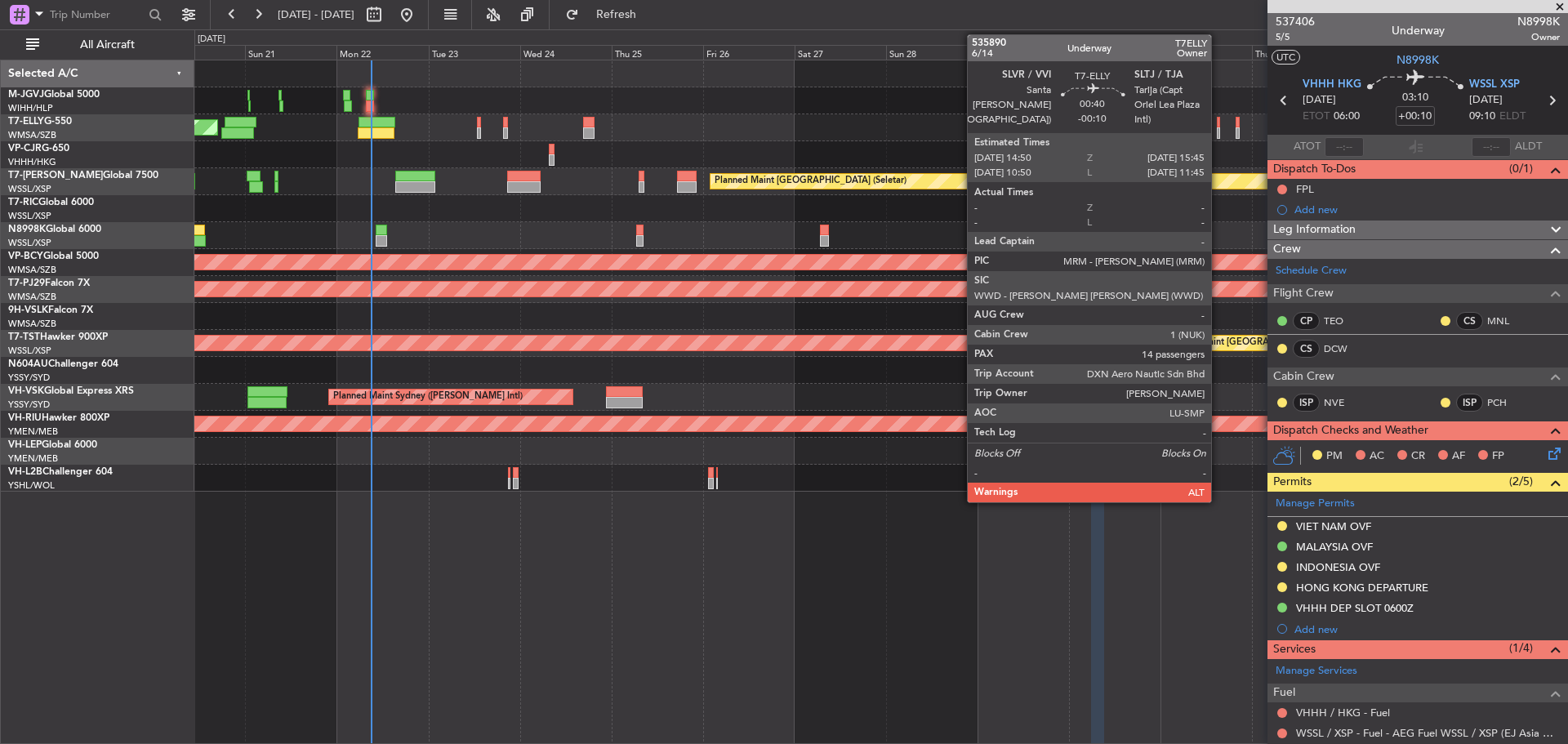
click at [1219, 136] on div at bounding box center [1219, 133] width 4 height 12
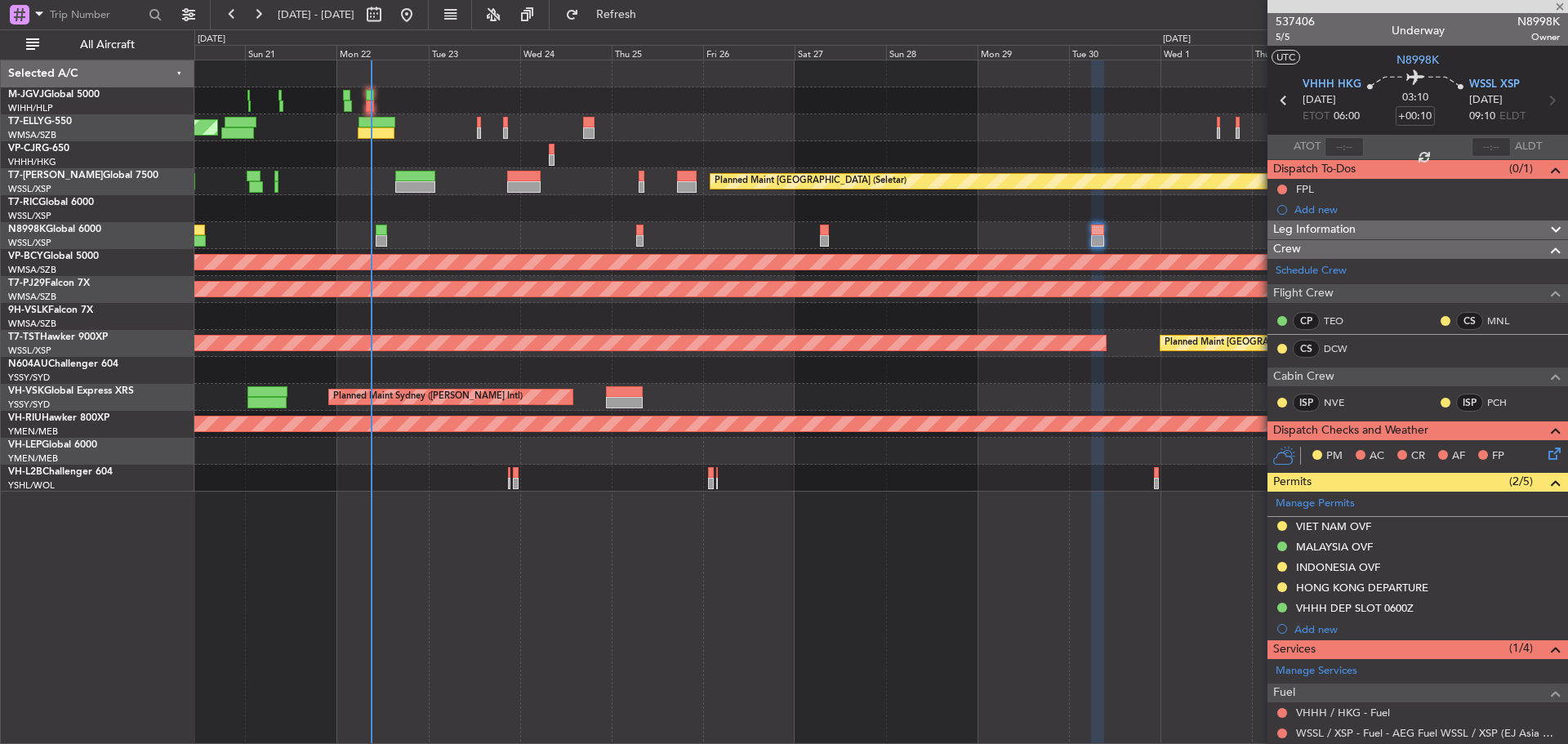
type input "-00:10"
type input "14"
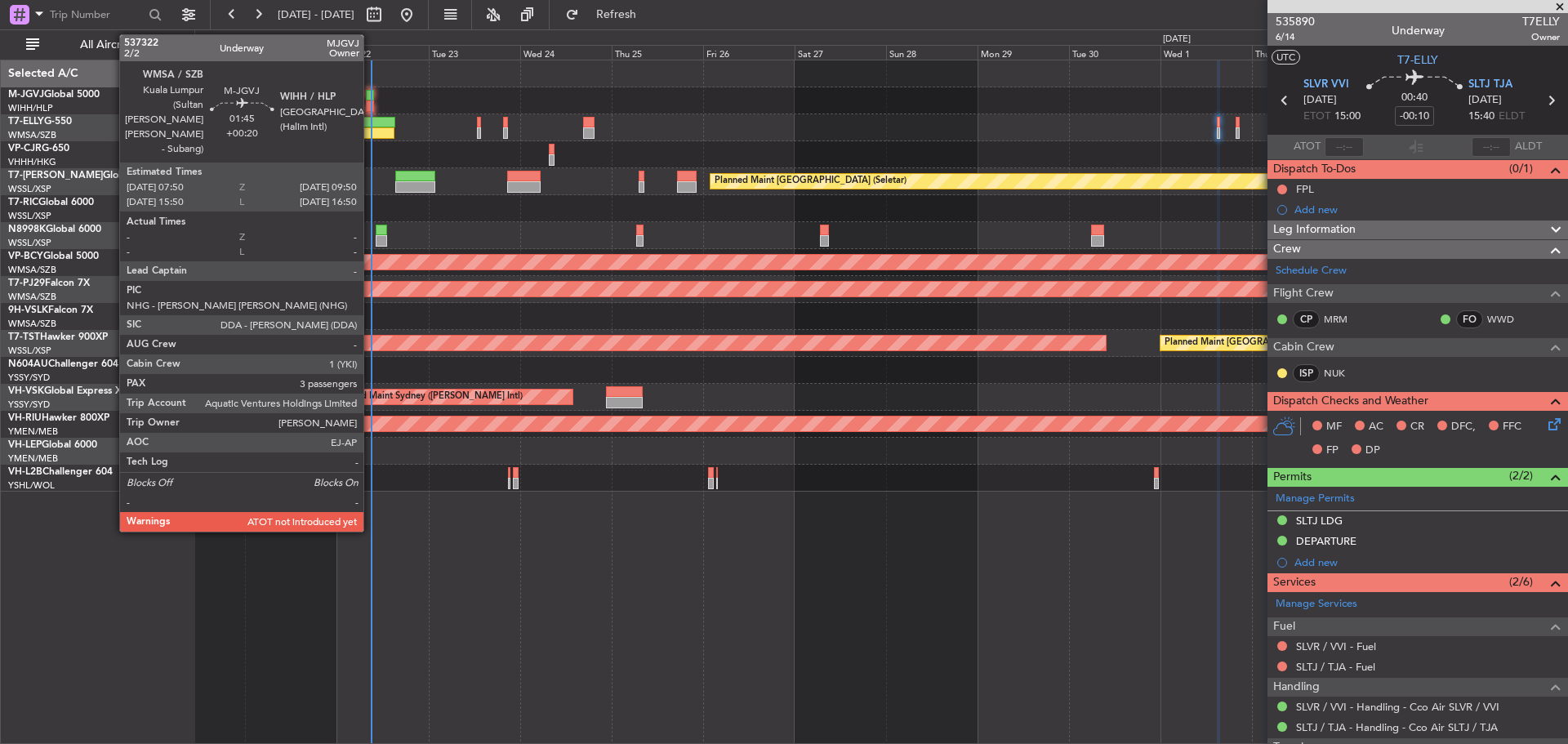
click at [370, 103] on div at bounding box center [369, 106] width 8 height 12
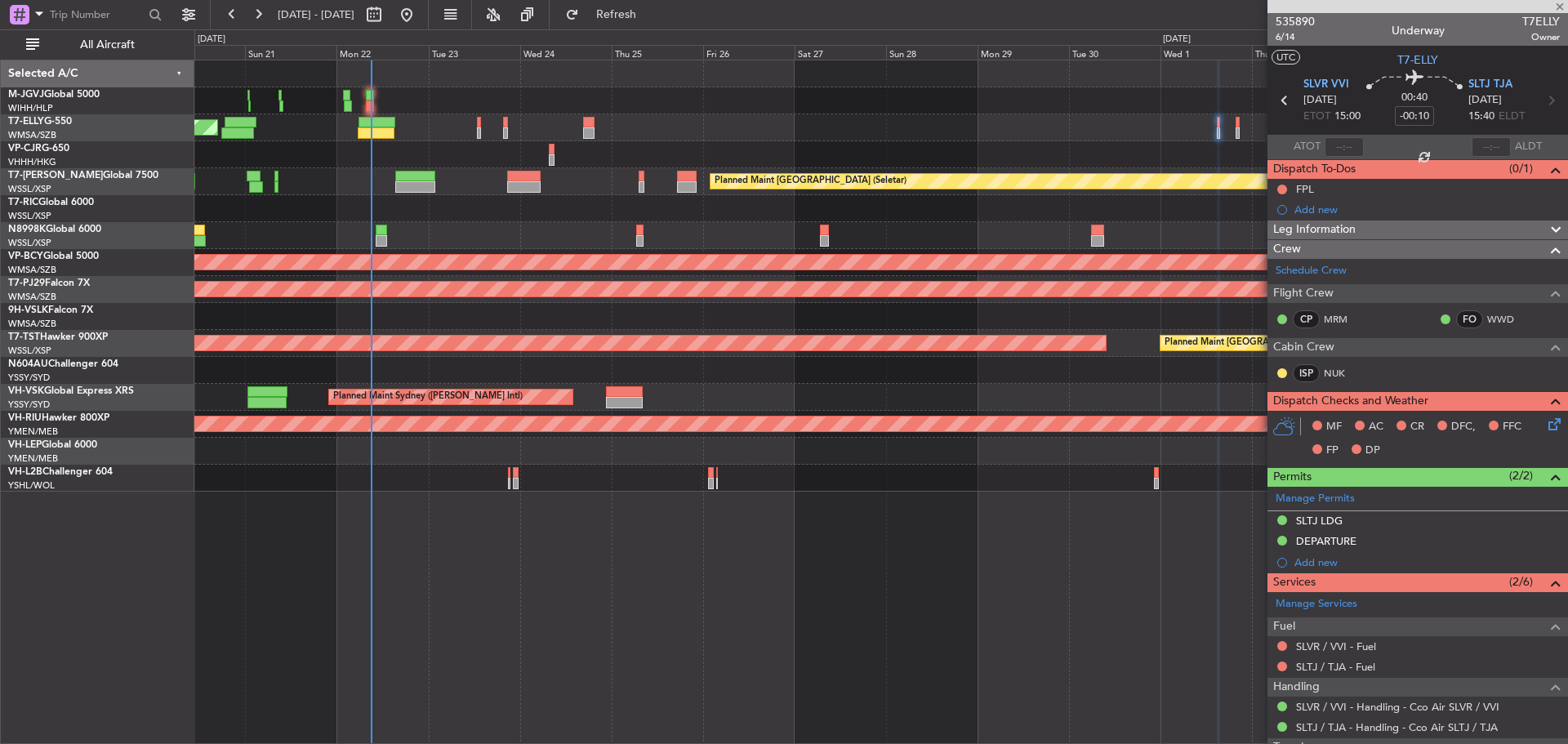
type input "+00:20"
type input "3"
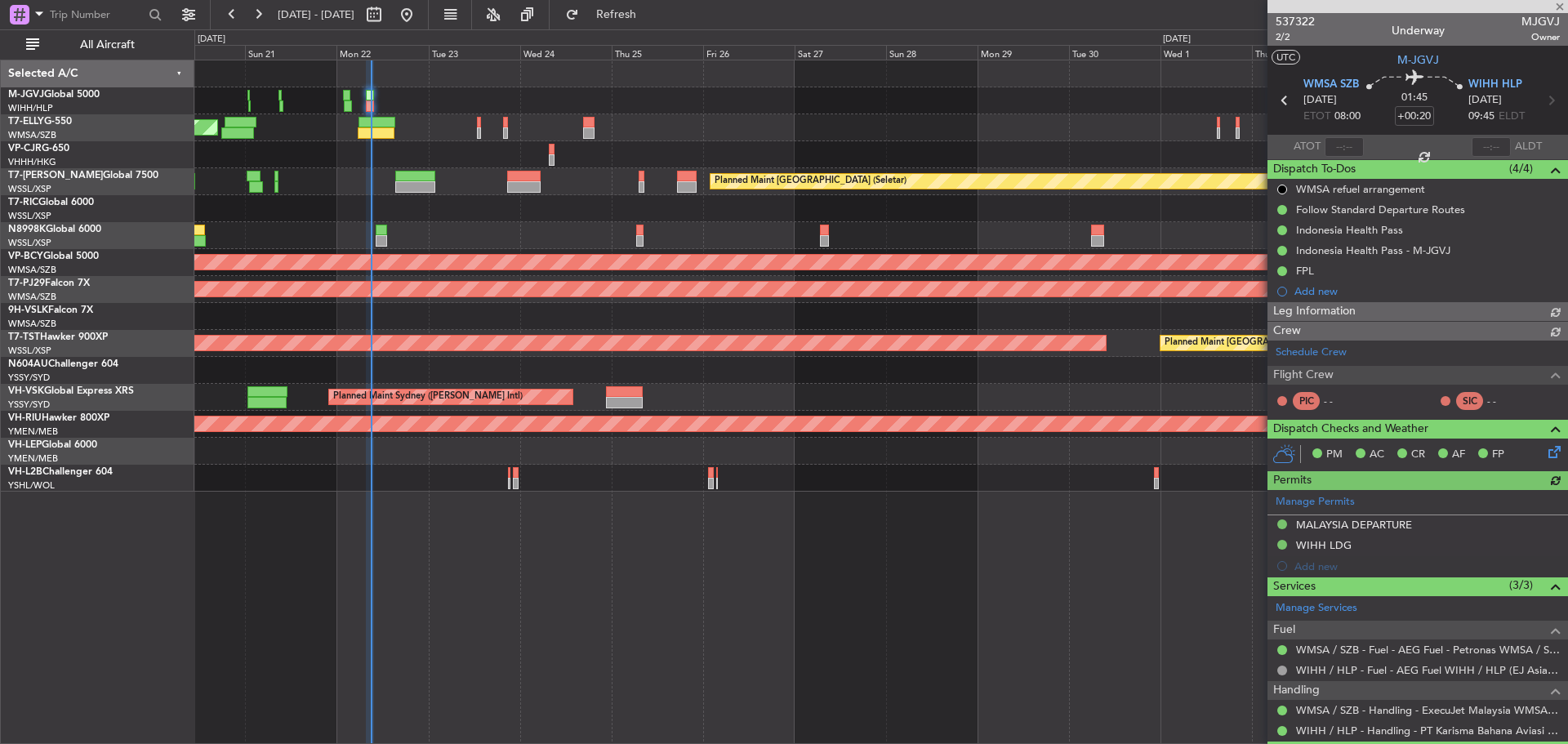
type input "[PERSON_NAME] (BTA)"
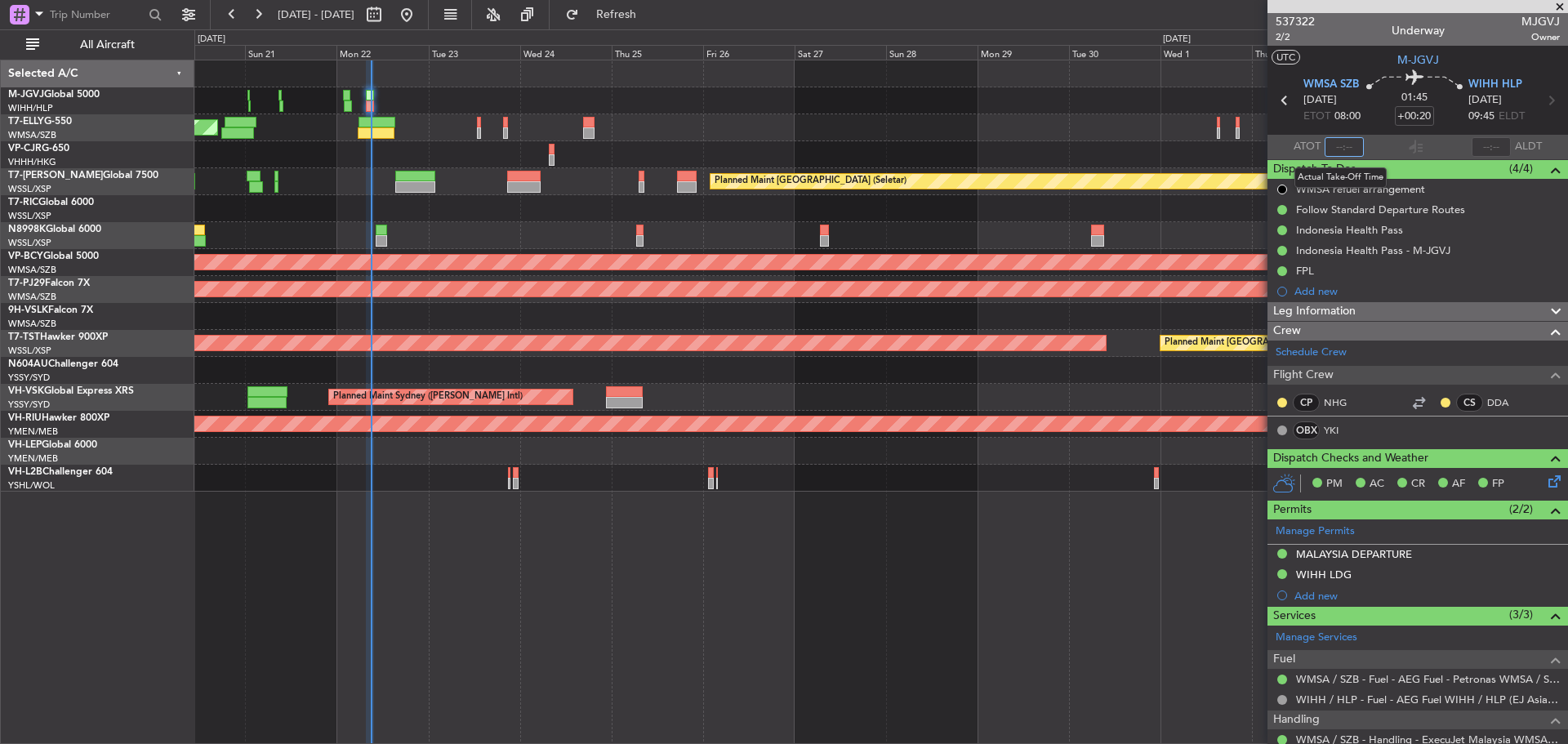
click at [1343, 146] on input "text" at bounding box center [1344, 147] width 39 height 19
type input "08:59"
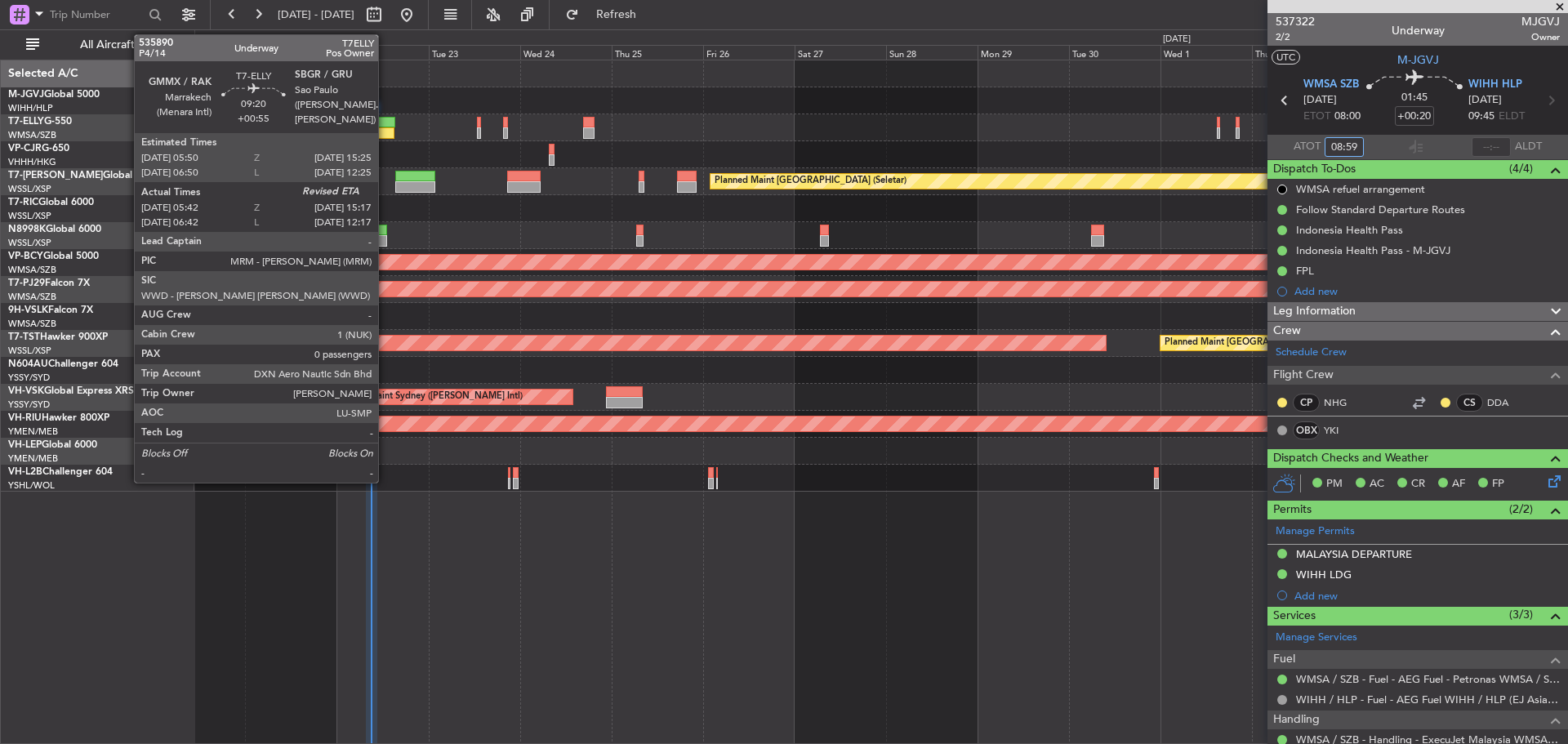
click at [386, 123] on div at bounding box center [377, 122] width 37 height 12
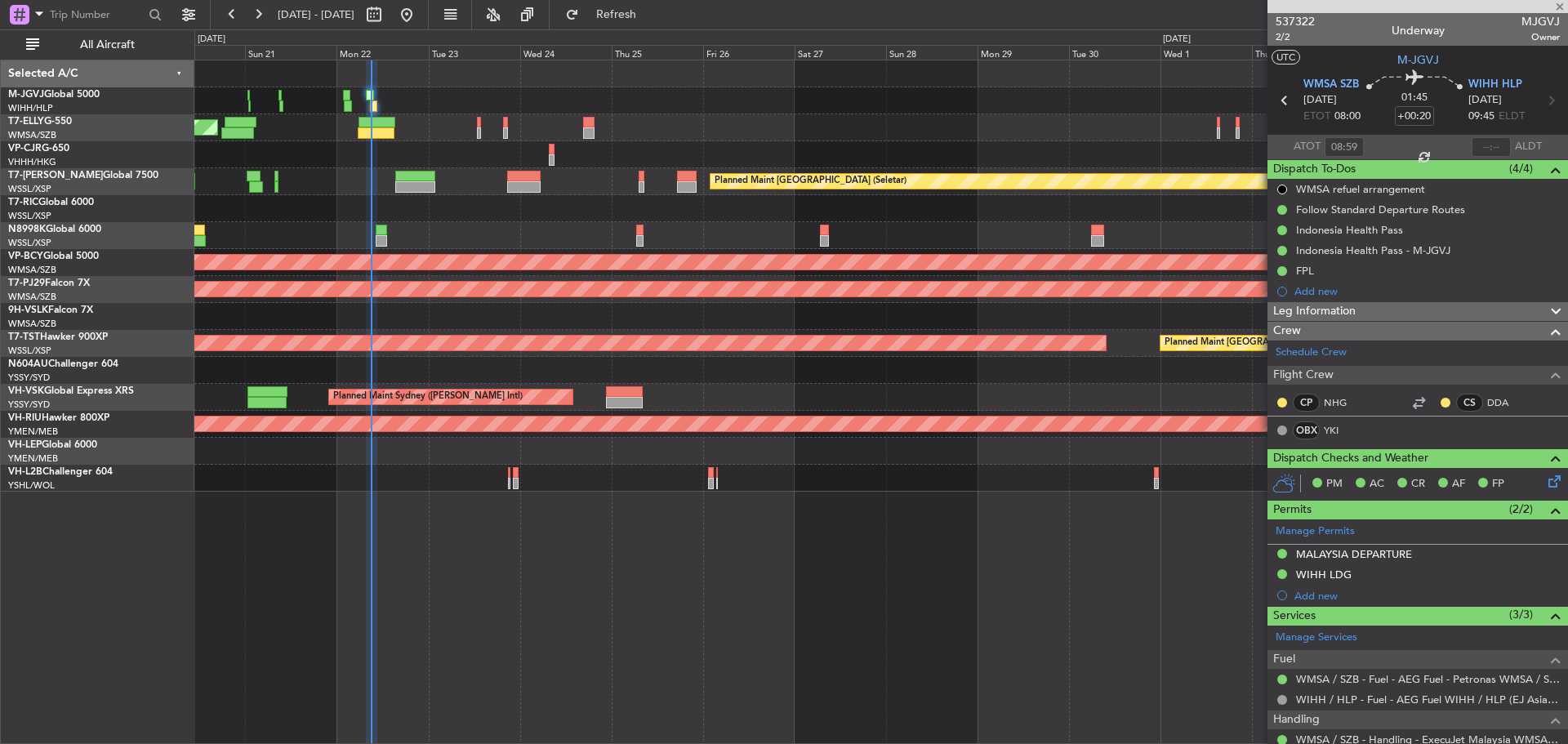
type input "+00:55"
type input "05:52"
type input "0"
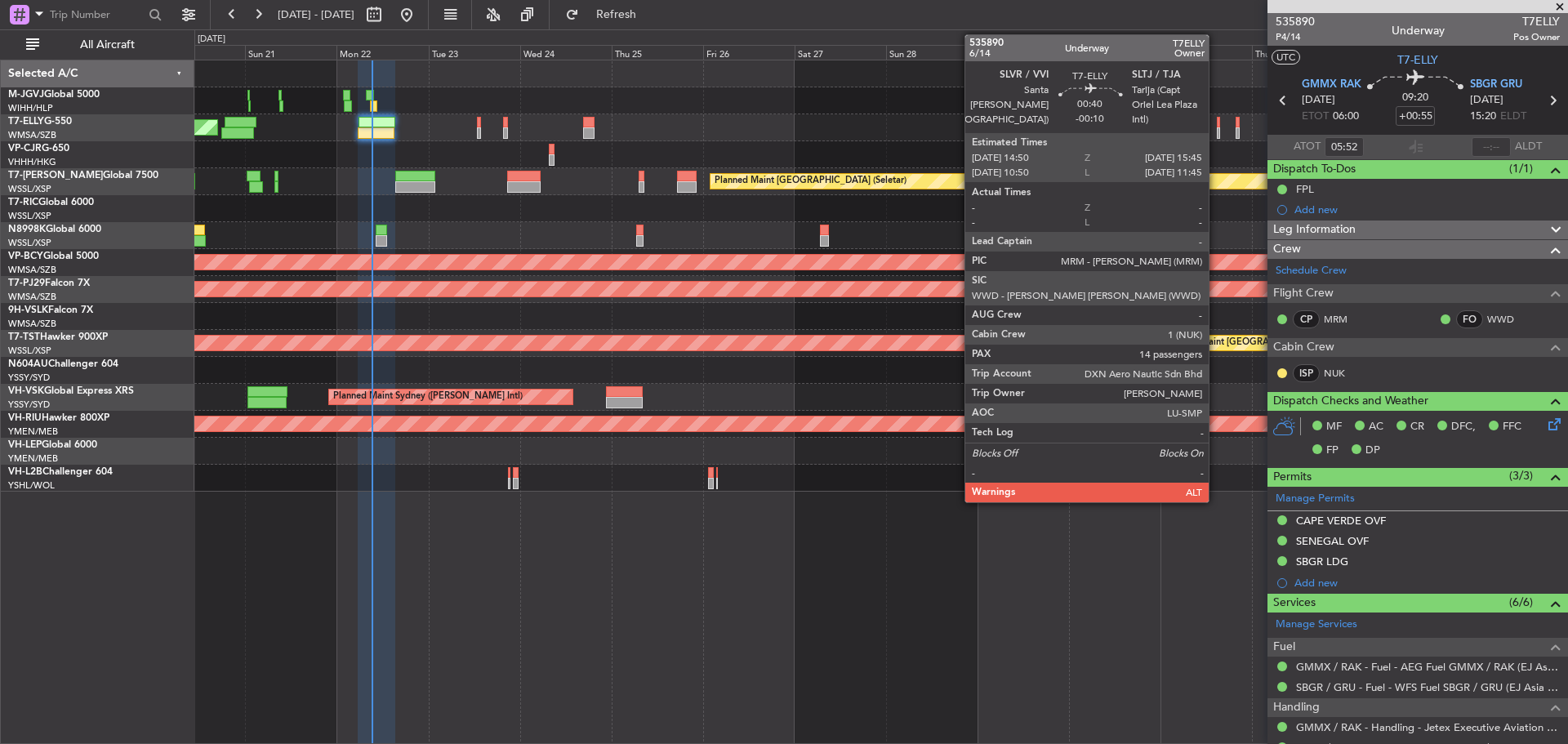
click at [1217, 129] on div at bounding box center [1219, 133] width 4 height 12
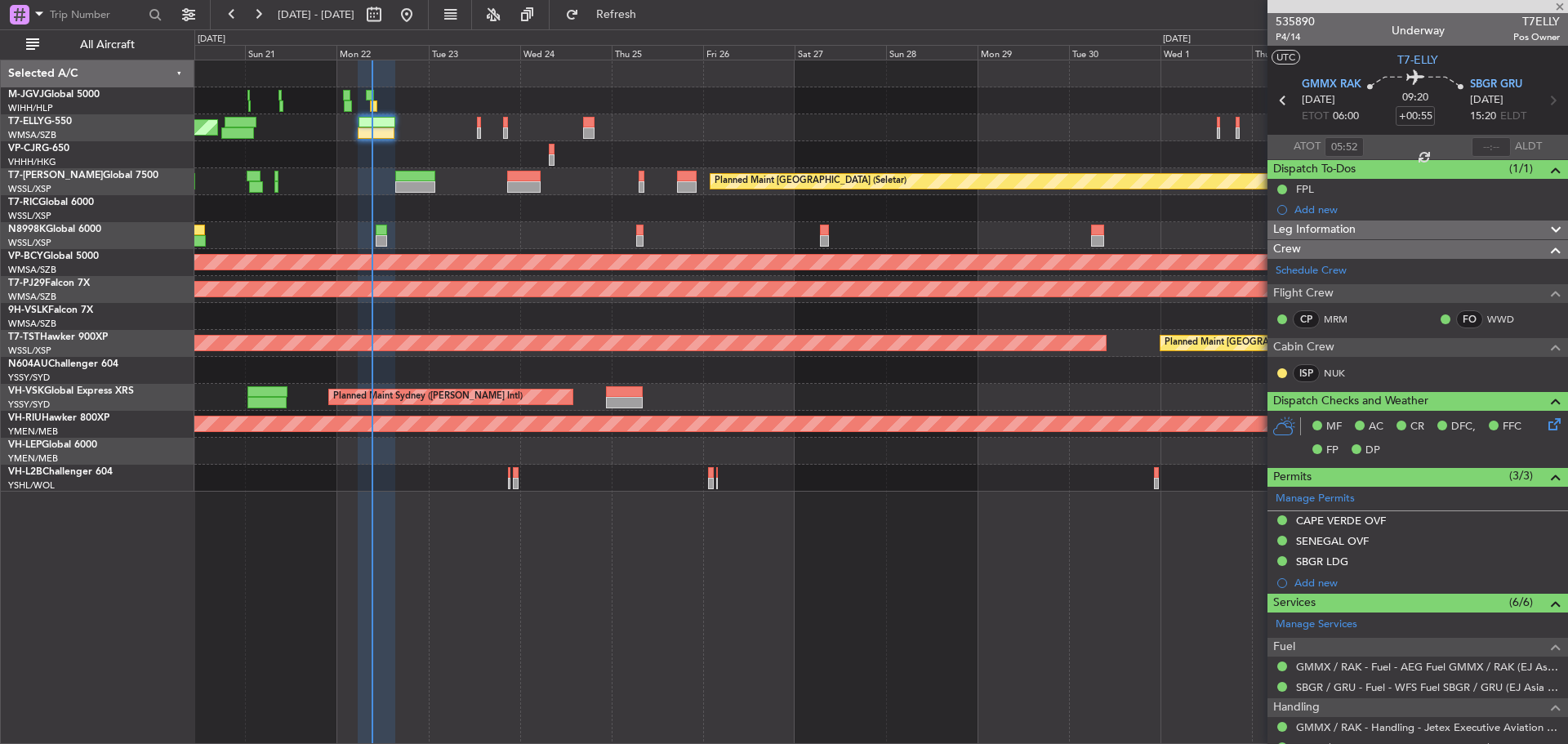
type input "-00:10"
type input "14"
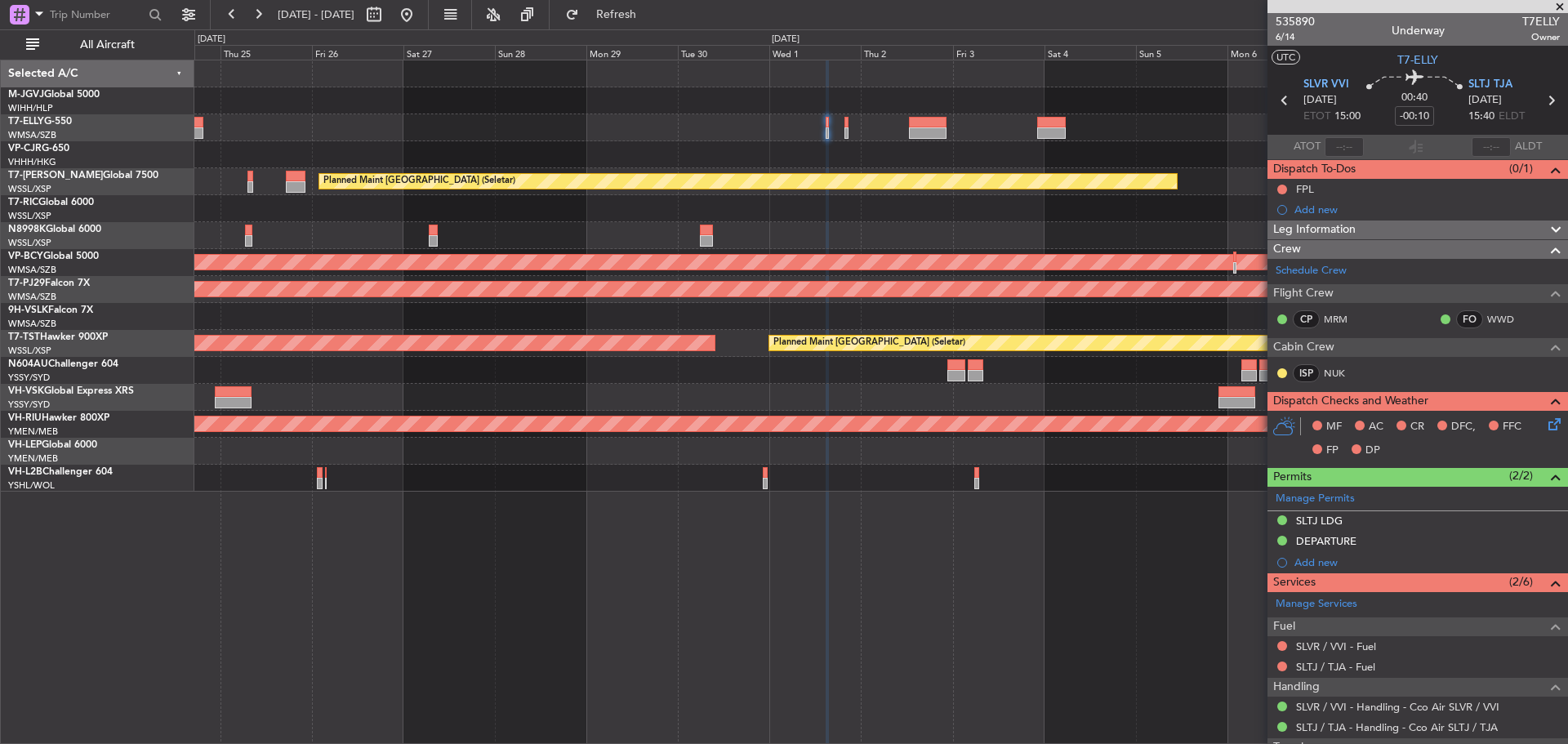
click at [725, 240] on div "Planned Maint Singapore (Seletar) Unplanned Maint Kuala Lumpur (Sultan Abdul Az…" at bounding box center [880, 276] width 1373 height 431
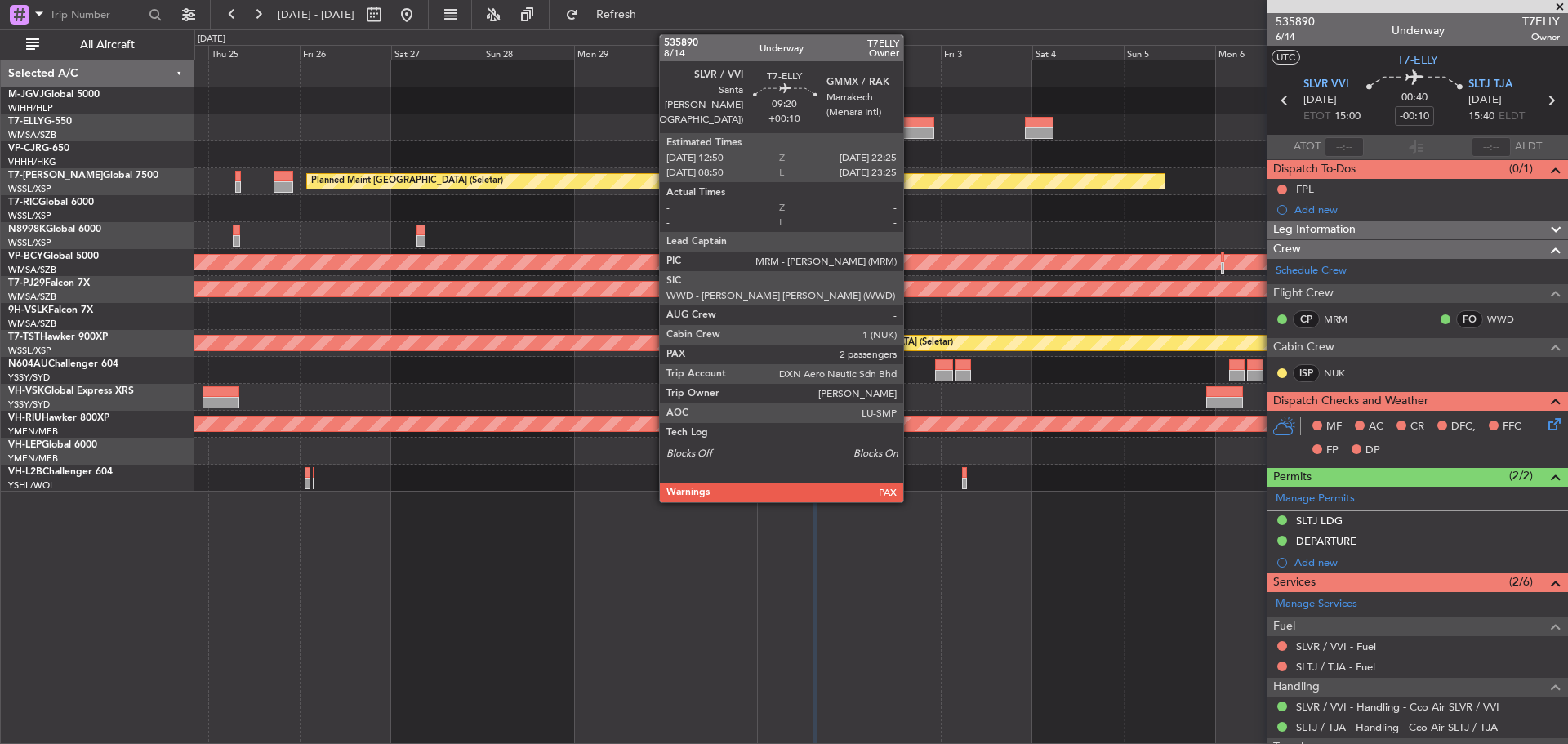
click at [911, 130] on div at bounding box center [915, 133] width 37 height 12
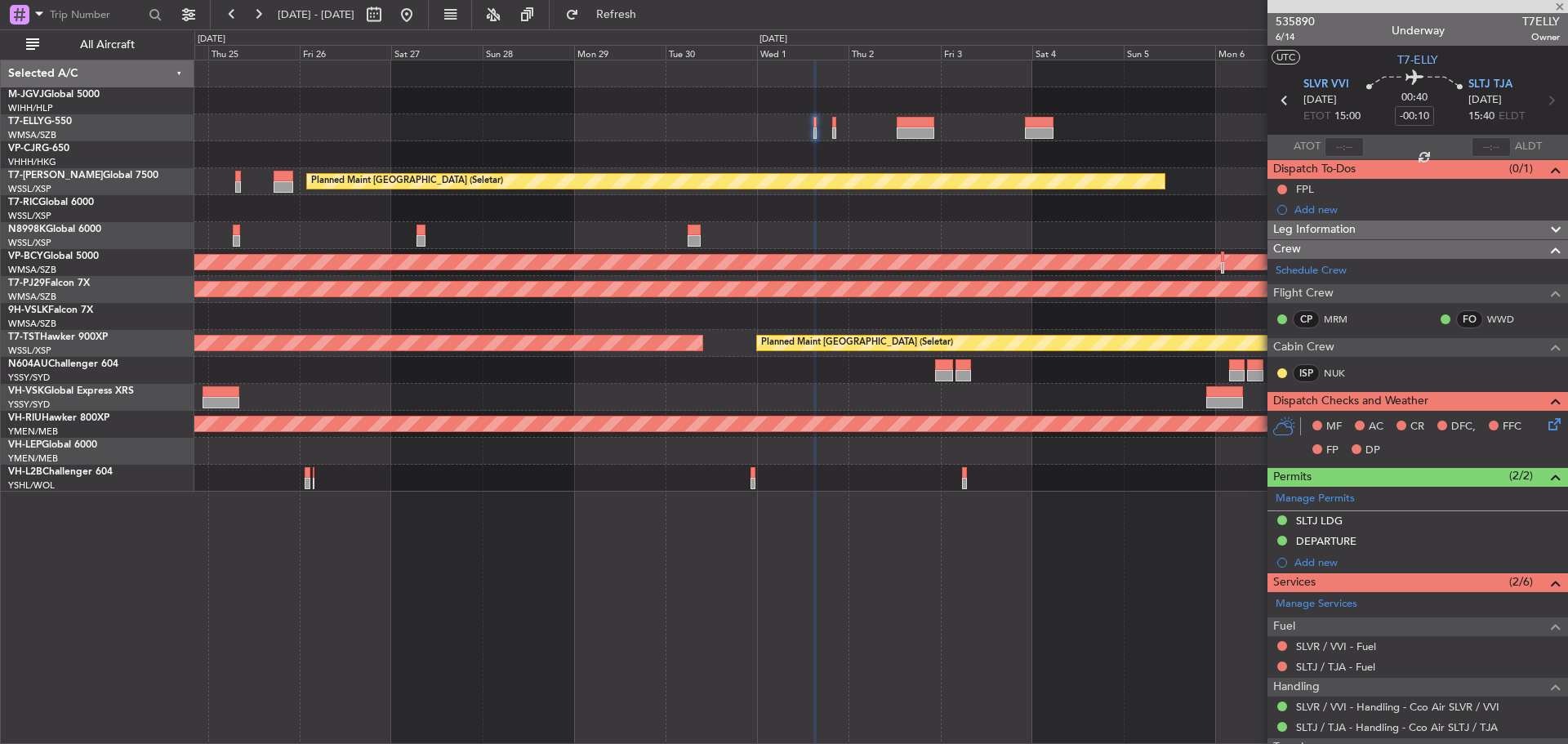
type input "+00:10"
type input "2"
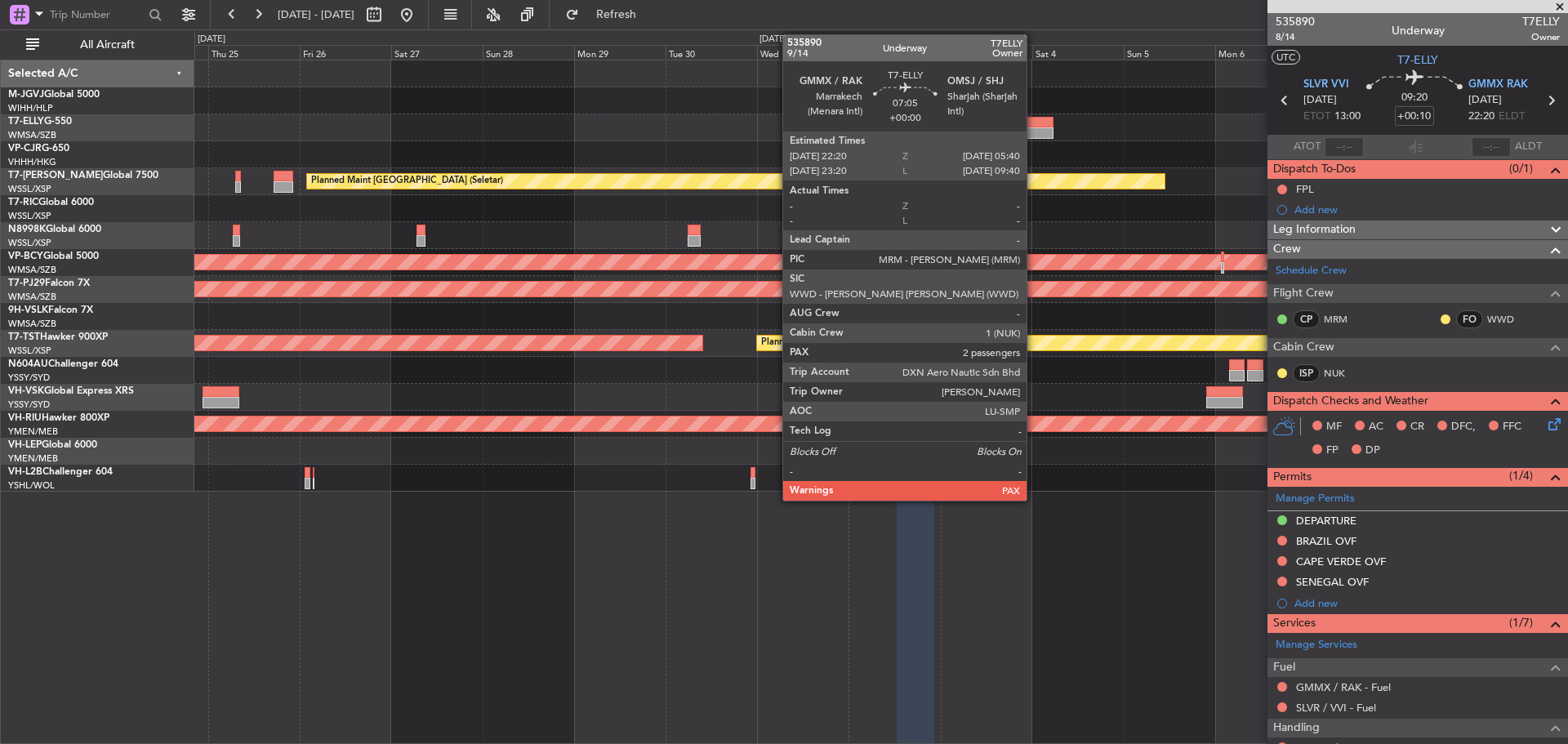
click at [1034, 133] on div at bounding box center [1040, 133] width 29 height 12
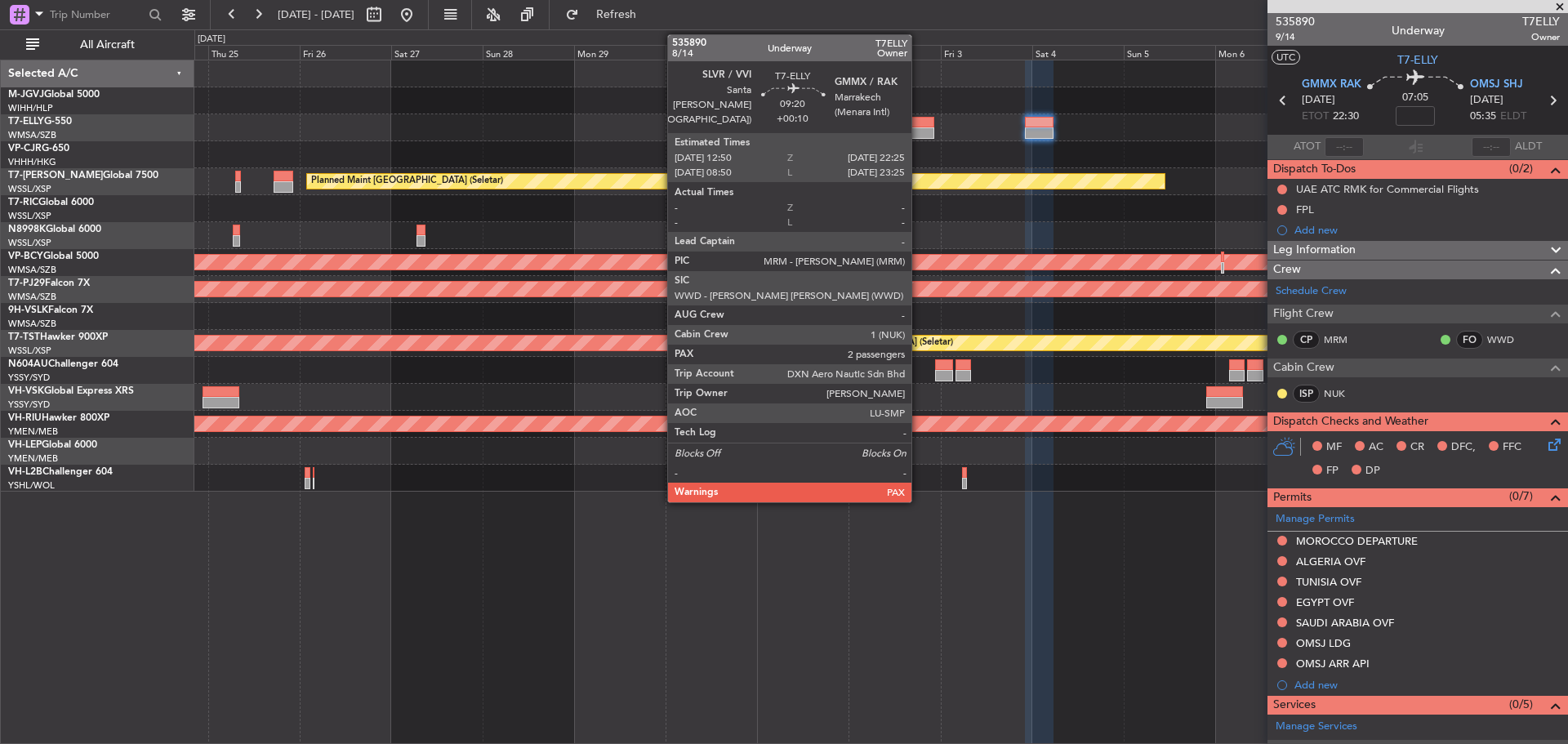
click at [919, 132] on div at bounding box center [915, 133] width 37 height 12
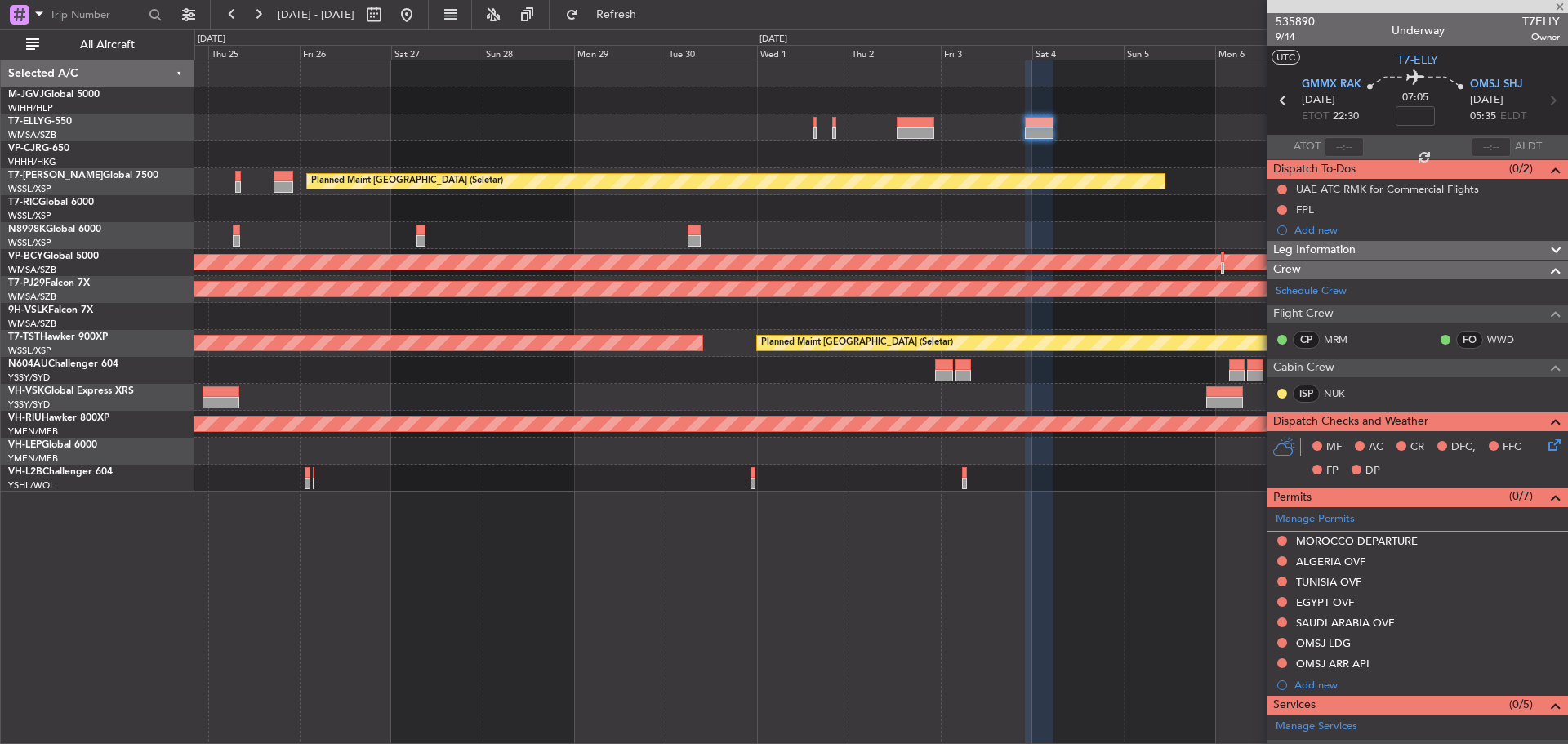
type input "+00:10"
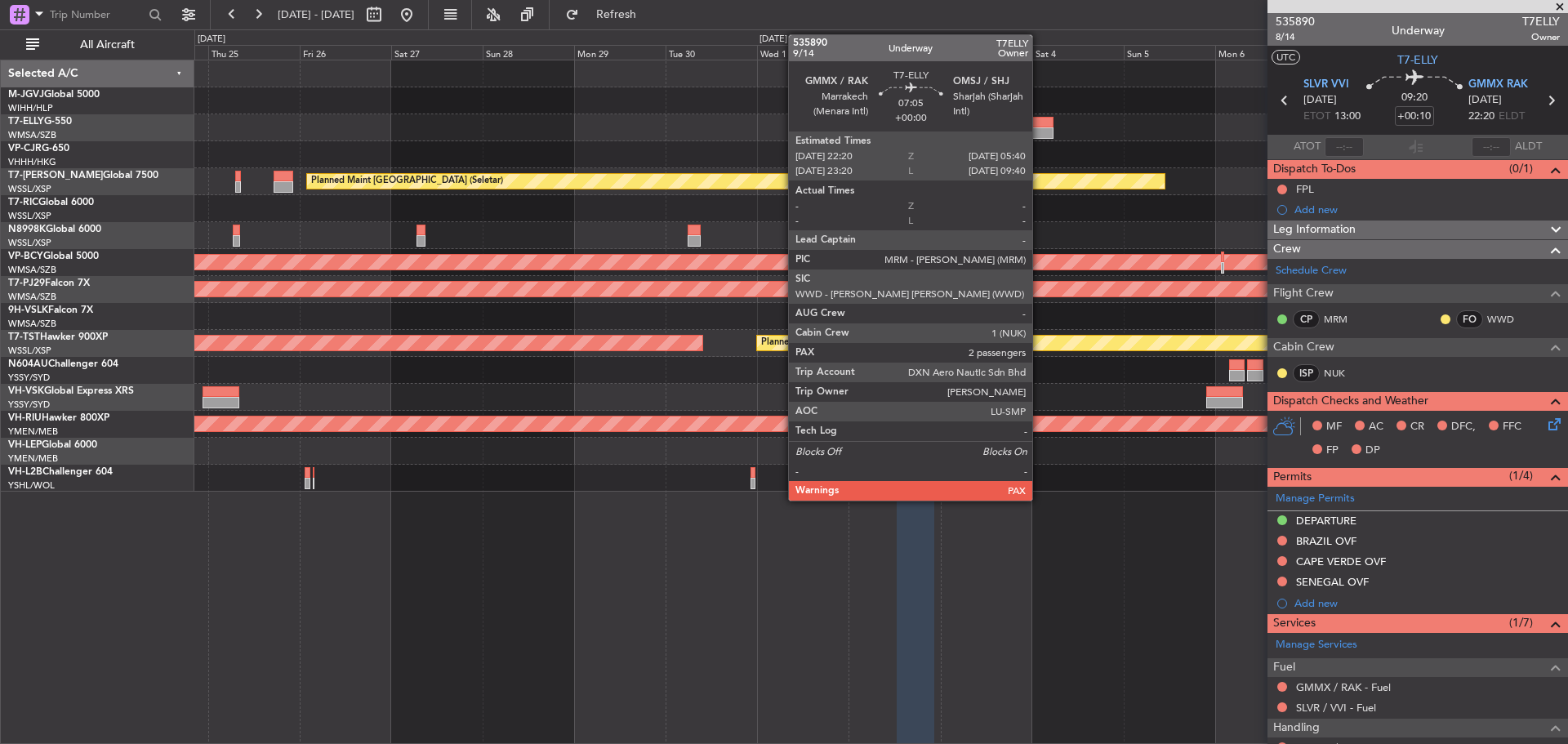
click at [1040, 138] on div at bounding box center [1040, 133] width 29 height 12
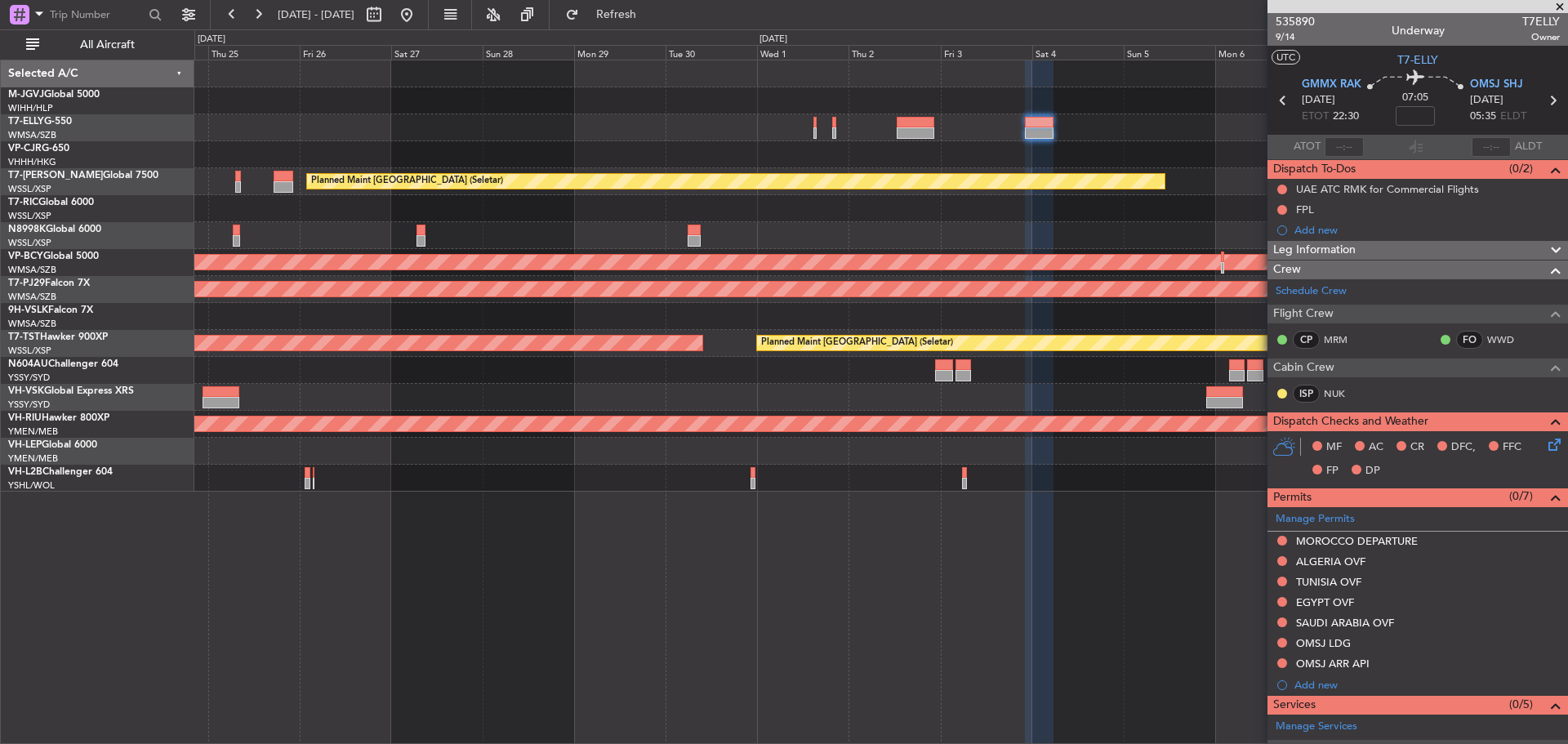
click at [1199, 613] on div "Planned Maint Singapore (Seletar) Unplanned Maint Kuala Lumpur (Sultan Abdul Az…" at bounding box center [881, 402] width 1374 height 685
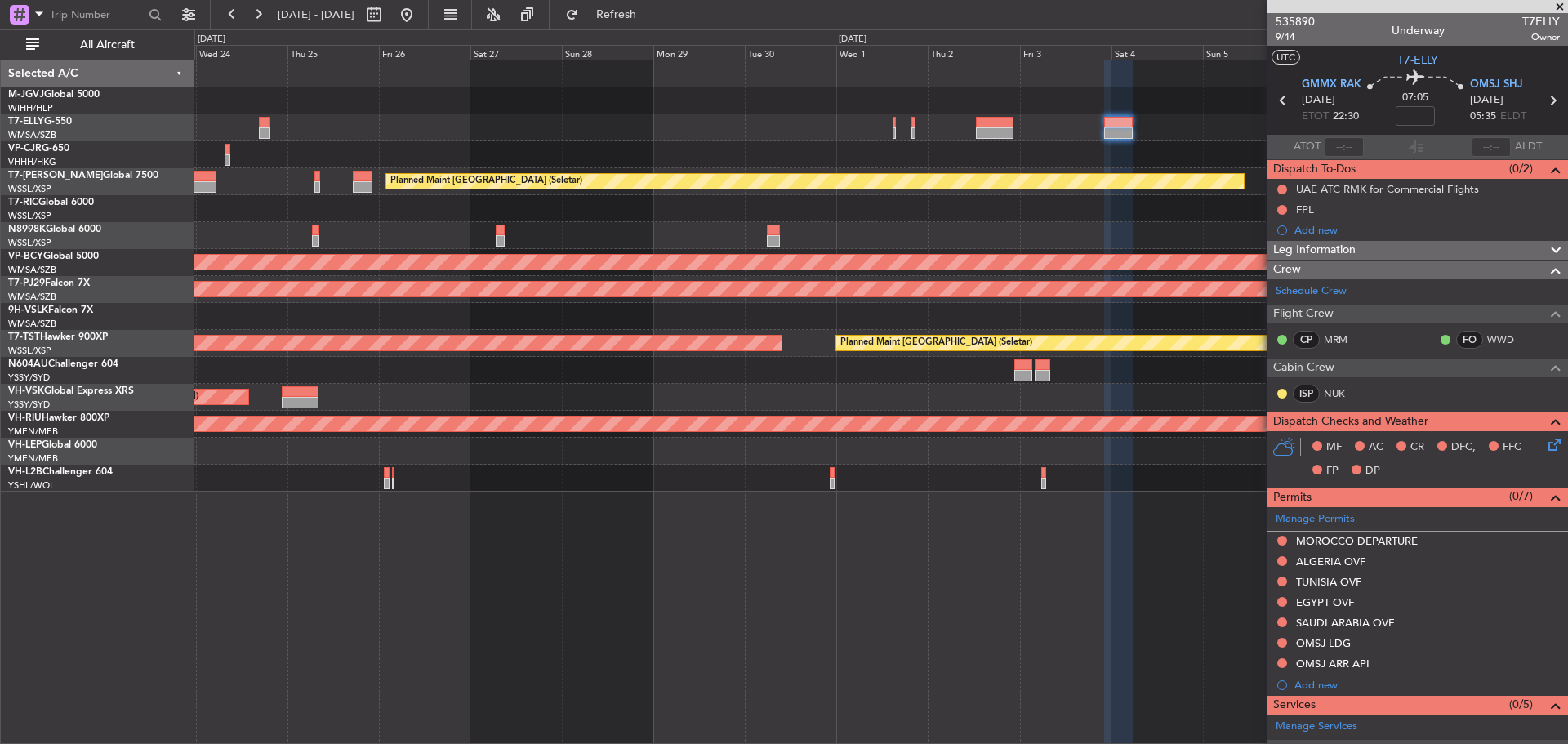
click at [771, 170] on div "Planned Maint Singapore (Seletar) AOG Maint Singapore (Seletar)" at bounding box center [880, 182] width 1373 height 27
click at [419, 11] on button at bounding box center [406, 14] width 26 height 26
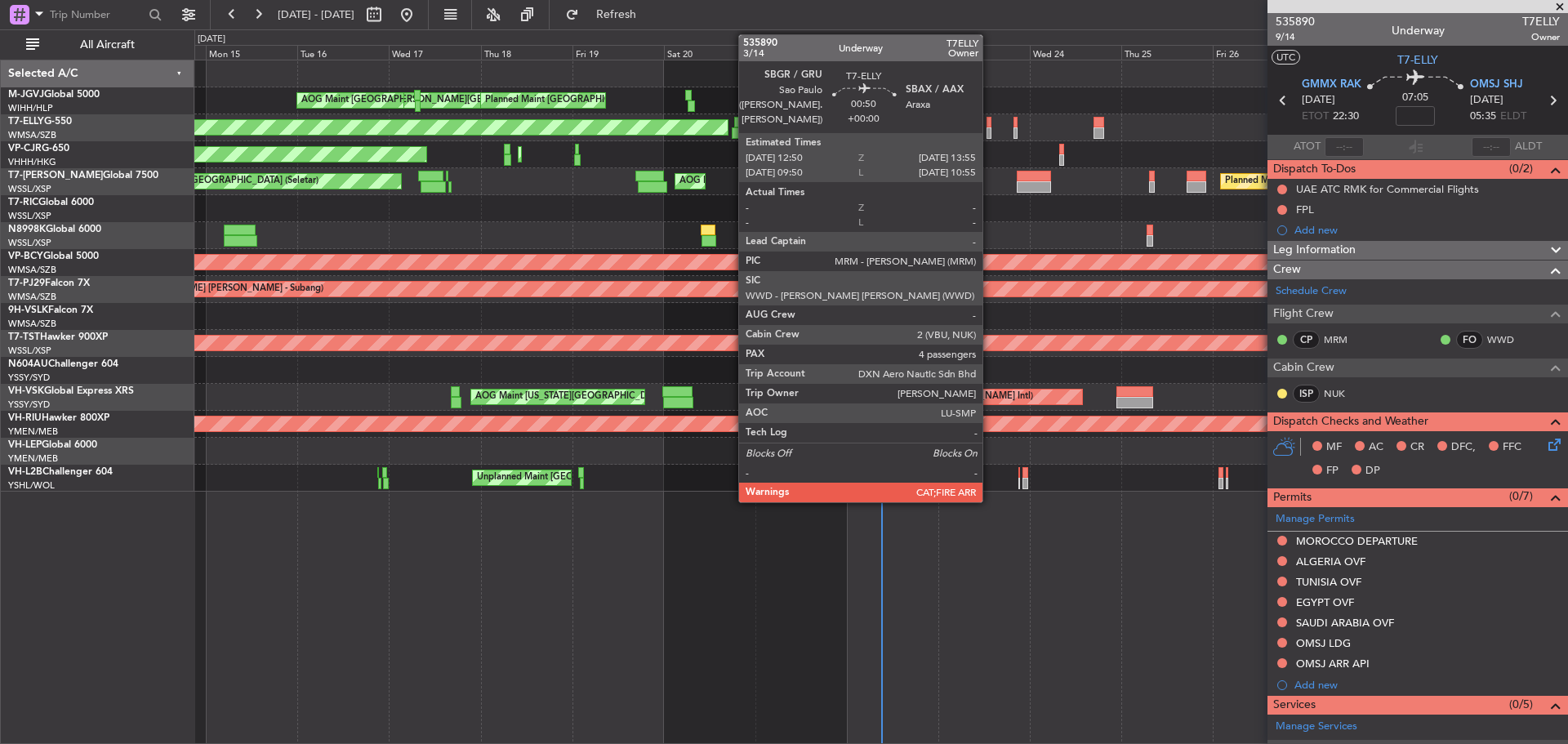
click at [990, 134] on div at bounding box center [989, 133] width 5 height 12
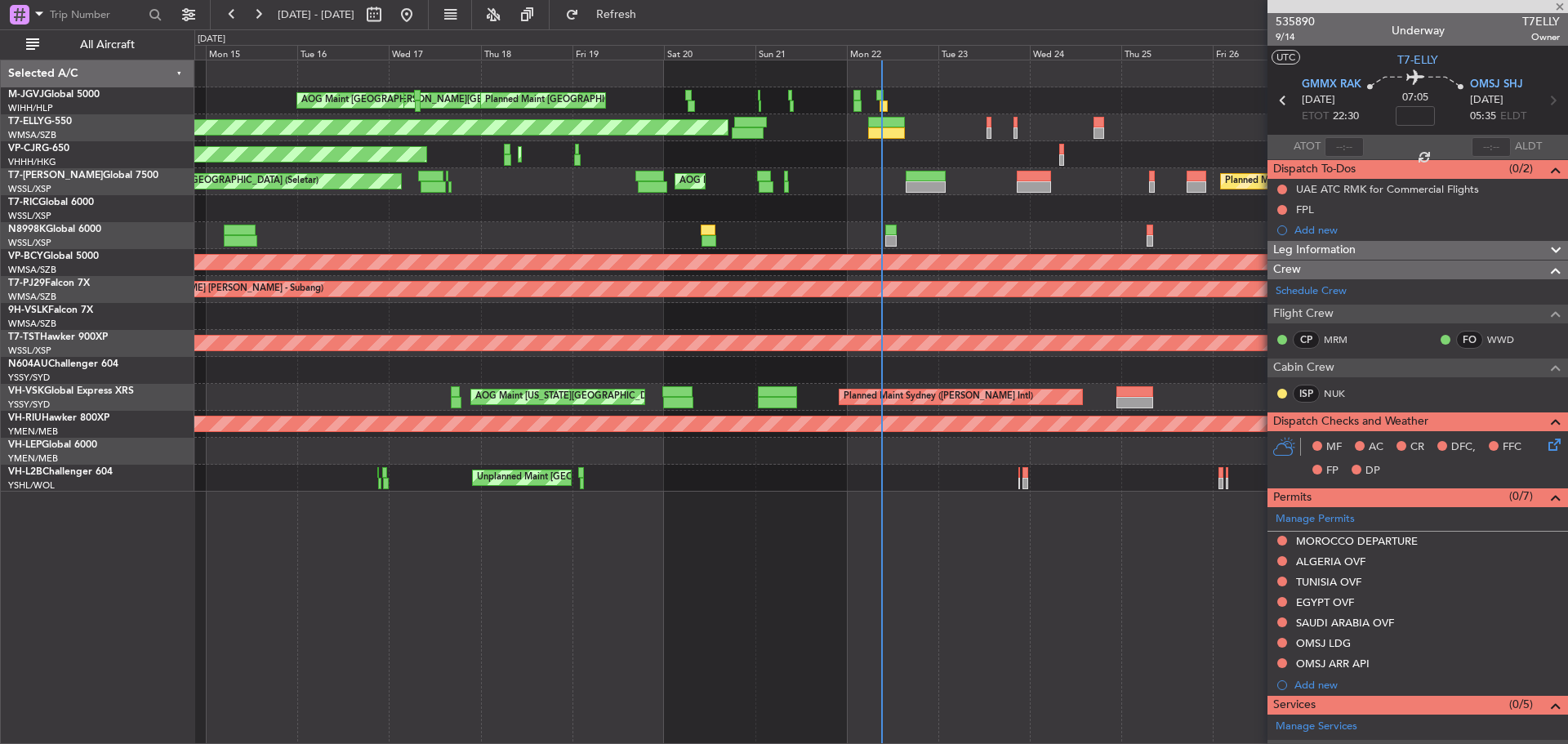
type input "4"
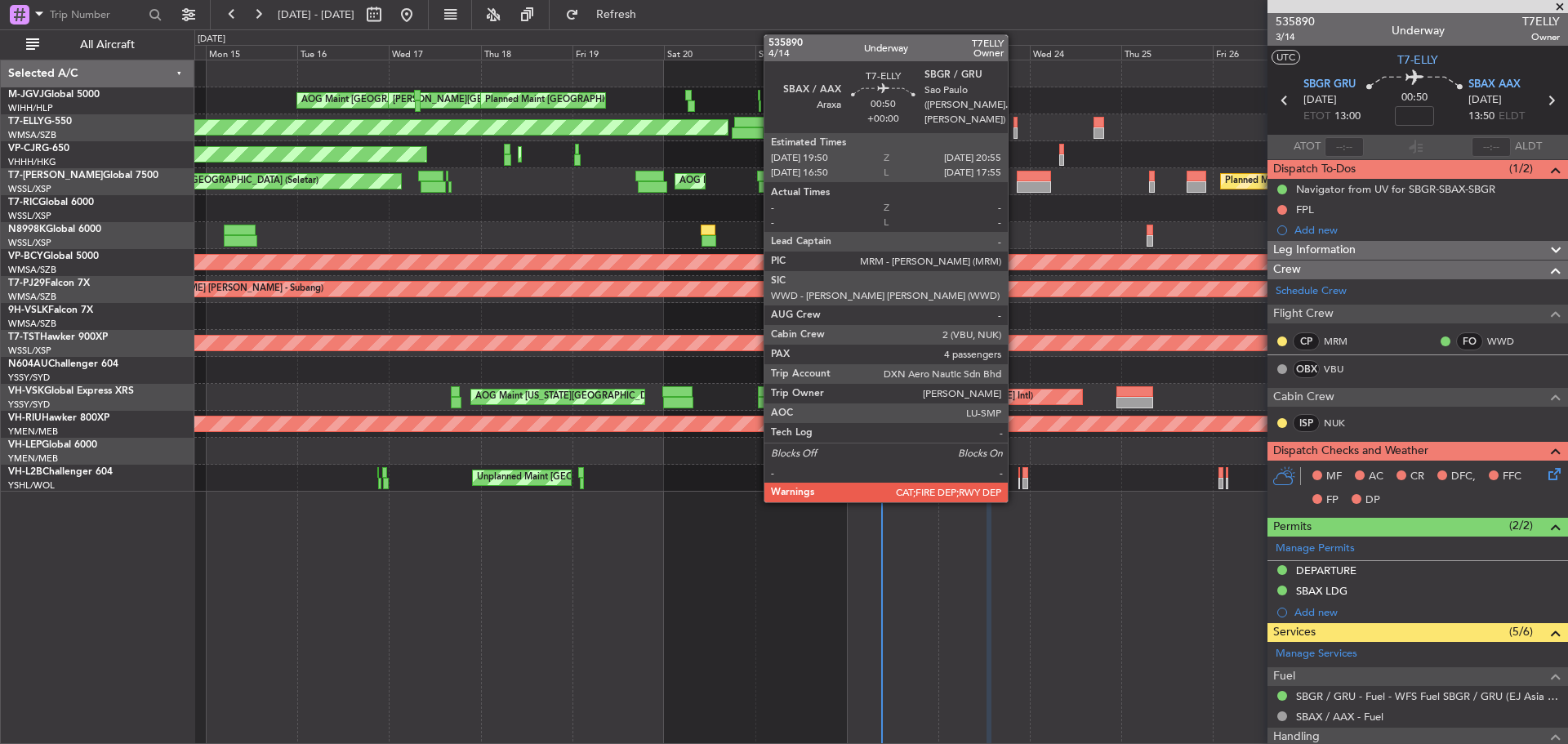
click at [1015, 133] on div at bounding box center [1016, 133] width 5 height 12
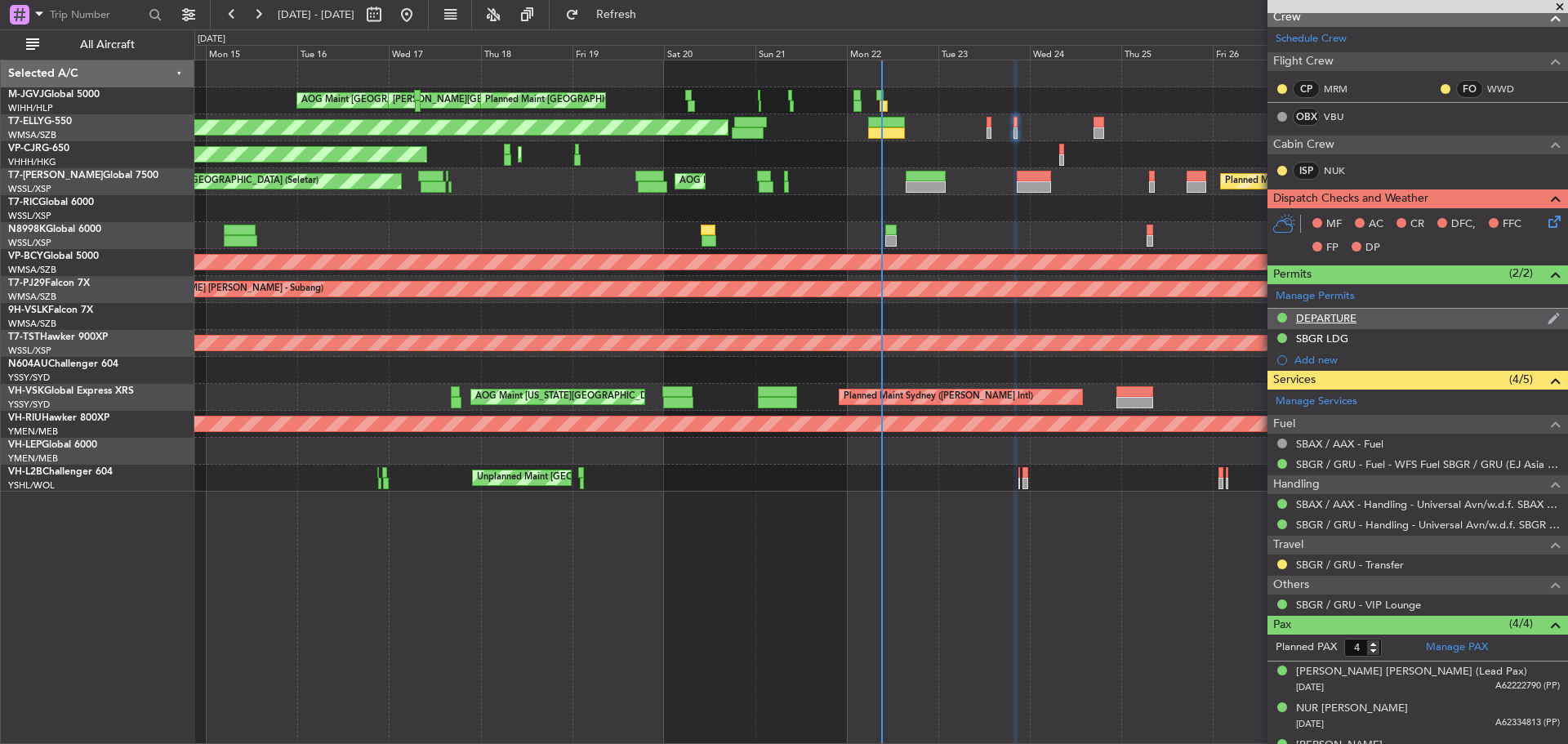
scroll to position [295, 0]
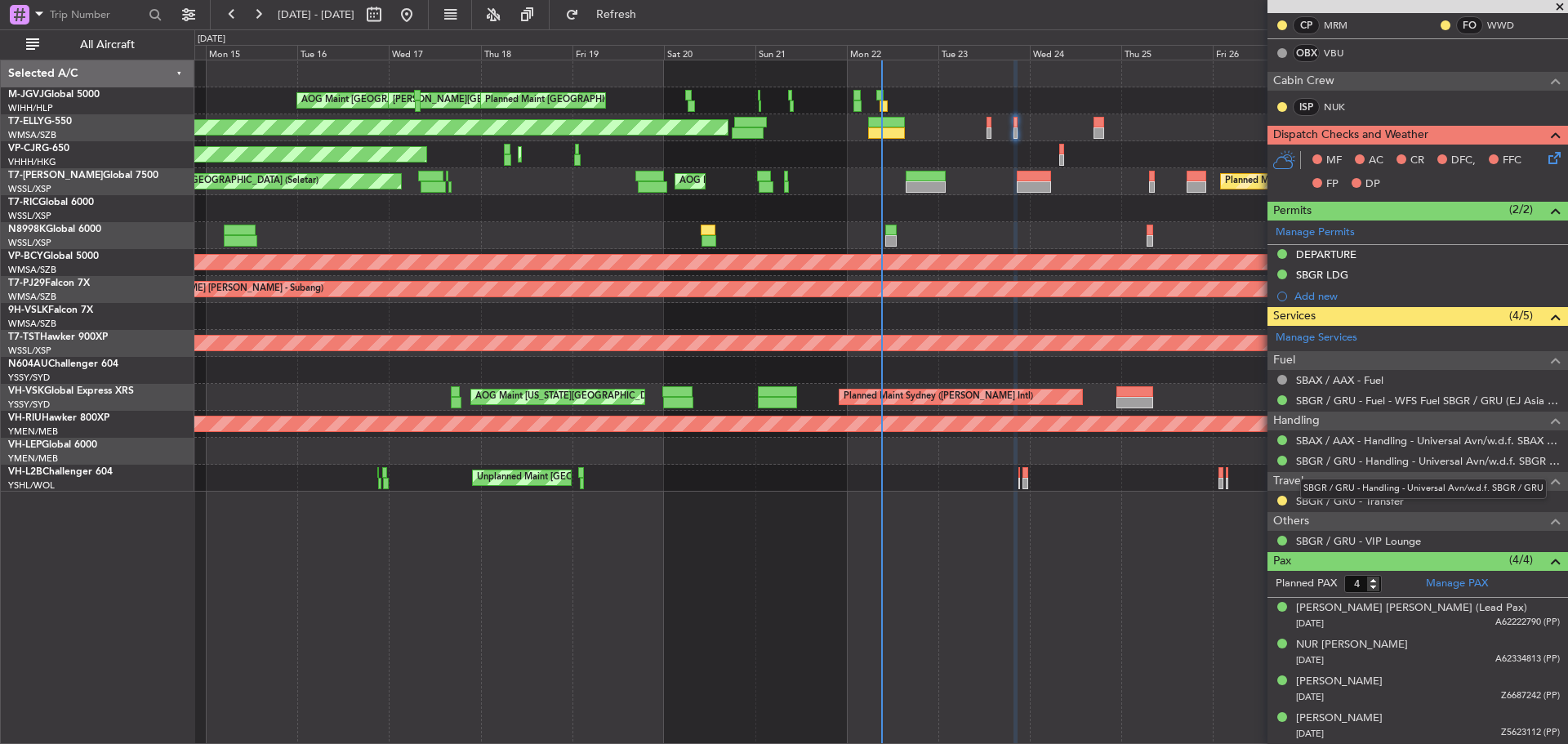
click at [1385, 500] on mat-tooltip-component "SBGR / GRU - Handling - Universal Avn/w.d.f. SBGR / GRU" at bounding box center [1424, 489] width 269 height 43
click at [1375, 504] on link "SBGR / GRU - Transfer" at bounding box center [1350, 501] width 108 height 13
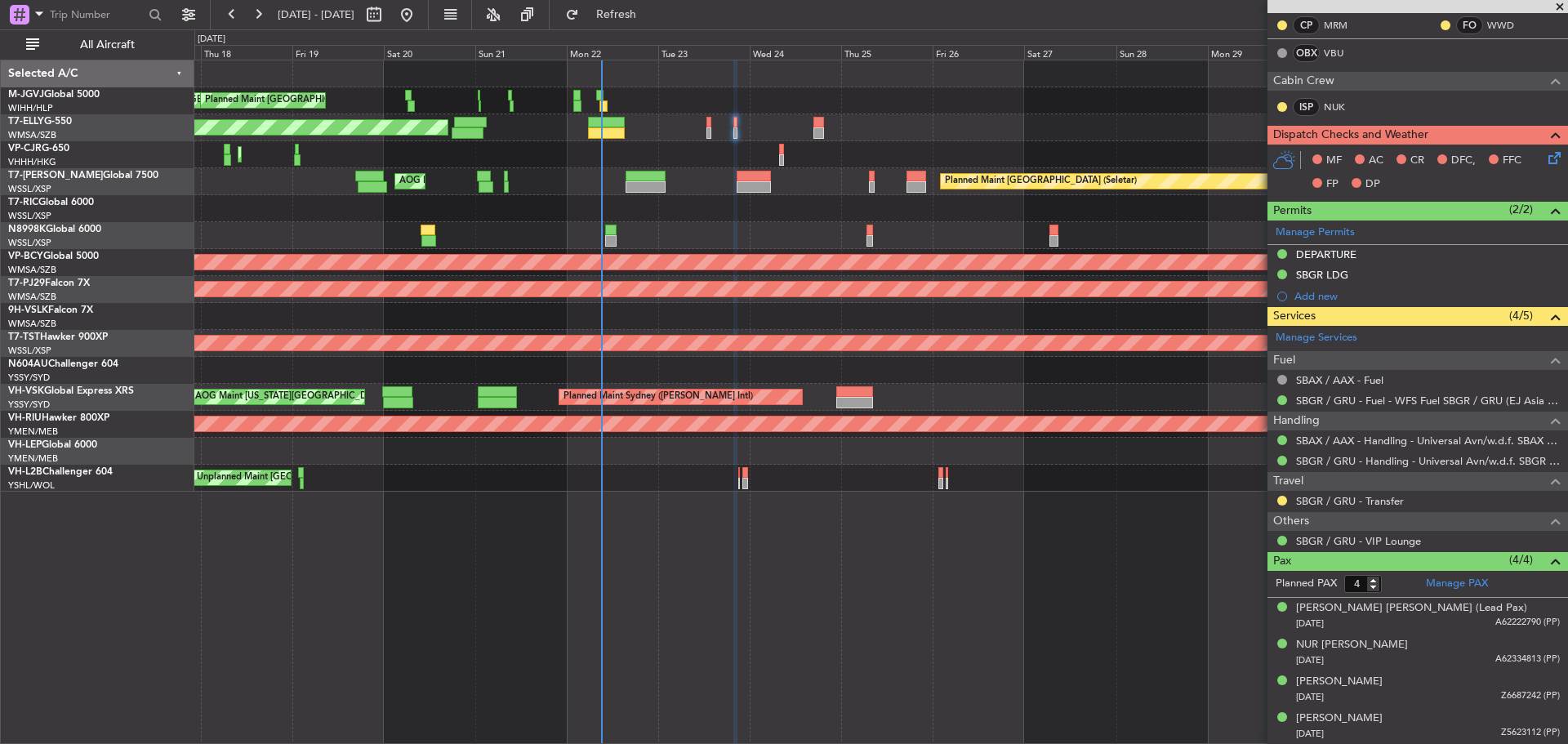
click at [728, 211] on div at bounding box center [880, 209] width 1373 height 27
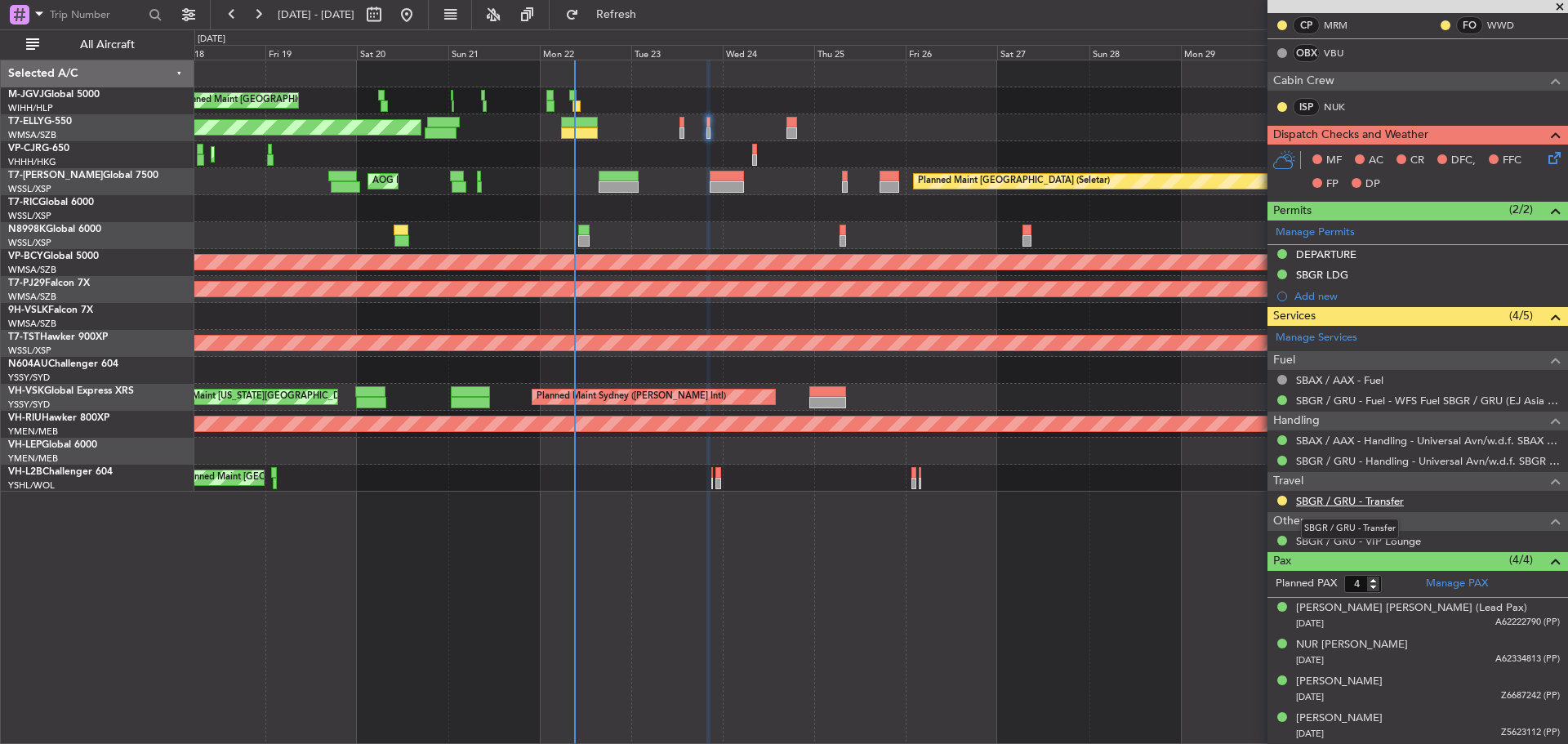
click at [1358, 501] on link "SBGR / GRU - Transfer" at bounding box center [1350, 501] width 108 height 13
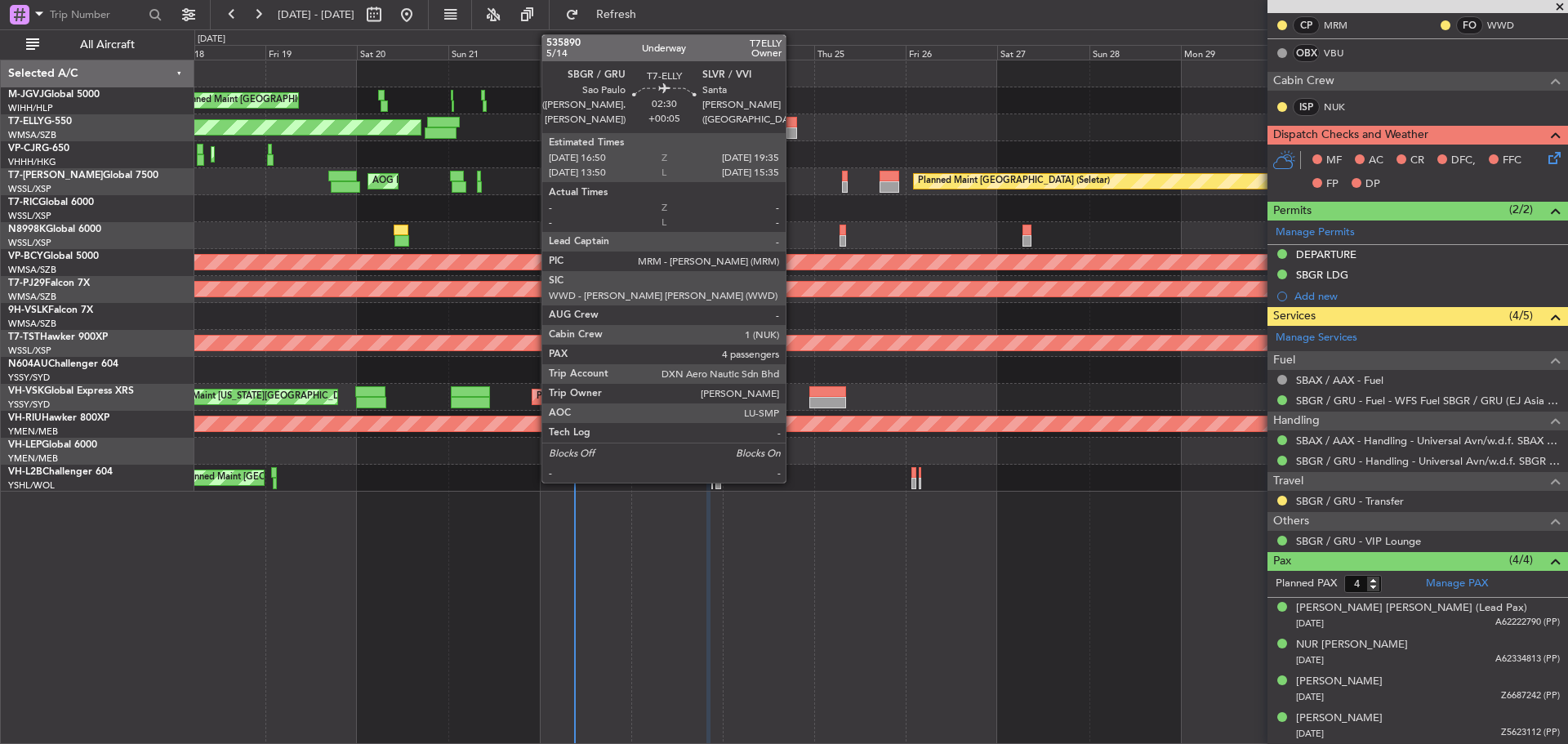
click at [793, 133] on div at bounding box center [792, 133] width 11 height 12
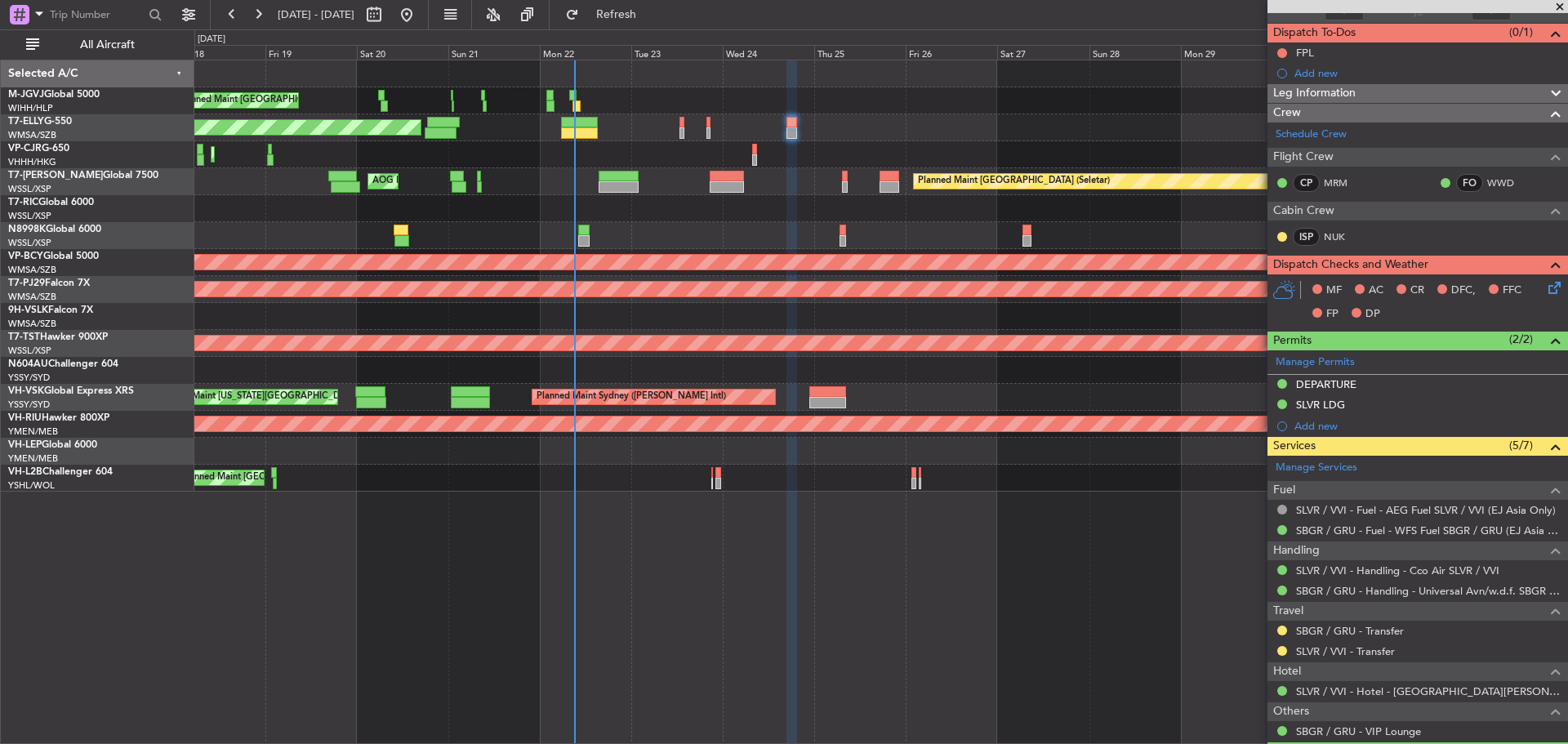
scroll to position [327, 0]
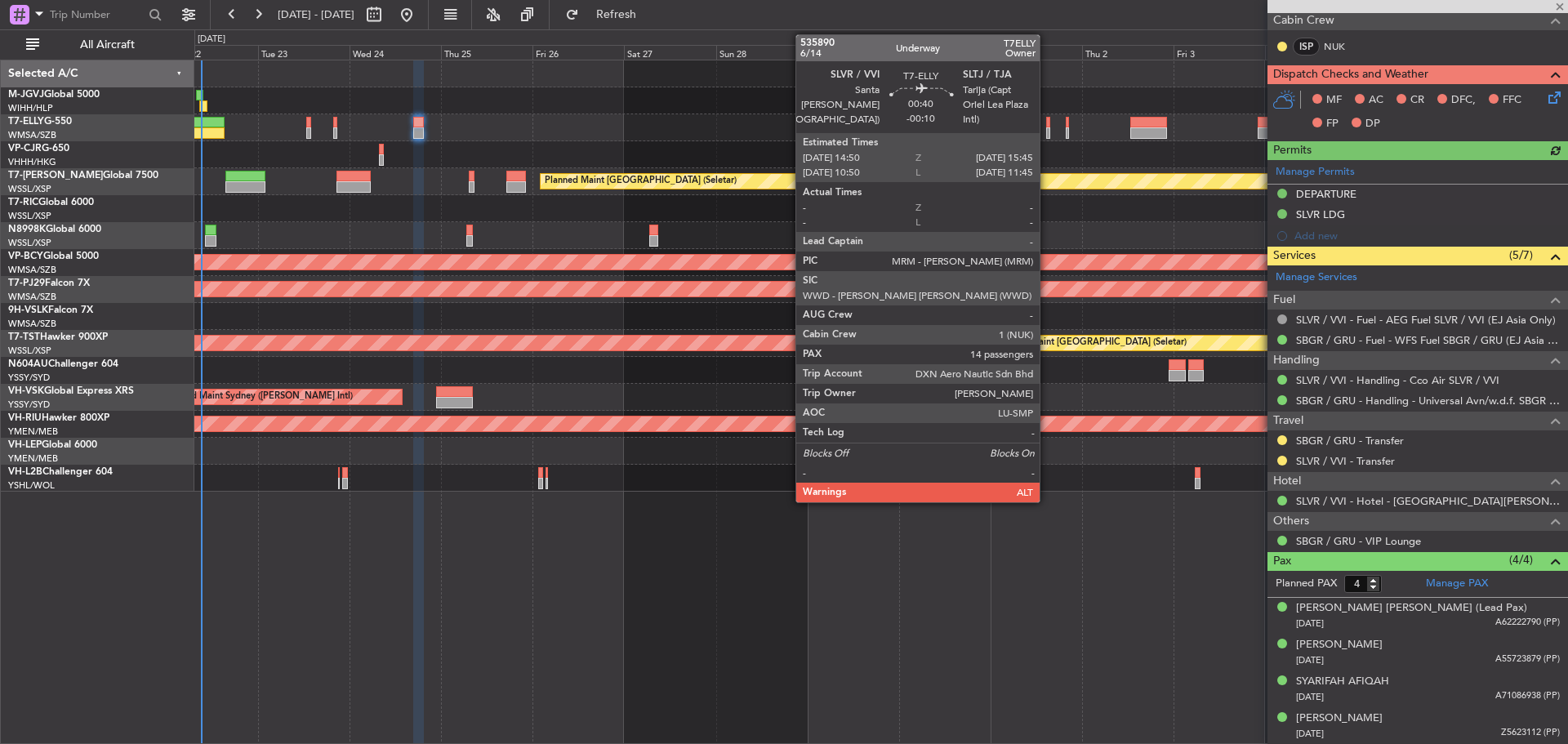
click at [1048, 135] on div at bounding box center [1049, 133] width 4 height 12
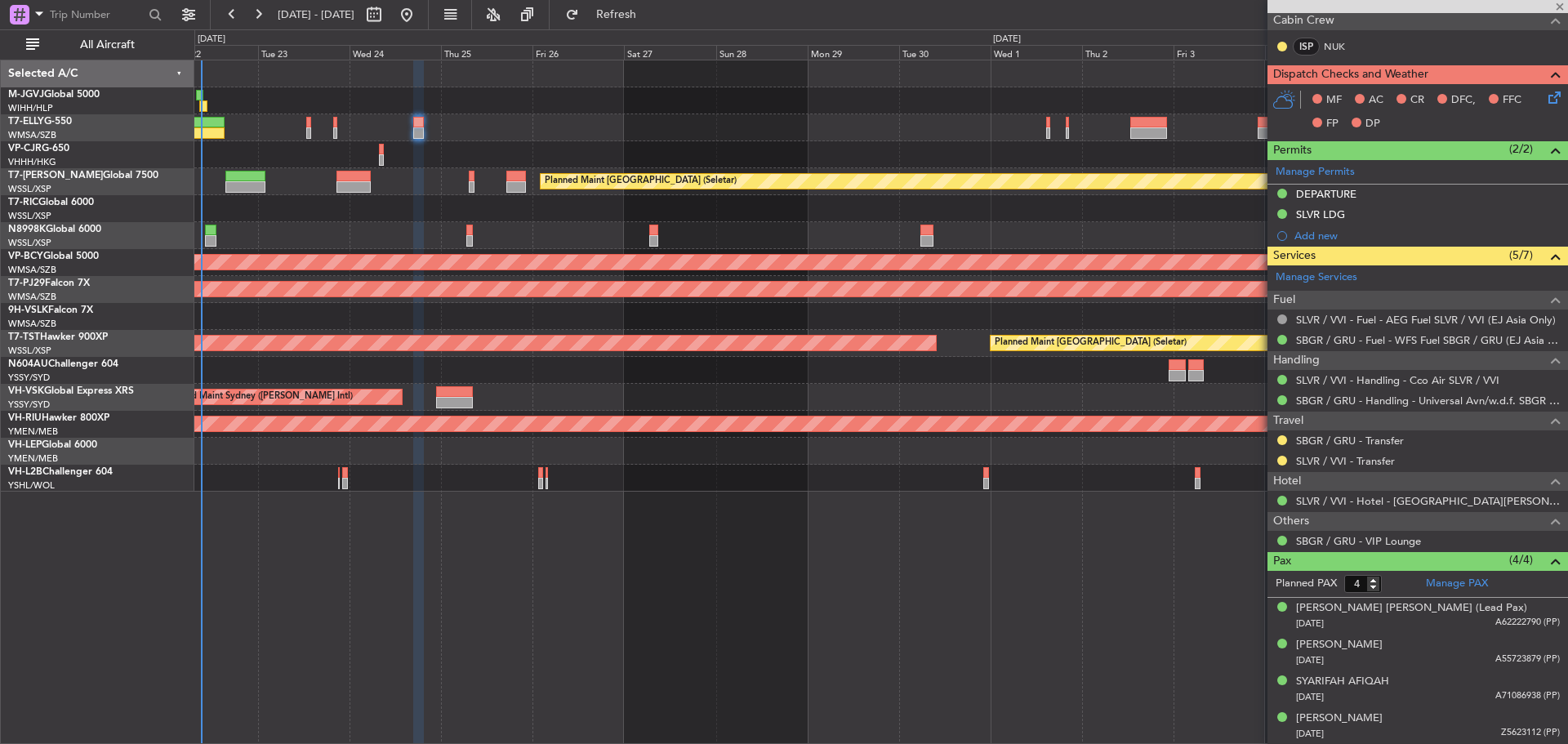
type input "-00:10"
type input "14"
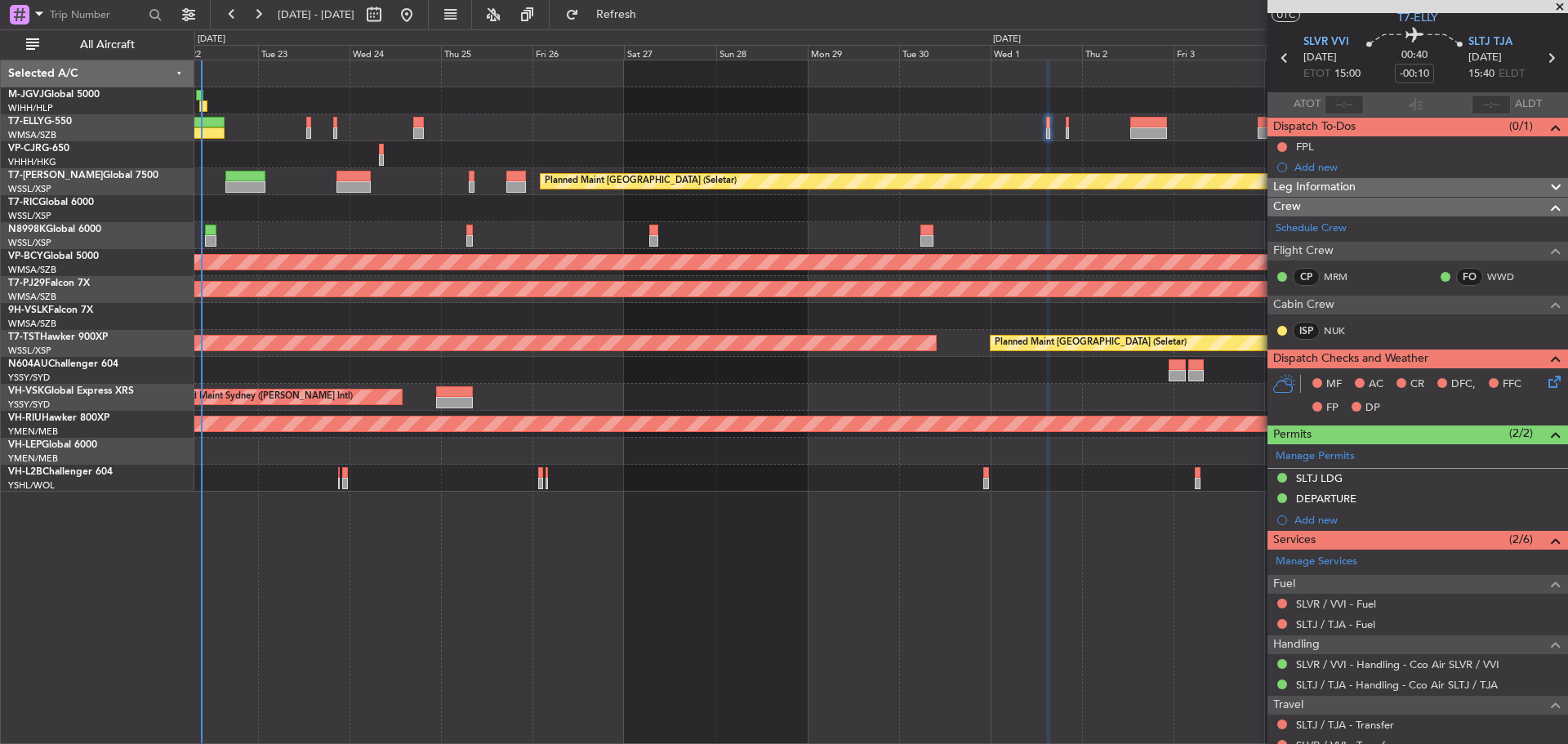
scroll to position [0, 0]
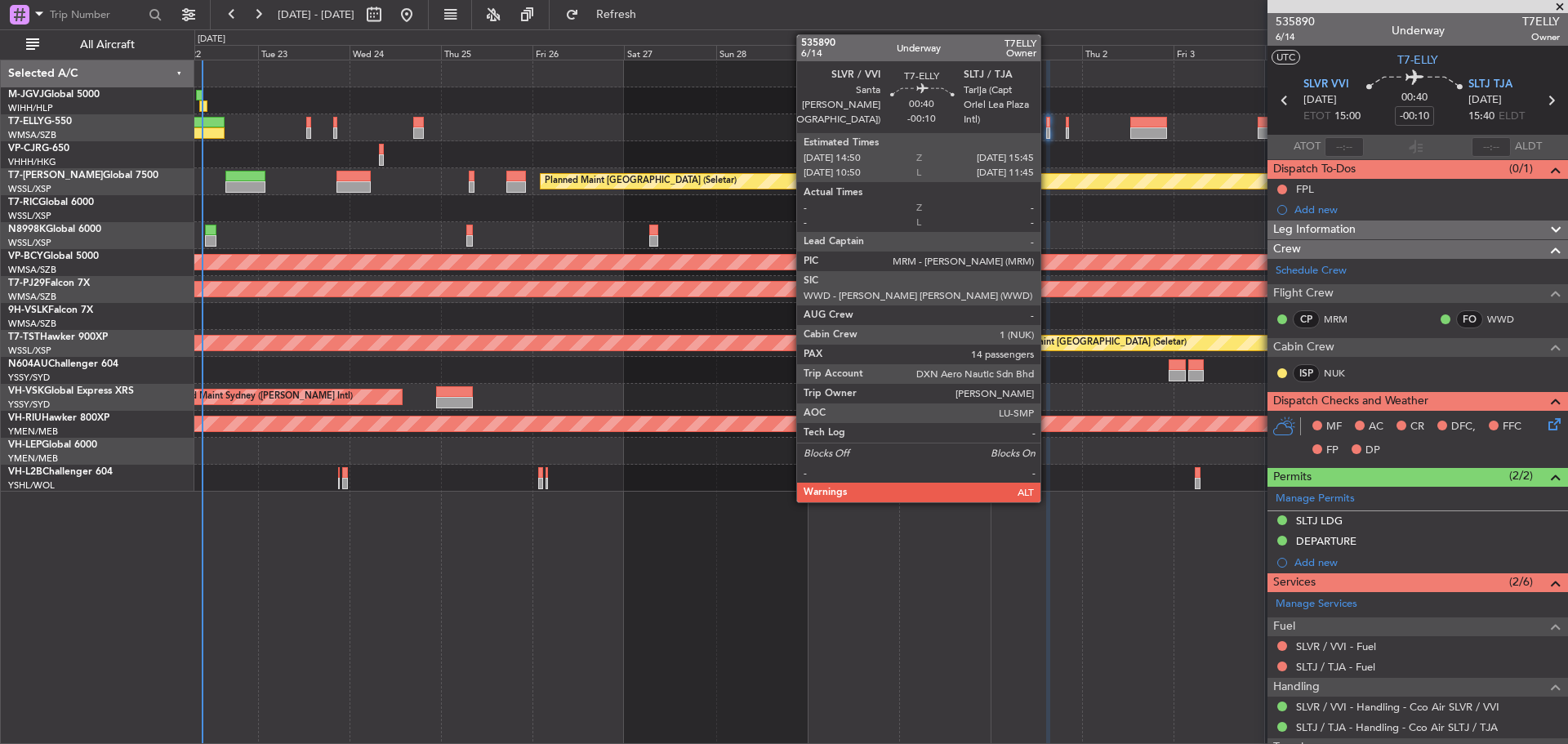
click at [1048, 127] on div at bounding box center [1049, 122] width 4 height 12
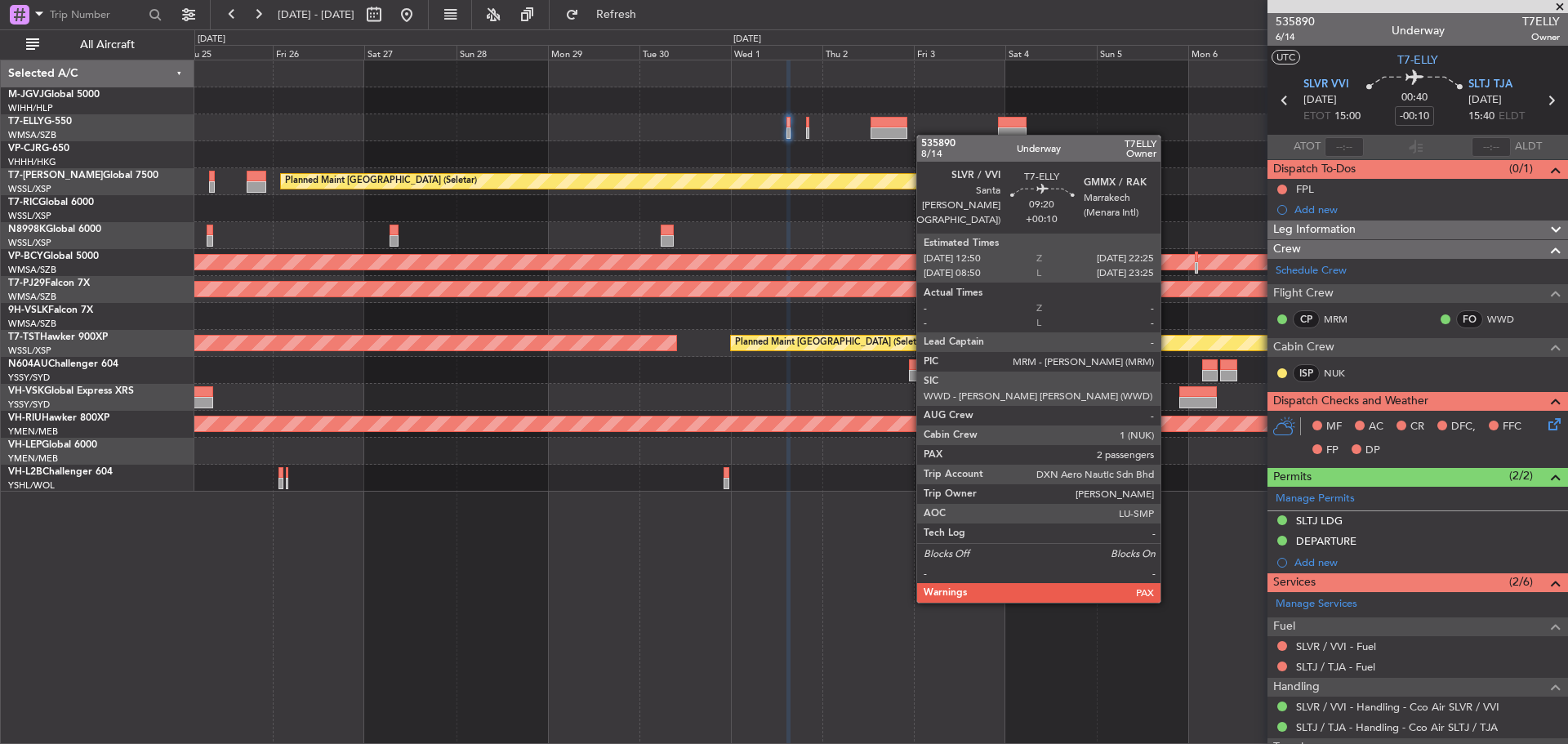
click at [919, 134] on div "Planned Maint Singapore (Seletar) Unplanned Maint Kuala Lumpur (Sultan Abdul Az…" at bounding box center [880, 276] width 1373 height 431
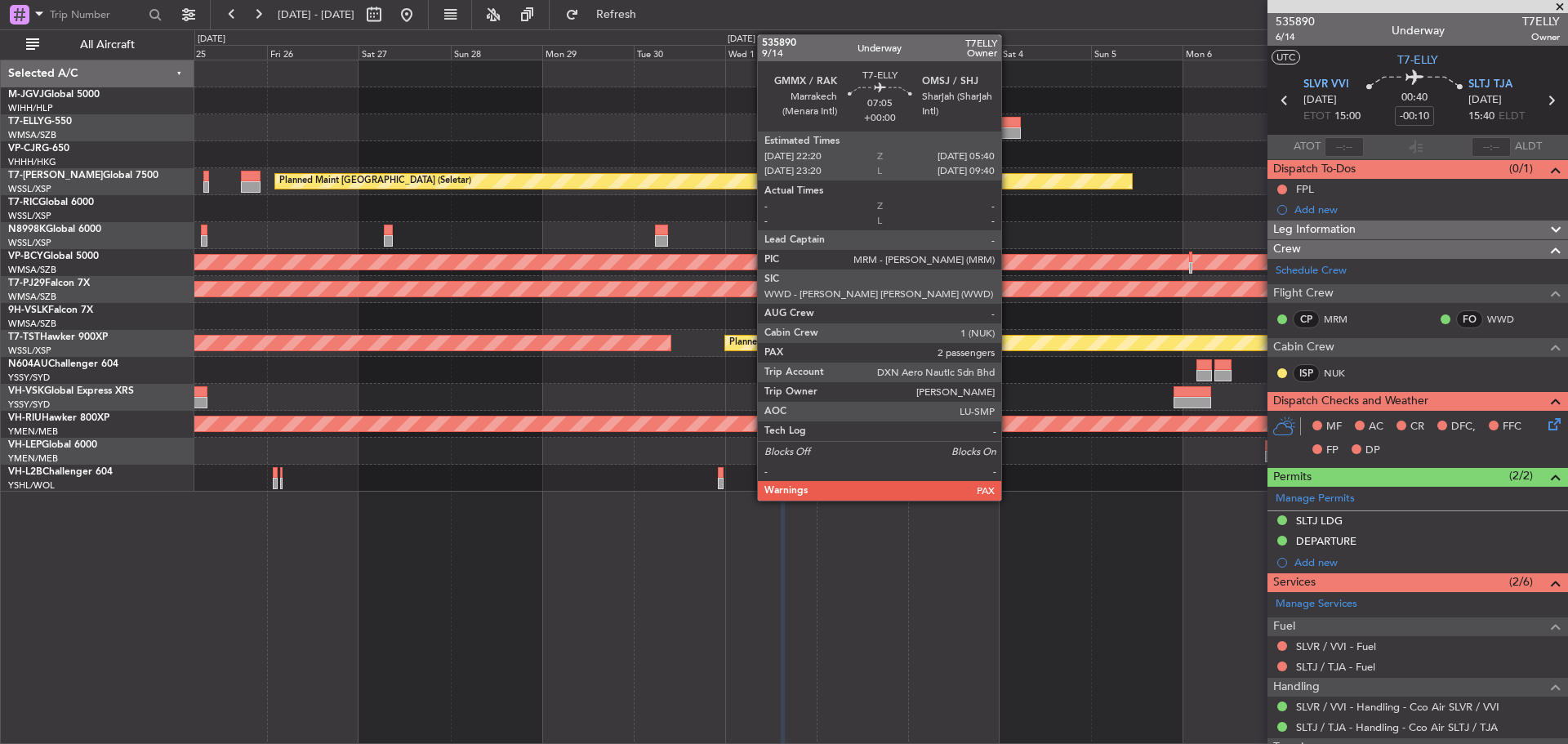
click at [1009, 124] on div at bounding box center [1007, 122] width 29 height 12
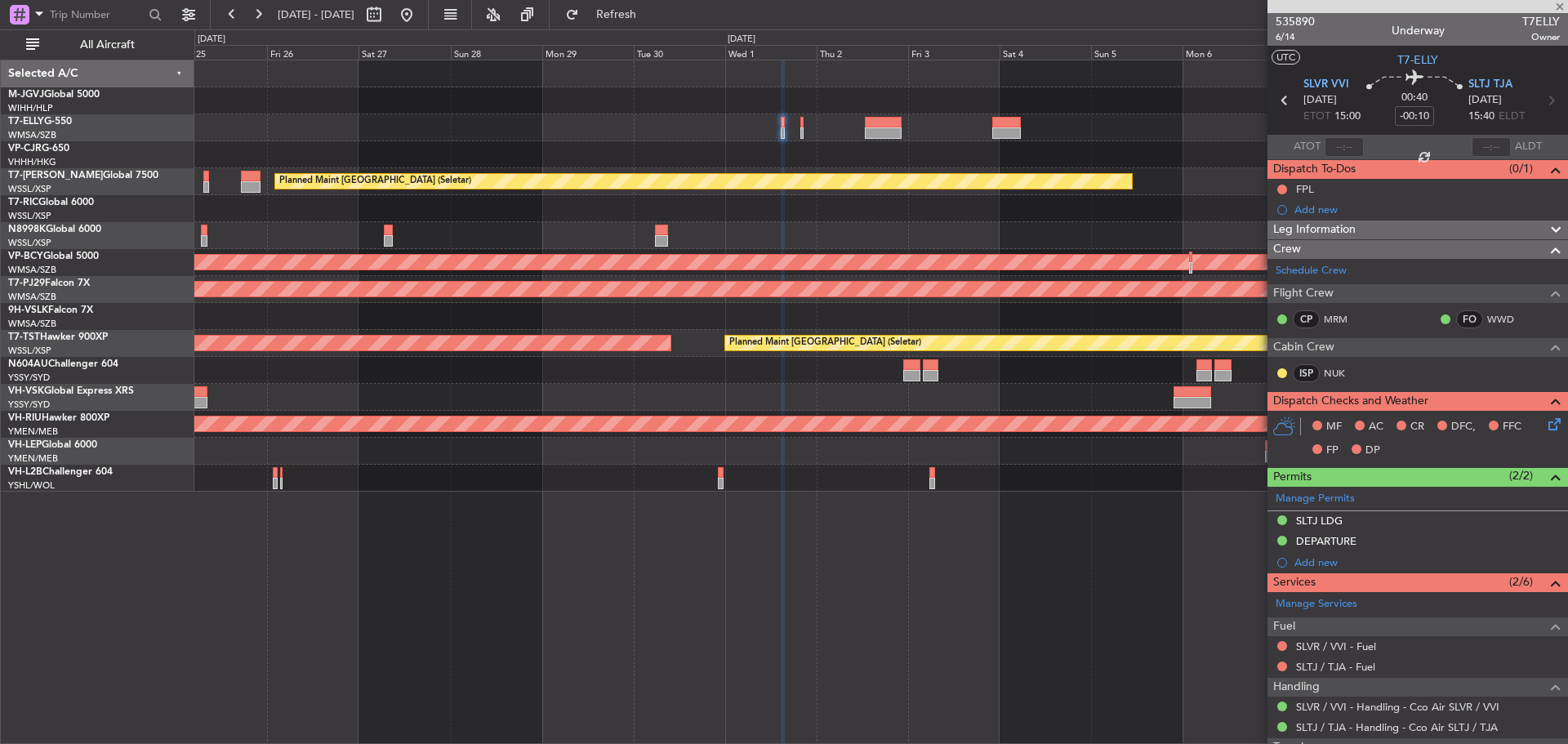
type input "2"
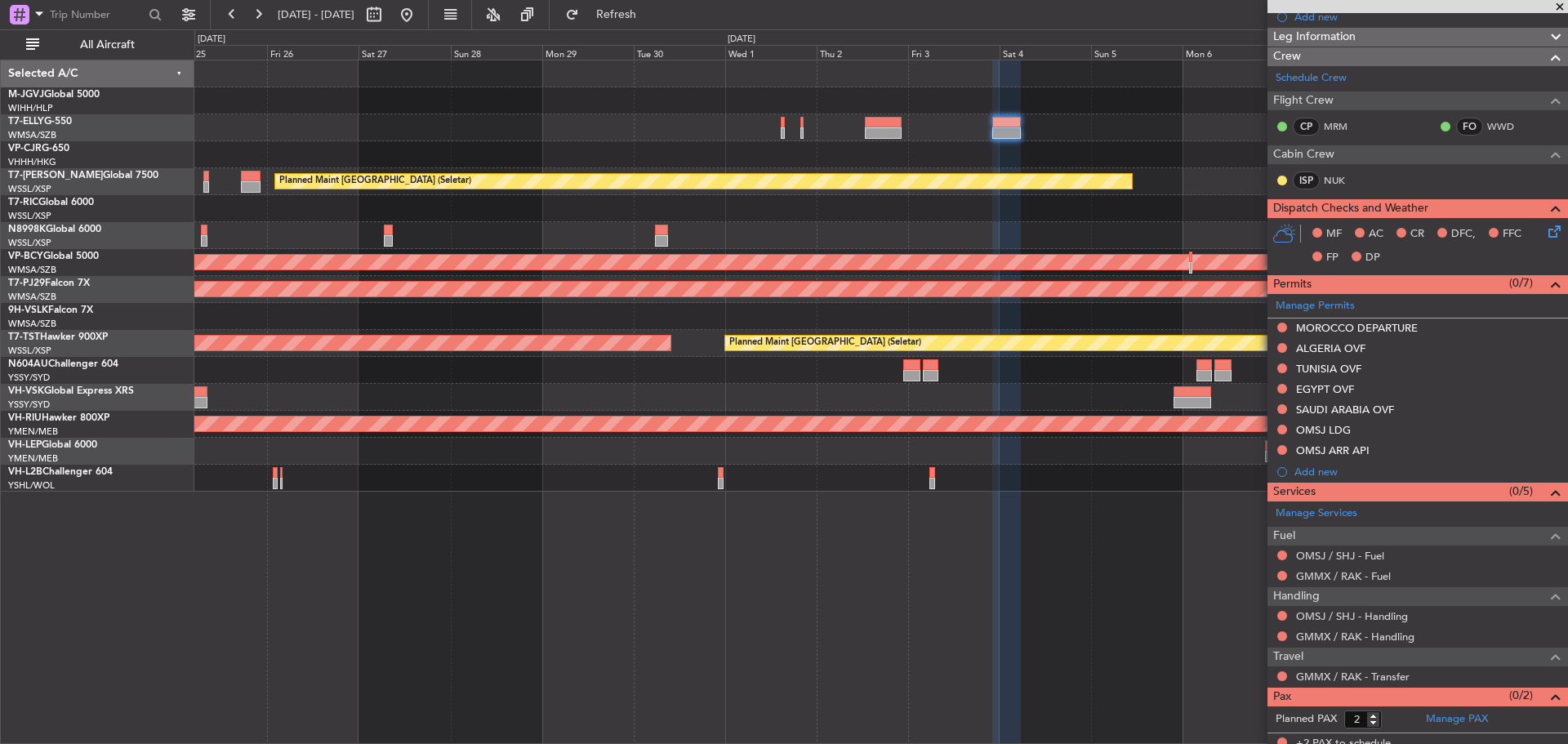
scroll to position [222, 0]
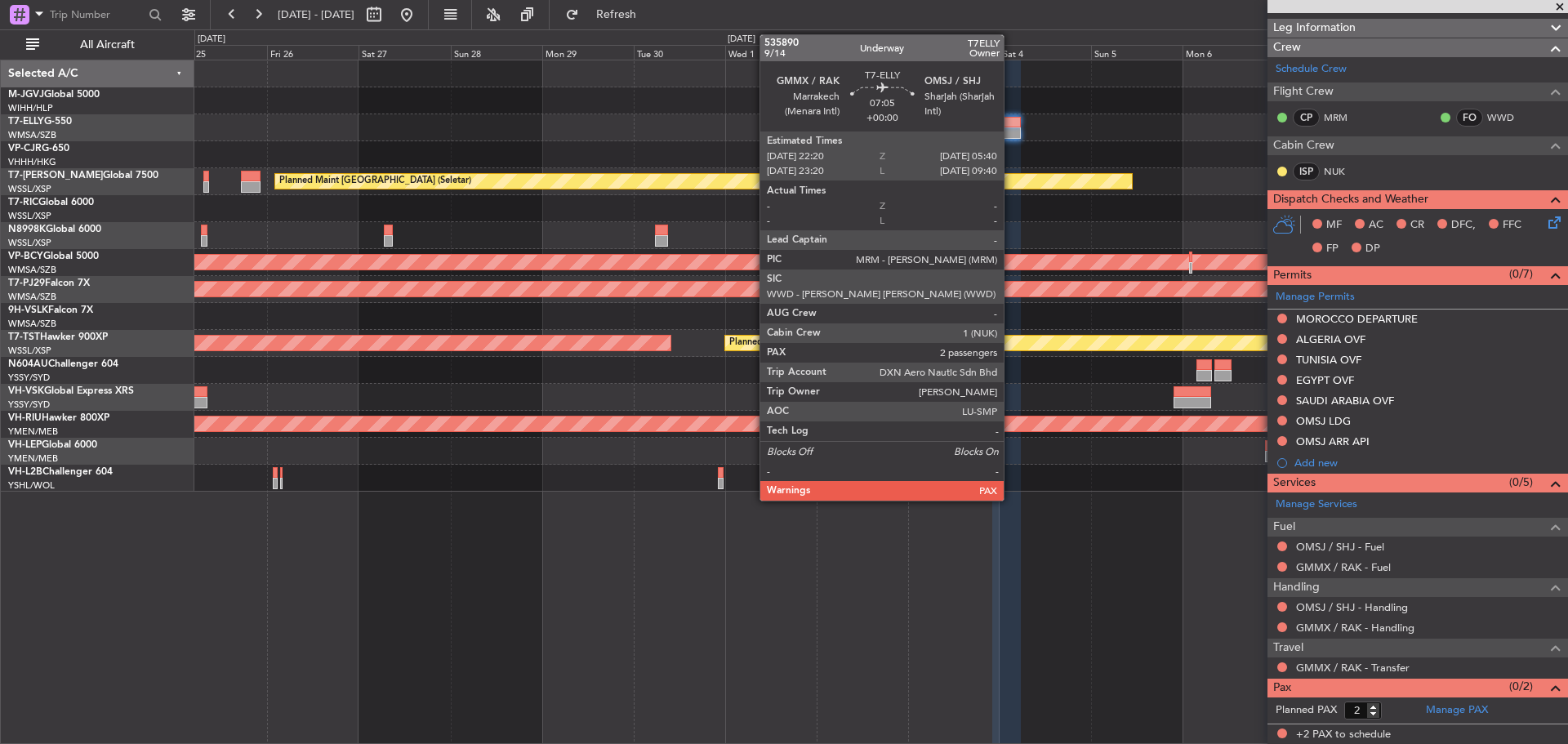
click at [1011, 125] on div at bounding box center [1007, 122] width 29 height 12
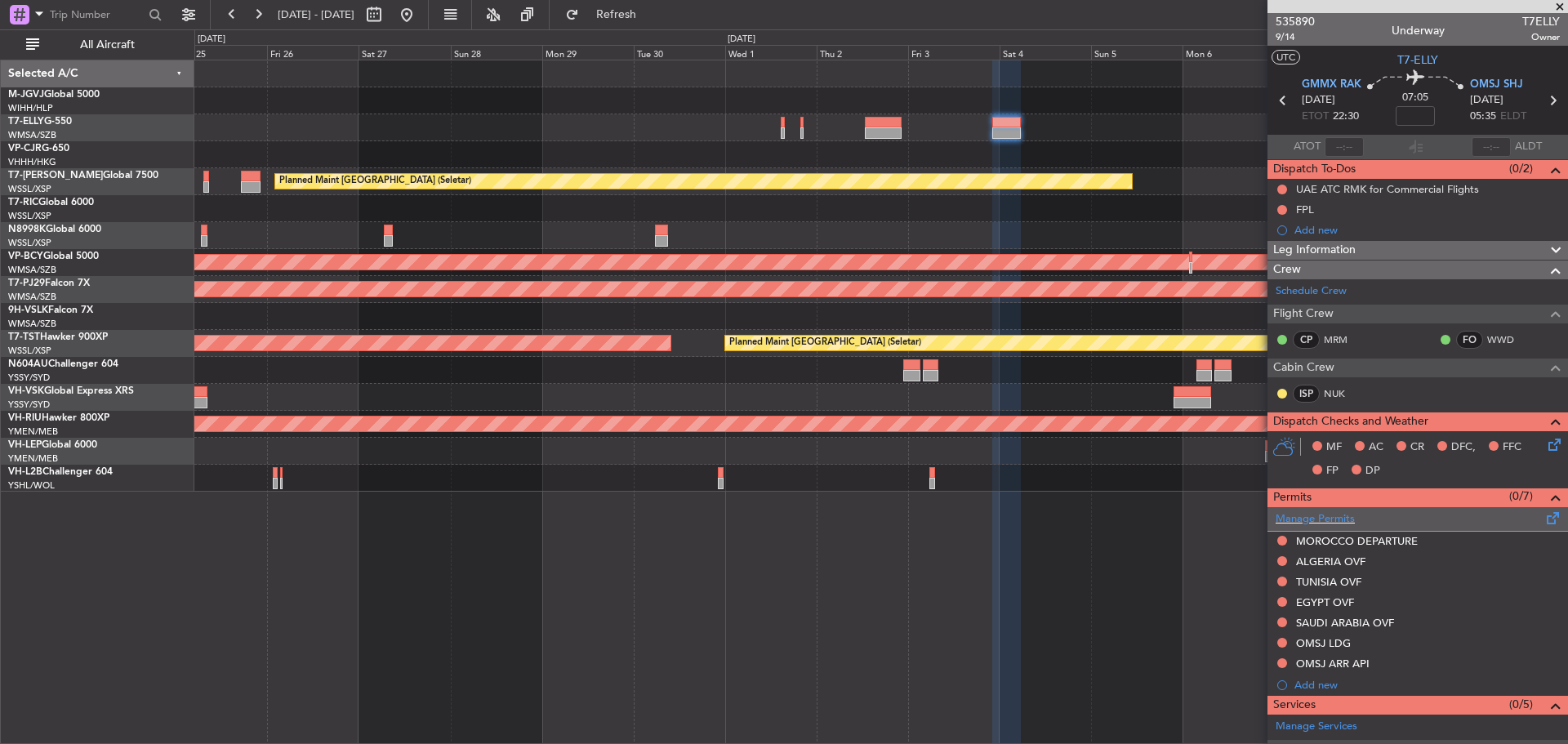
scroll to position [164, 0]
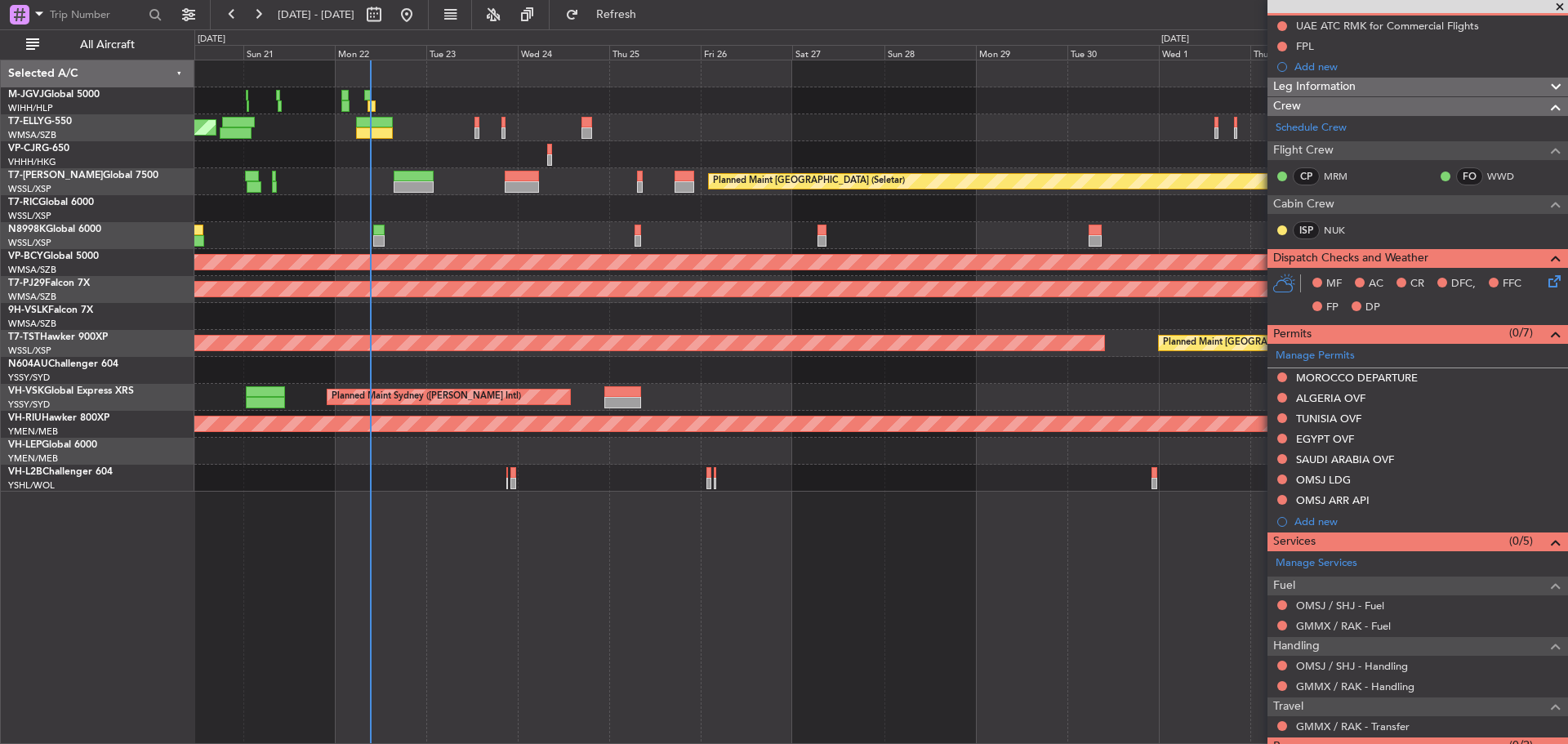
click at [1145, 211] on div "MEL Jakarta (Halim Intl) MEL Jakarta (Halim Intl) MEL Jakarta (Halim Intl) Plan…" at bounding box center [880, 276] width 1373 height 431
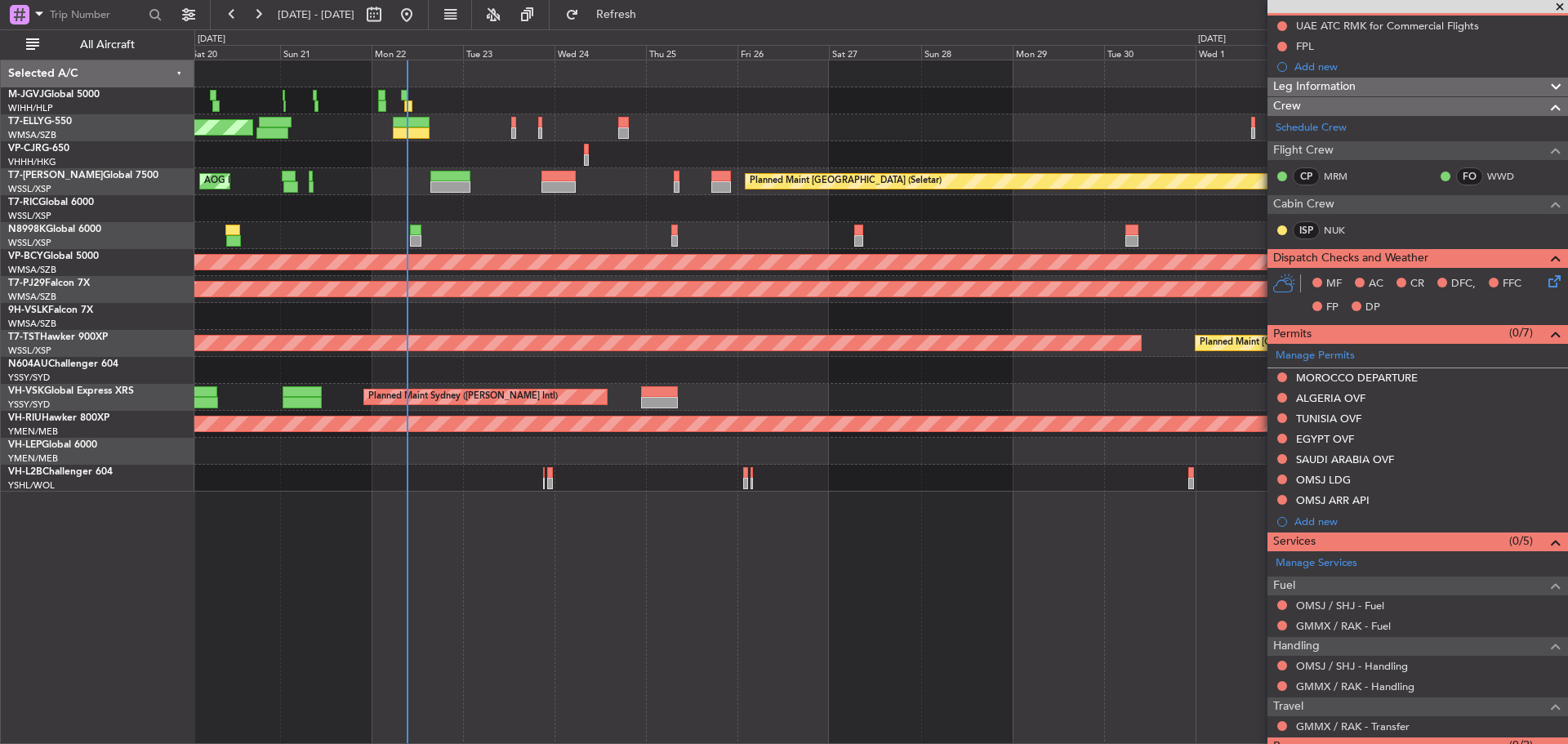
click at [482, 172] on div "Planned Maint Singapore (Seletar) AOG Maint Singapore (Seletar) Planned Maint S…" at bounding box center [880, 182] width 1373 height 27
